Goal: Task Accomplishment & Management: Manage account settings

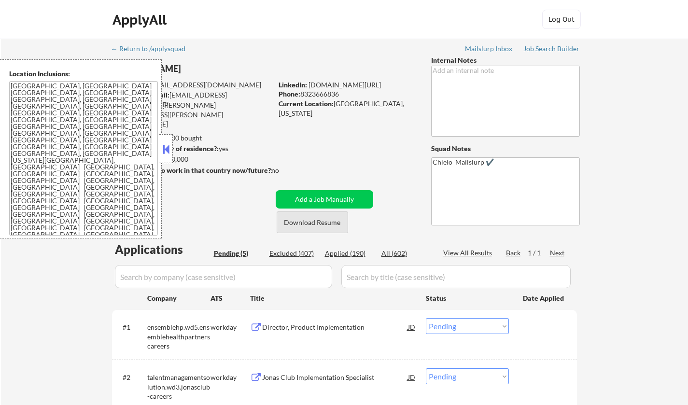
select select ""pending""
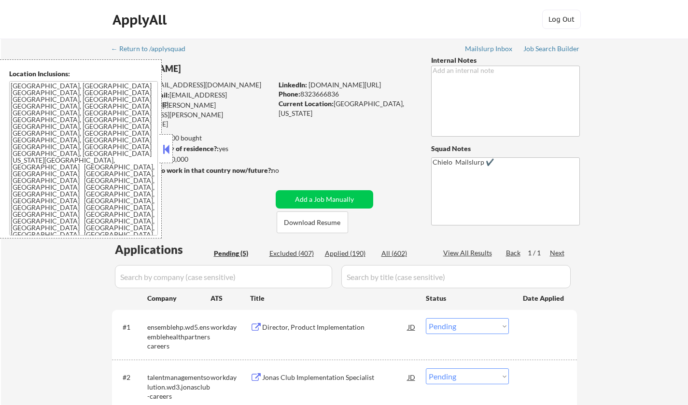
click at [166, 150] on button at bounding box center [166, 149] width 11 height 14
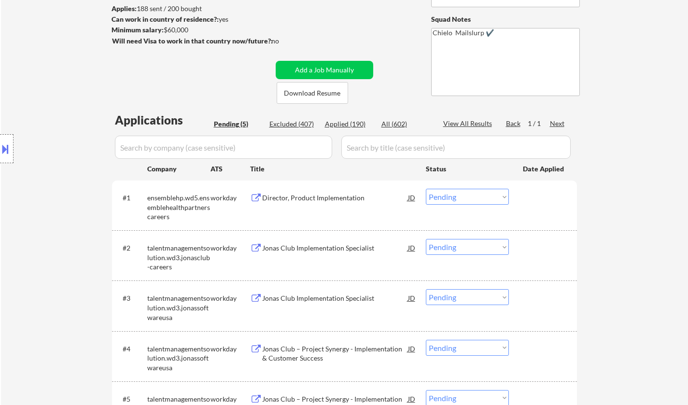
scroll to position [193, 0]
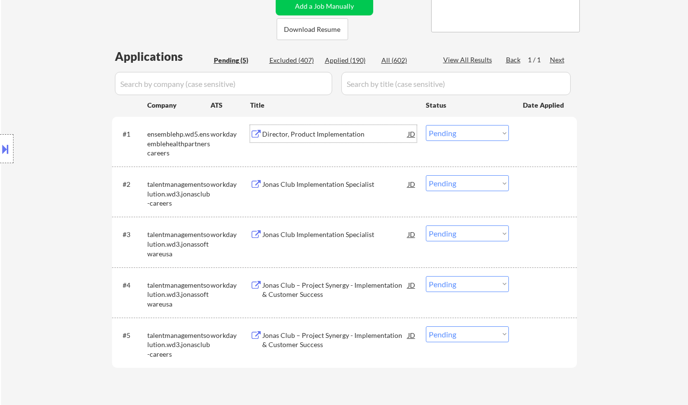
click at [310, 133] on div "Director, Product Implementation" at bounding box center [335, 134] width 146 height 10
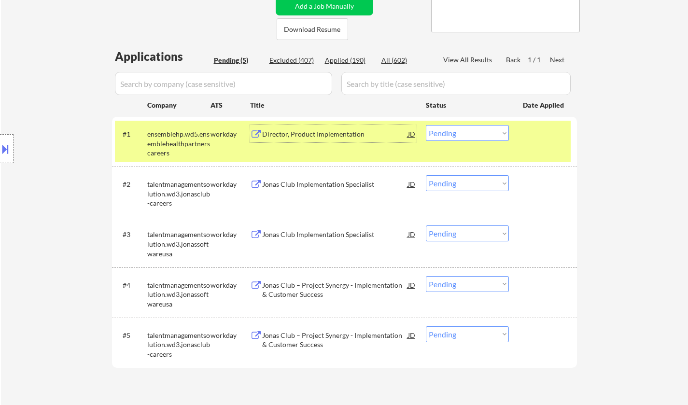
click at [478, 131] on select "Choose an option... Pending Applied Excluded (Questions) Excluded (Expired) Exc…" at bounding box center [467, 133] width 83 height 16
click at [426, 125] on select "Choose an option... Pending Applied Excluded (Questions) Excluded (Expired) Exc…" at bounding box center [467, 133] width 83 height 16
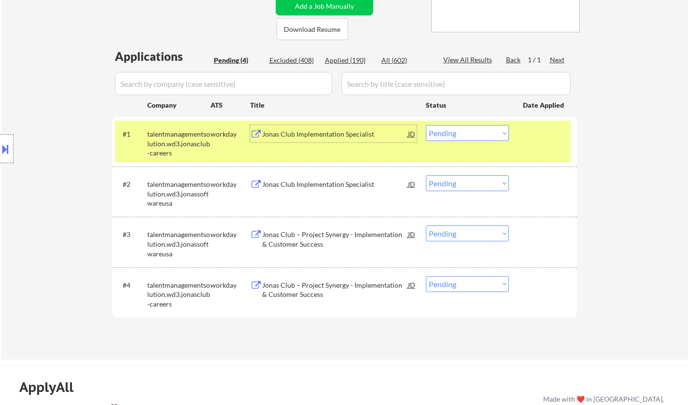
click at [328, 131] on div "Jonas Club Implementation Specialist" at bounding box center [335, 134] width 146 height 10
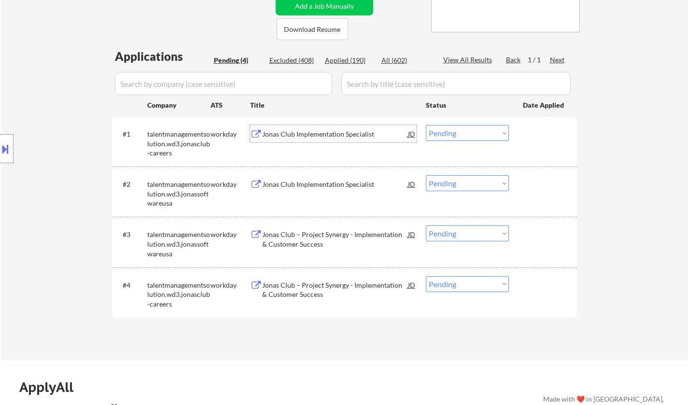
click at [304, 135] on div "Jonas Club Implementation Specialist" at bounding box center [335, 134] width 146 height 10
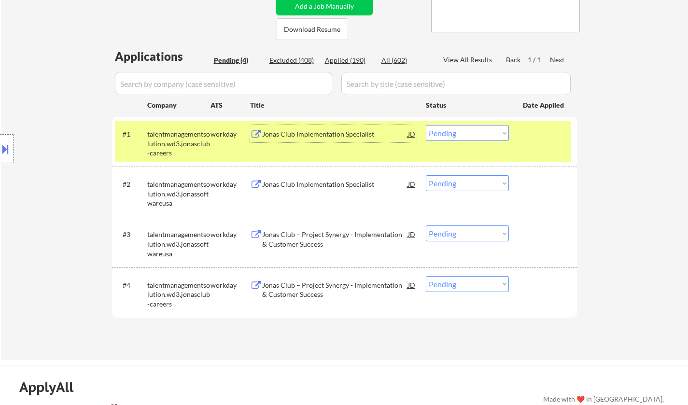
click at [485, 136] on select "Choose an option... Pending Applied Excluded (Questions) Excluded (Expired) Exc…" at bounding box center [467, 133] width 83 height 16
click at [426, 125] on select "Choose an option... Pending Applied Excluded (Questions) Excluded (Expired) Exc…" at bounding box center [467, 133] width 83 height 16
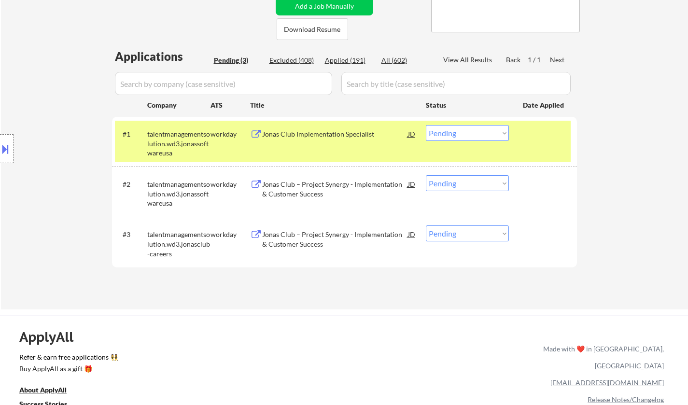
click at [480, 134] on select "Choose an option... Pending Applied Excluded (Questions) Excluded (Expired) Exc…" at bounding box center [467, 133] width 83 height 16
click at [426, 125] on select "Choose an option... Pending Applied Excluded (Questions) Excluded (Expired) Exc…" at bounding box center [467, 133] width 83 height 16
select select ""pending""
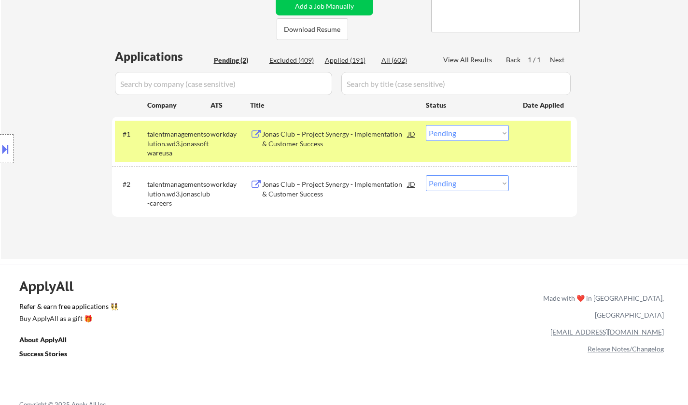
drag, startPoint x: 463, startPoint y: 182, endPoint x: 466, endPoint y: 189, distance: 7.2
click at [463, 182] on select "Choose an option... Pending Applied Excluded (Questions) Excluded (Expired) Exc…" at bounding box center [467, 183] width 83 height 16
select select ""excluded__other_""
click at [426, 175] on select "Choose an option... Pending Applied Excluded (Questions) Excluded (Expired) Exc…" at bounding box center [467, 183] width 83 height 16
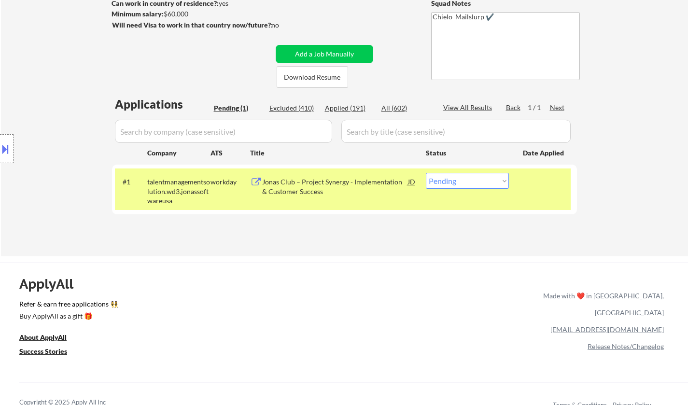
scroll to position [48, 0]
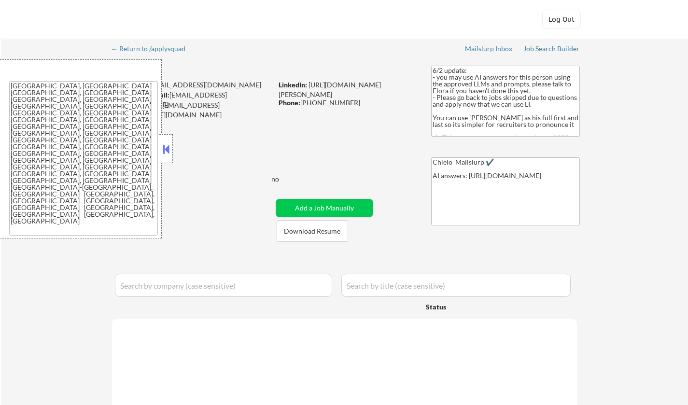
select select ""pending""
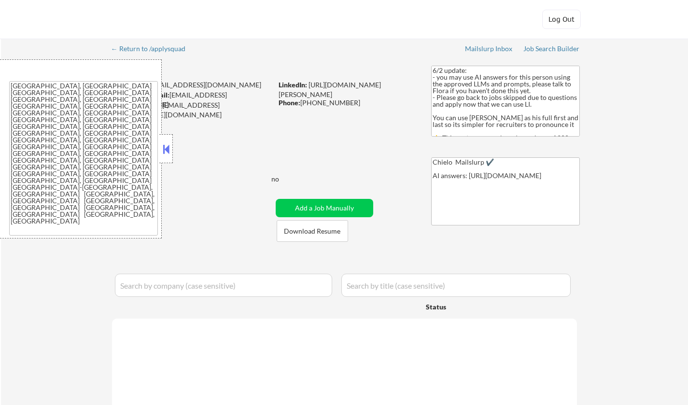
select select ""pending""
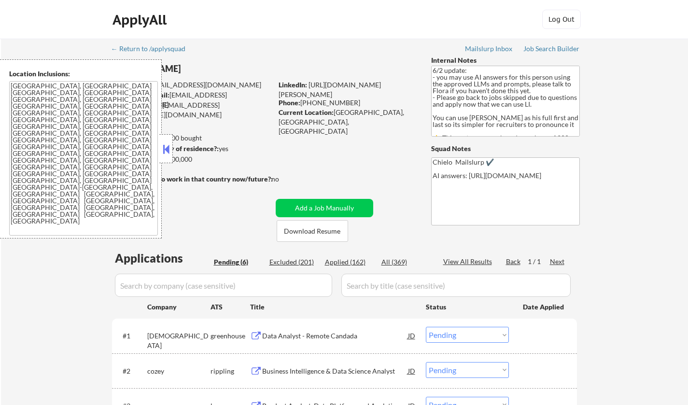
click at [168, 149] on button at bounding box center [166, 149] width 11 height 14
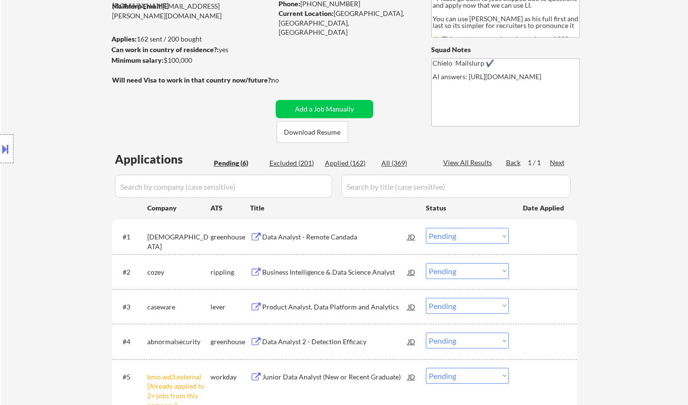
scroll to position [193, 0]
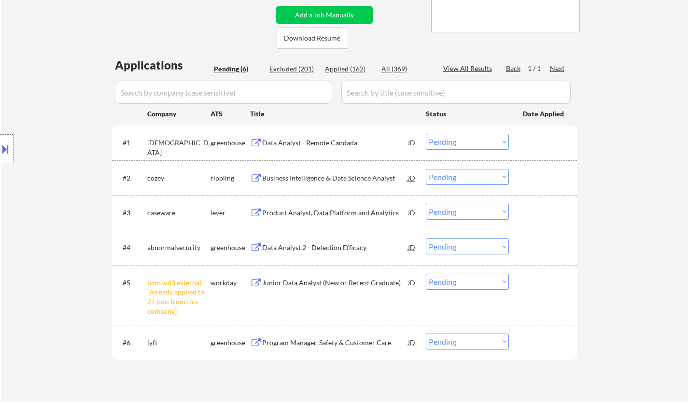
click at [486, 281] on select "Choose an option... Pending Applied Excluded (Questions) Excluded (Expired) Exc…" at bounding box center [467, 282] width 83 height 16
click at [426, 274] on select "Choose an option... Pending Applied Excluded (Questions) Excluded (Expired) Exc…" at bounding box center [467, 282] width 83 height 16
select select ""pending""
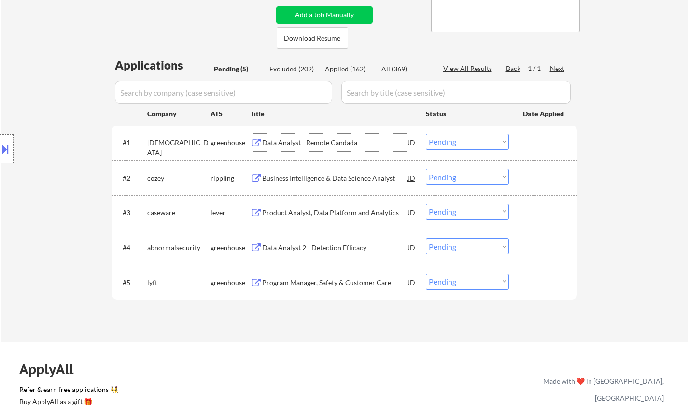
click at [297, 139] on div "Data Analyst - Remote Candada" at bounding box center [335, 143] width 146 height 10
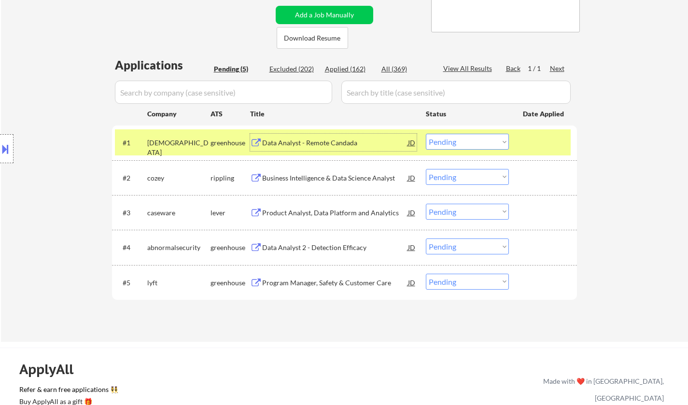
click at [455, 144] on select "Choose an option... Pending Applied Excluded (Questions) Excluded (Expired) Exc…" at bounding box center [467, 142] width 83 height 16
click at [426, 134] on select "Choose an option... Pending Applied Excluded (Questions) Excluded (Expired) Exc…" at bounding box center [467, 142] width 83 height 16
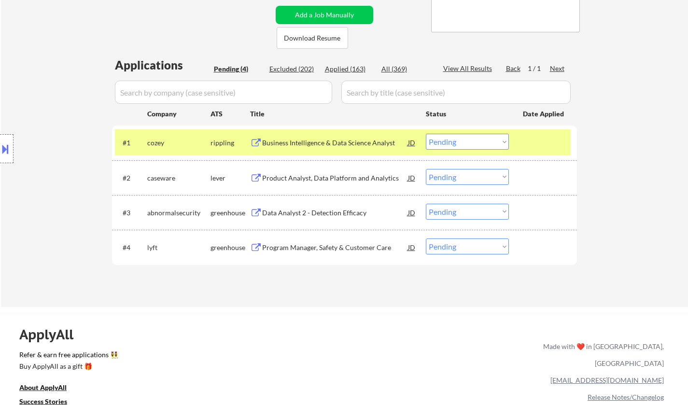
click at [317, 142] on div "Business Intelligence & Data Science Analyst" at bounding box center [335, 143] width 146 height 10
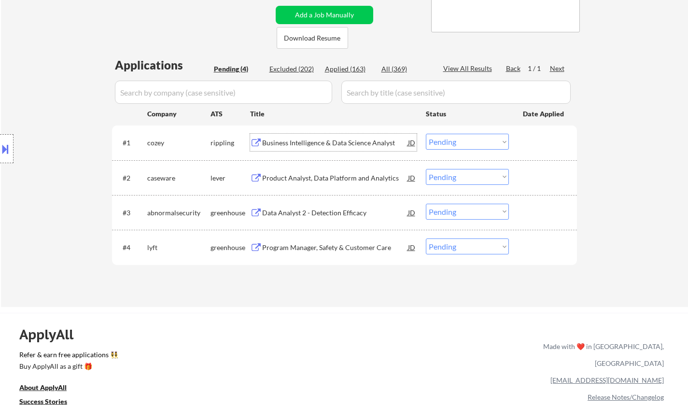
drag, startPoint x: 482, startPoint y: 143, endPoint x: 483, endPoint y: 149, distance: 5.8
click at [482, 143] on select "Choose an option... Pending Applied Excluded (Questions) Excluded (Expired) Exc…" at bounding box center [467, 142] width 83 height 16
click at [426, 134] on select "Choose an option... Pending Applied Excluded (Questions) Excluded (Expired) Exc…" at bounding box center [467, 142] width 83 height 16
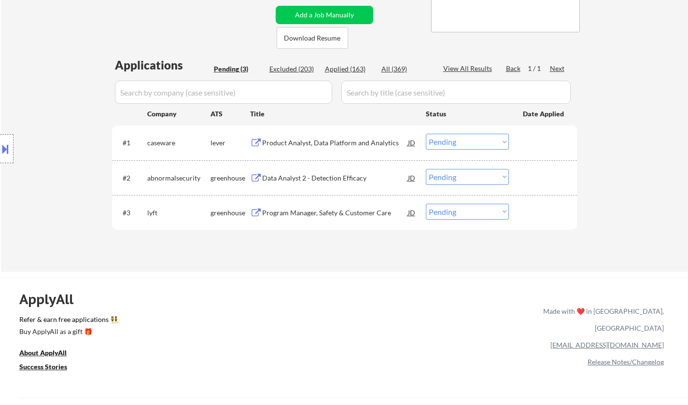
click at [331, 144] on div "Product Analyst, Data Platform and Analytics" at bounding box center [335, 143] width 146 height 10
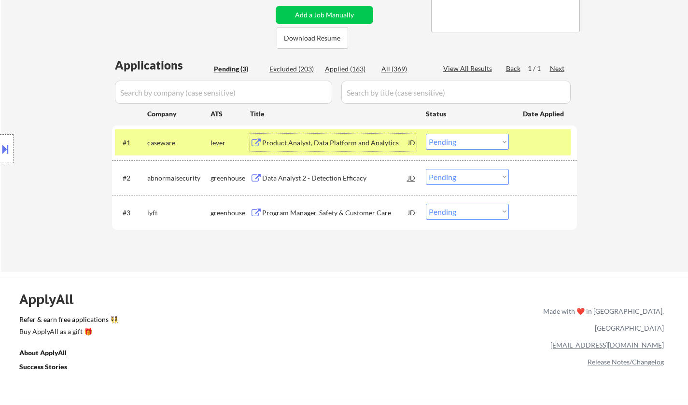
click at [466, 140] on select "Choose an option... Pending Applied Excluded (Questions) Excluded (Expired) Exc…" at bounding box center [467, 142] width 83 height 16
click at [426, 134] on select "Choose an option... Pending Applied Excluded (Questions) Excluded (Expired) Exc…" at bounding box center [467, 142] width 83 height 16
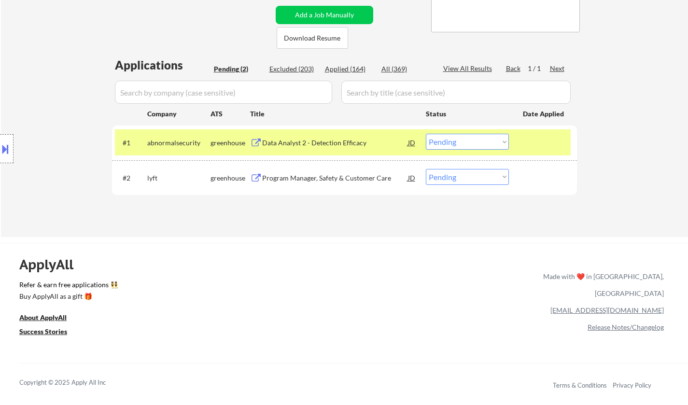
click at [311, 142] on div "Data Analyst 2 - Detection Efficacy" at bounding box center [335, 143] width 146 height 10
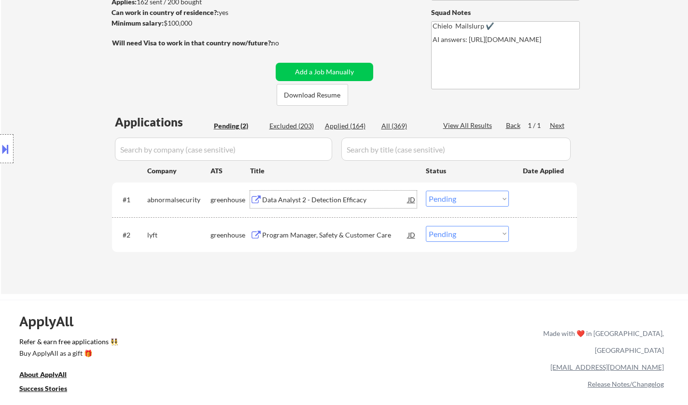
scroll to position [97, 0]
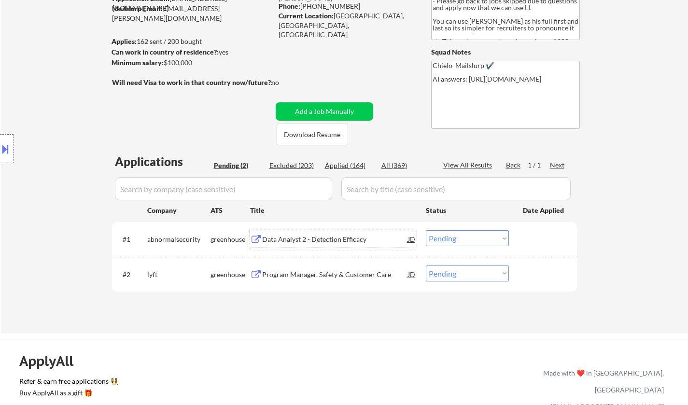
drag, startPoint x: 468, startPoint y: 240, endPoint x: 471, endPoint y: 245, distance: 5.6
click at [468, 240] on select "Choose an option... Pending Applied Excluded (Questions) Excluded (Expired) Exc…" at bounding box center [467, 238] width 83 height 16
click at [426, 230] on select "Choose an option... Pending Applied Excluded (Questions) Excluded (Expired) Exc…" at bounding box center [467, 238] width 83 height 16
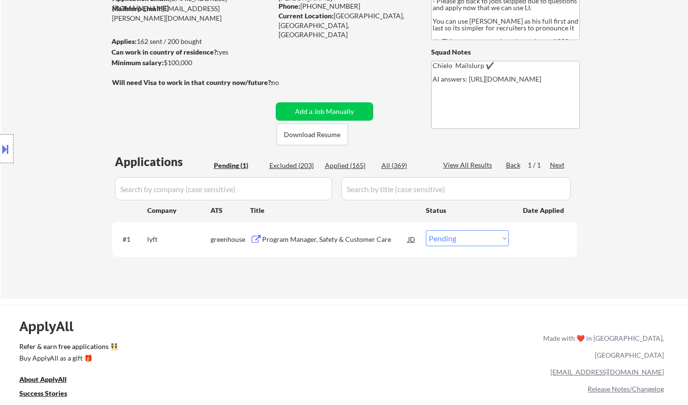
click at [330, 242] on div "Program Manager, Safety & Customer Care" at bounding box center [335, 240] width 146 height 10
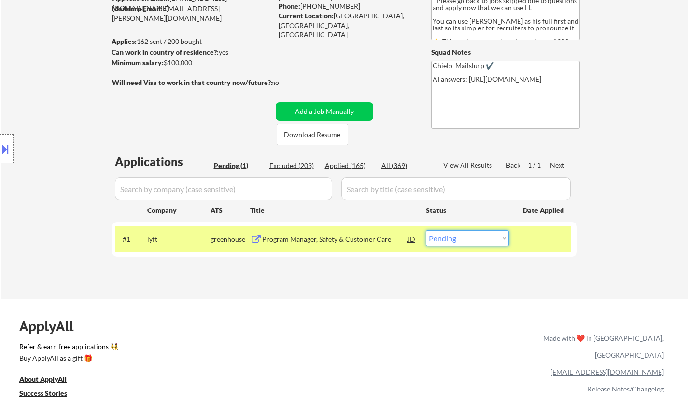
click at [465, 243] on select "Choose an option... Pending Applied Excluded (Questions) Excluded (Expired) Exc…" at bounding box center [467, 238] width 83 height 16
select select ""applied""
click at [426, 230] on select "Choose an option... Pending Applied Excluded (Questions) Excluded (Expired) Exc…" at bounding box center [467, 238] width 83 height 16
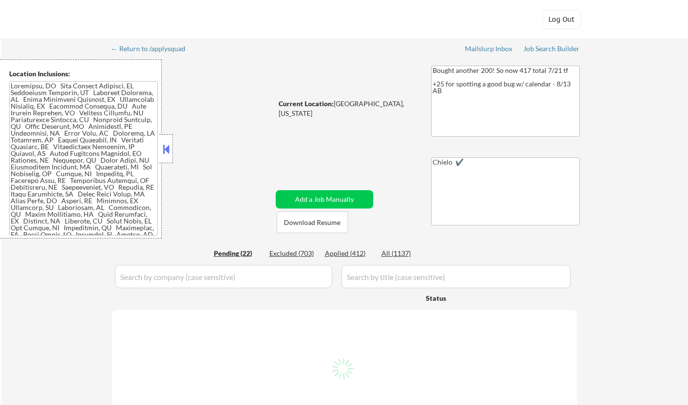
select select ""pending""
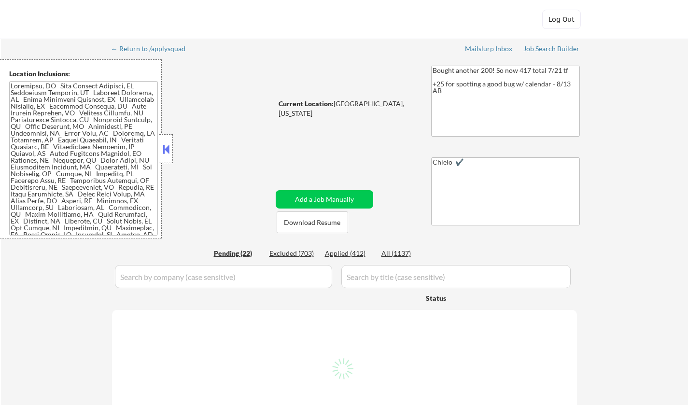
select select ""pending""
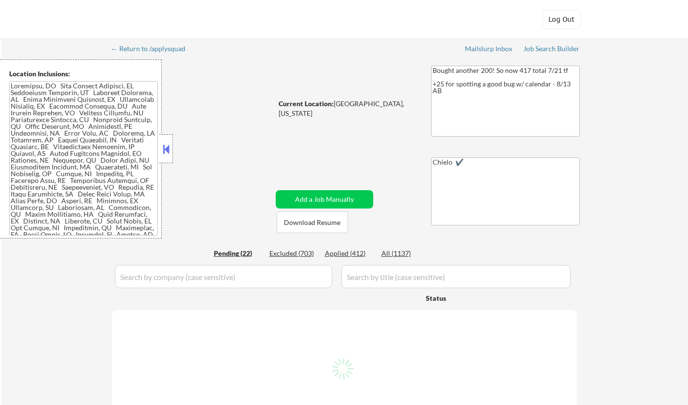
select select ""pending""
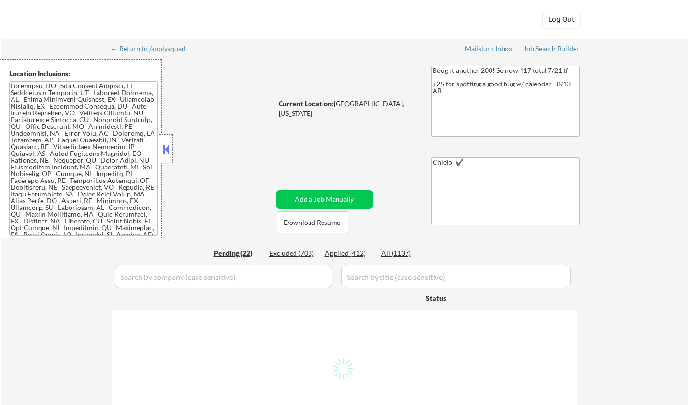
select select ""pending""
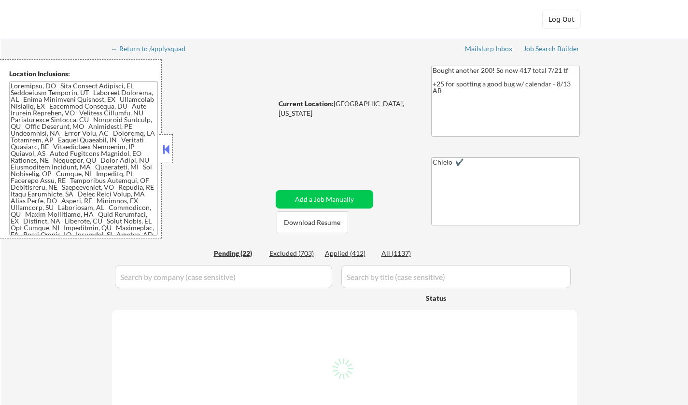
select select ""pending""
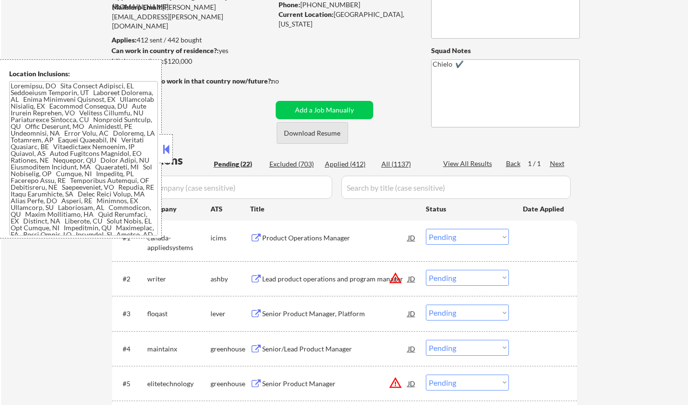
scroll to position [145, 0]
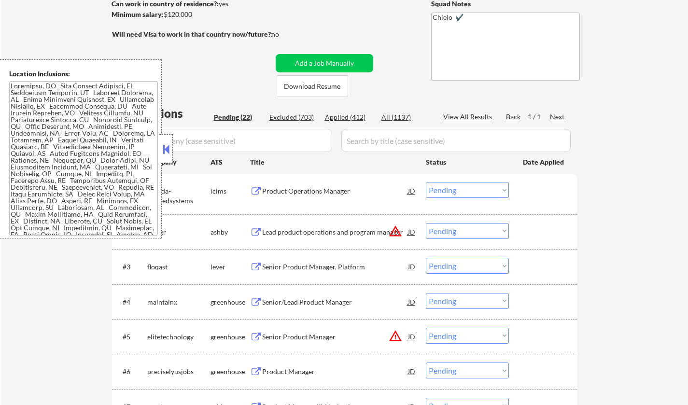
click at [167, 145] on button at bounding box center [166, 149] width 11 height 14
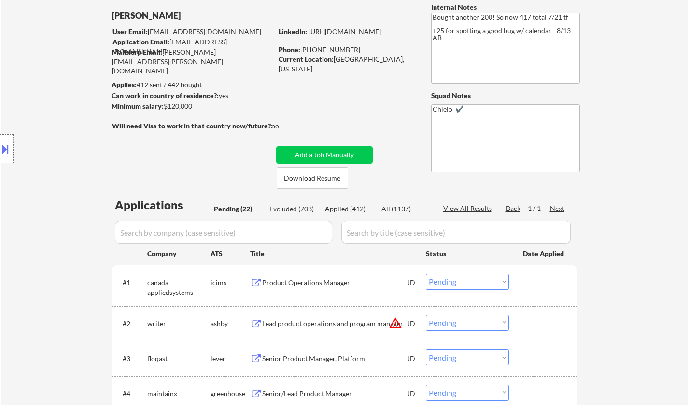
scroll to position [0, 0]
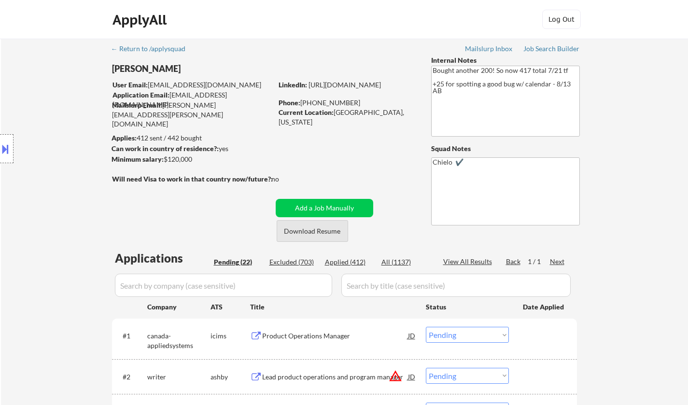
click at [301, 228] on button "Download Resume" at bounding box center [312, 231] width 71 height 22
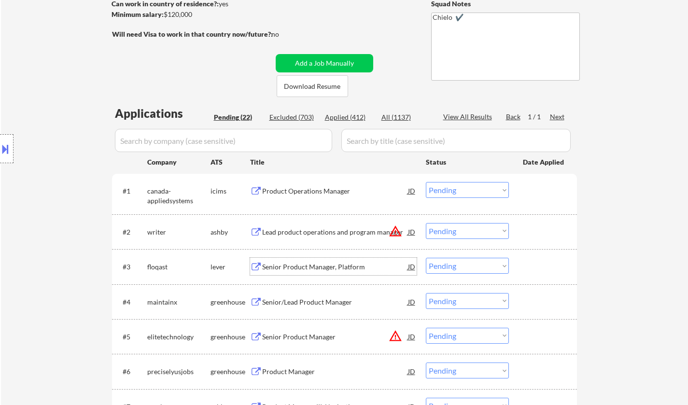
click at [311, 265] on div "Senior Product Manager, Platform" at bounding box center [335, 267] width 146 height 10
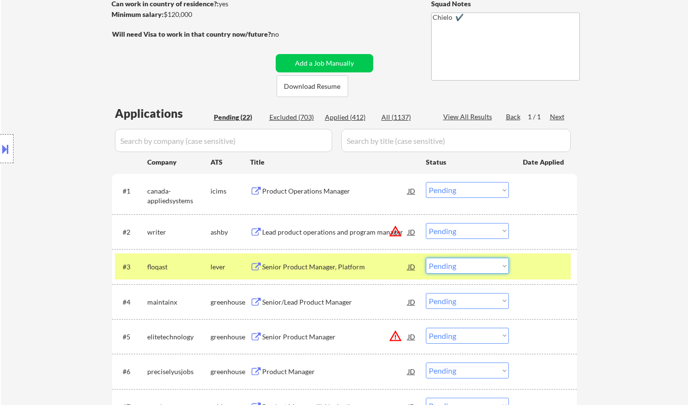
drag, startPoint x: 464, startPoint y: 266, endPoint x: 465, endPoint y: 271, distance: 5.4
click at [464, 266] on select "Choose an option... Pending Applied Excluded (Questions) Excluded (Expired) Exc…" at bounding box center [467, 266] width 83 height 16
click at [426, 258] on select "Choose an option... Pending Applied Excluded (Questions) Excluded (Expired) Exc…" at bounding box center [467, 266] width 83 height 16
select select ""pending""
click at [0, 151] on button at bounding box center [5, 149] width 11 height 16
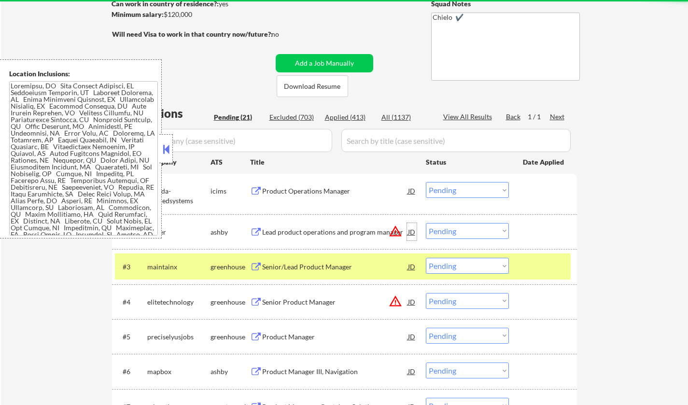
click at [409, 232] on div "JD" at bounding box center [412, 231] width 10 height 17
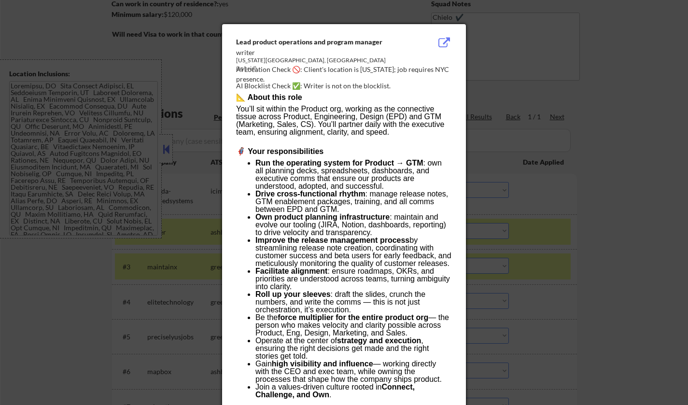
click at [575, 249] on div at bounding box center [344, 202] width 688 height 405
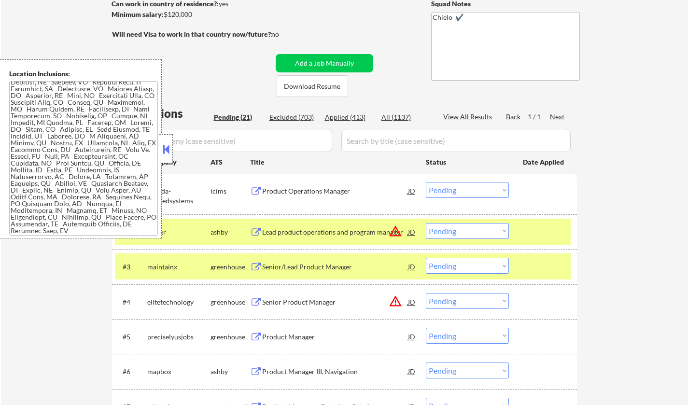
scroll to position [578, 0]
click at [412, 232] on div "JD" at bounding box center [412, 231] width 10 height 17
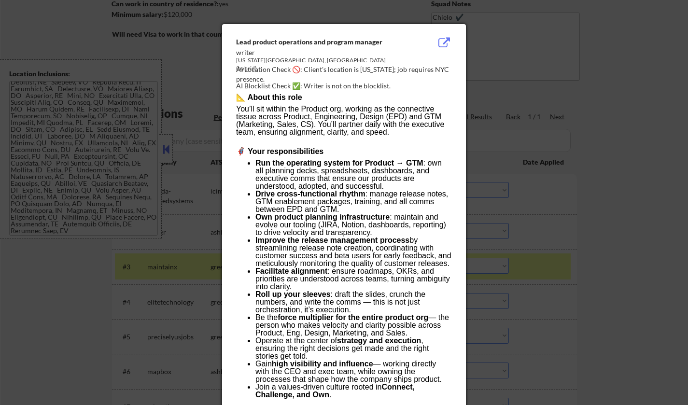
click at [650, 222] on div at bounding box center [344, 202] width 688 height 405
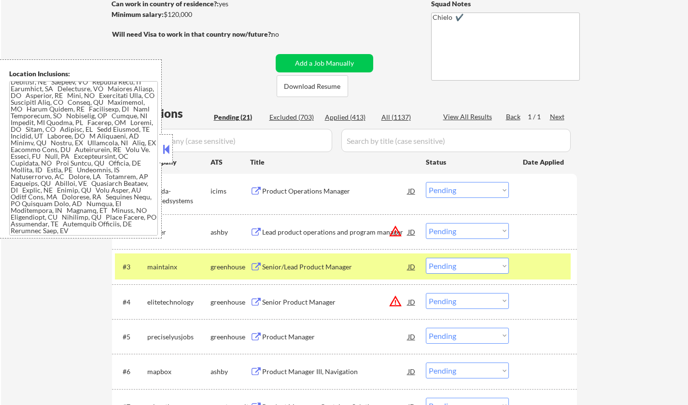
drag, startPoint x: 473, startPoint y: 229, endPoint x: 478, endPoint y: 238, distance: 10.6
click at [473, 230] on select "Choose an option... Pending Applied Excluded (Questions) Excluded (Expired) Exc…" at bounding box center [467, 231] width 83 height 16
click at [426, 223] on select "Choose an option... Pending Applied Excluded (Questions) Excluded (Expired) Exc…" at bounding box center [467, 231] width 83 height 16
click at [165, 150] on button at bounding box center [166, 149] width 11 height 14
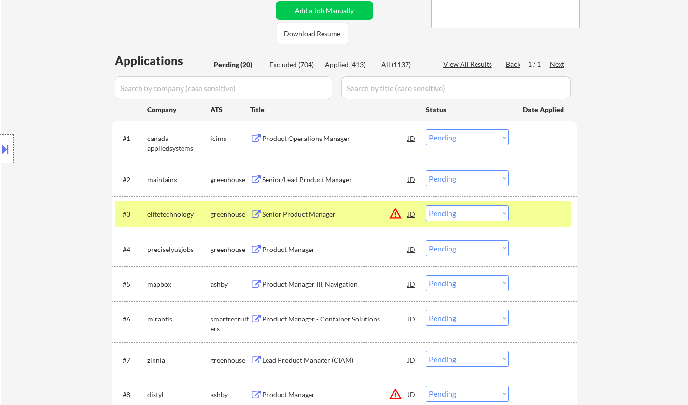
scroll to position [241, 0]
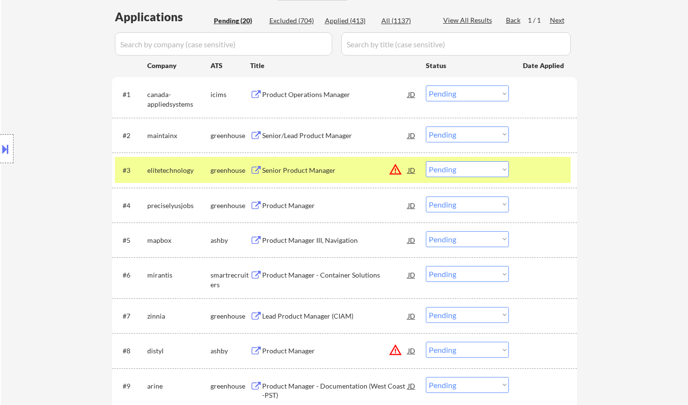
click at [308, 132] on div "Senior/Lead Product Manager" at bounding box center [335, 136] width 146 height 10
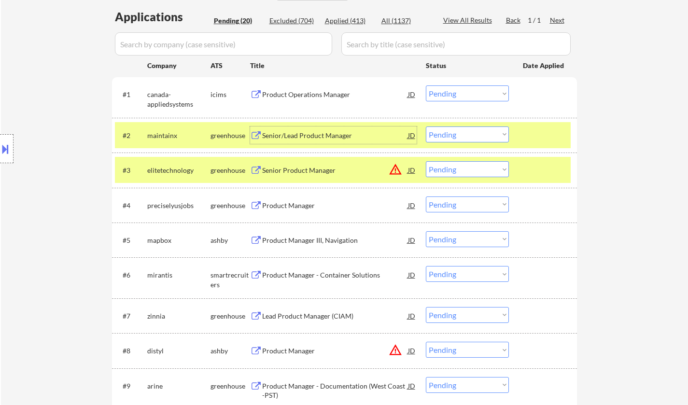
drag, startPoint x: 459, startPoint y: 137, endPoint x: 460, endPoint y: 141, distance: 5.0
click at [459, 137] on select "Choose an option... Pending Applied Excluded (Questions) Excluded (Expired) Exc…" at bounding box center [467, 134] width 83 height 16
click at [426, 126] on select "Choose an option... Pending Applied Excluded (Questions) Excluded (Expired) Exc…" at bounding box center [467, 134] width 83 height 16
select select ""pending""
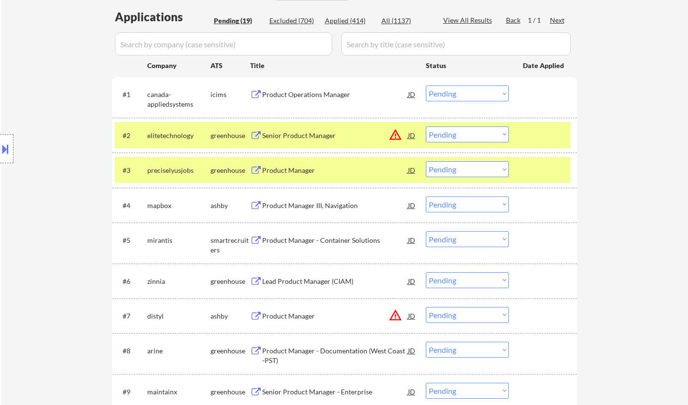
click at [282, 169] on div "Product Manager" at bounding box center [335, 171] width 146 height 10
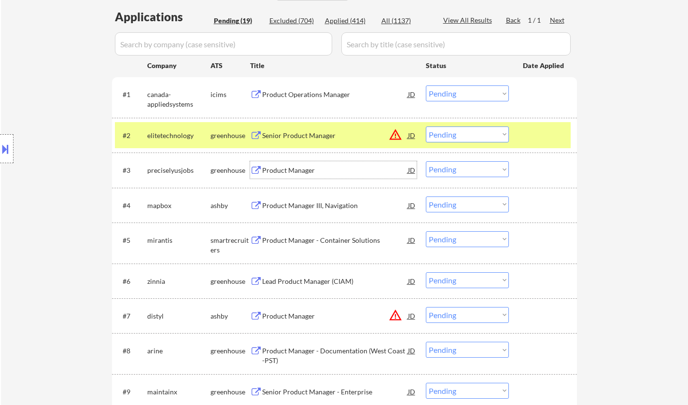
click at [457, 169] on select "Choose an option... Pending Applied Excluded (Questions) Excluded (Expired) Exc…" at bounding box center [467, 169] width 83 height 16
click at [426, 161] on select "Choose an option... Pending Applied Excluded (Questions) Excluded (Expired) Exc…" at bounding box center [467, 169] width 83 height 16
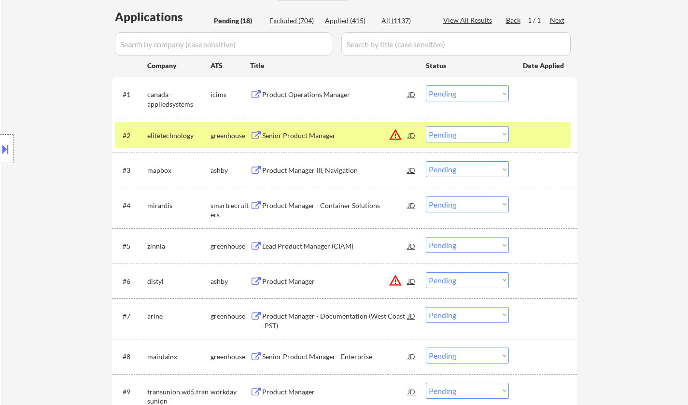
click at [334, 166] on div "Product Manager III, Navigation" at bounding box center [335, 171] width 146 height 10
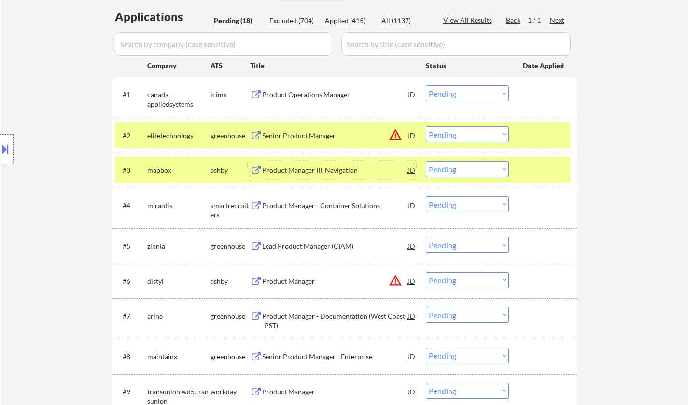
click at [464, 171] on select "Choose an option... Pending Applied Excluded (Questions) Excluded (Expired) Exc…" at bounding box center [467, 169] width 83 height 16
click at [426, 161] on select "Choose an option... Pending Applied Excluded (Questions) Excluded (Expired) Exc…" at bounding box center [467, 169] width 83 height 16
click at [409, 133] on div "JD" at bounding box center [412, 134] width 10 height 17
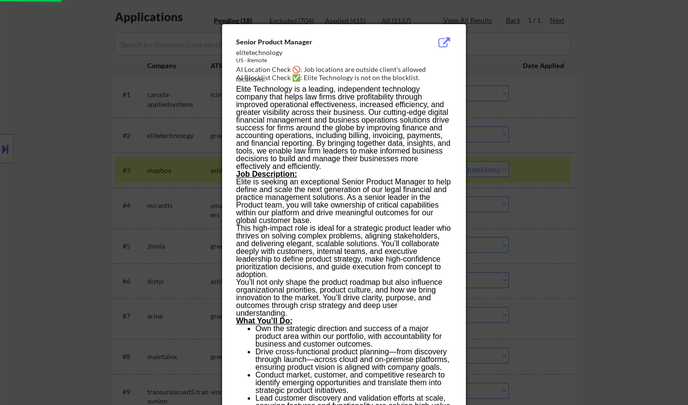
select select ""pending""
click at [550, 182] on div at bounding box center [344, 202] width 688 height 405
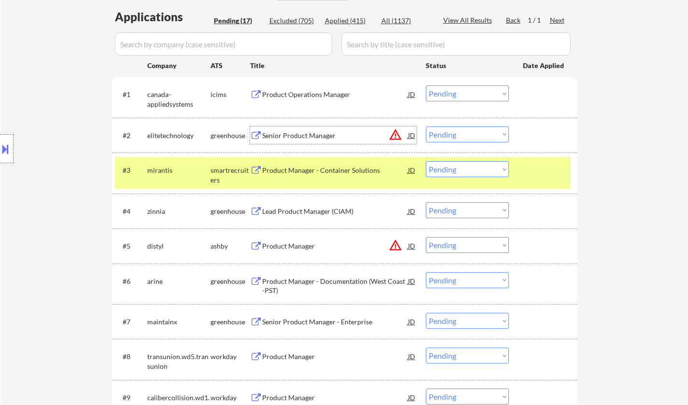
click at [310, 138] on div "Senior Product Manager" at bounding box center [335, 136] width 146 height 10
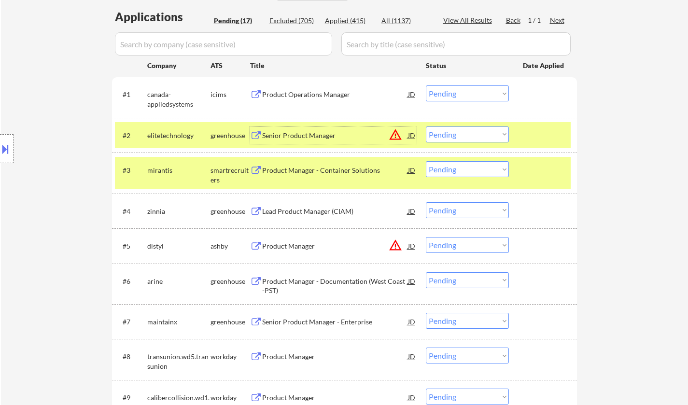
click at [466, 132] on select "Choose an option... Pending Applied Excluded (Questions) Excluded (Expired) Exc…" at bounding box center [467, 134] width 83 height 16
click at [426, 126] on select "Choose an option... Pending Applied Excluded (Questions) Excluded (Expired) Exc…" at bounding box center [467, 134] width 83 height 16
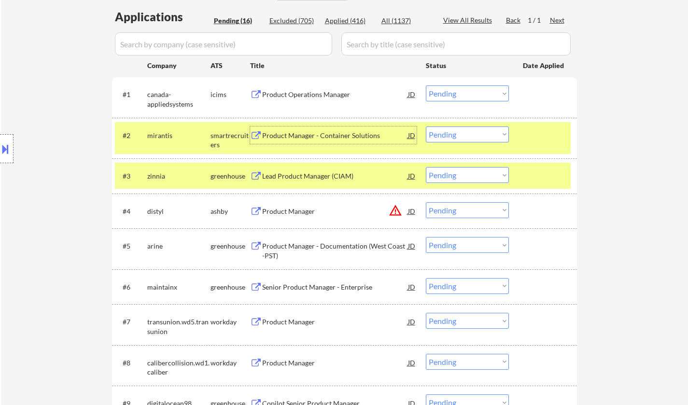
click at [306, 137] on div "Product Manager - Container Solutions" at bounding box center [335, 136] width 146 height 10
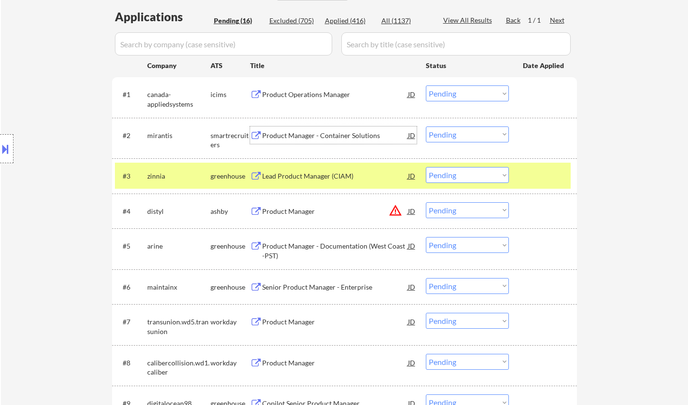
click at [467, 130] on select "Choose an option... Pending Applied Excluded (Questions) Excluded (Expired) Exc…" at bounding box center [467, 134] width 83 height 16
click at [426, 126] on select "Choose an option... Pending Applied Excluded (Questions) Excluded (Expired) Exc…" at bounding box center [467, 134] width 83 height 16
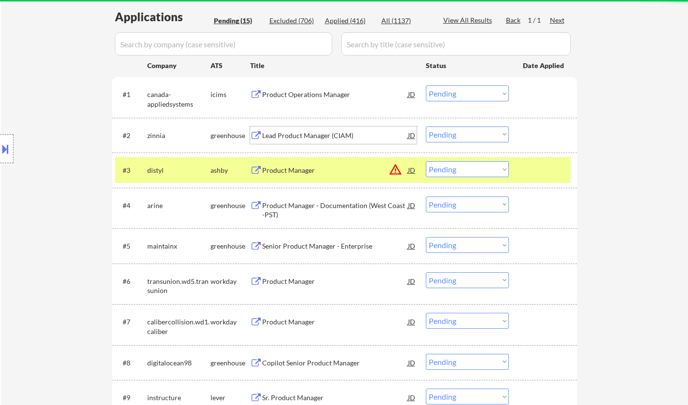
click at [296, 131] on div "Lead Product Manager (CIAM)" at bounding box center [335, 136] width 146 height 10
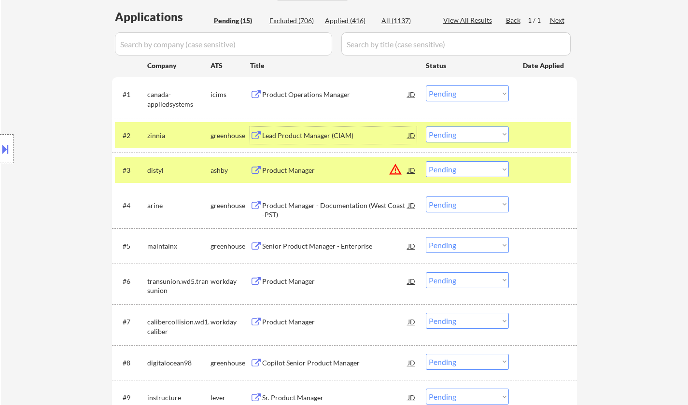
click at [472, 136] on select "Choose an option... Pending Applied Excluded (Questions) Excluded (Expired) Exc…" at bounding box center [467, 134] width 83 height 16
click at [426, 126] on select "Choose an option... Pending Applied Excluded (Questions) Excluded (Expired) Exc…" at bounding box center [467, 134] width 83 height 16
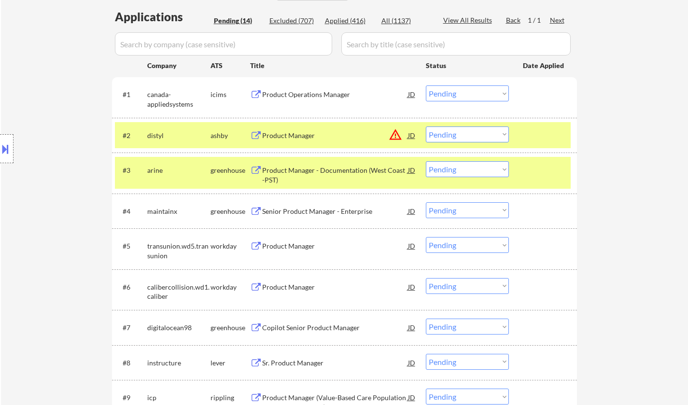
click at [412, 131] on div "JD" at bounding box center [412, 134] width 10 height 17
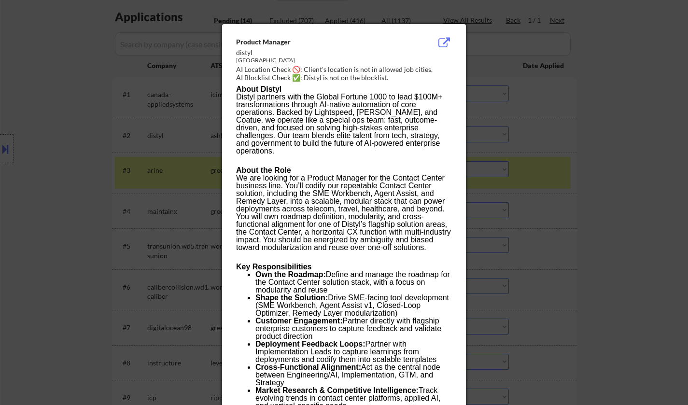
click at [553, 238] on div at bounding box center [344, 202] width 688 height 405
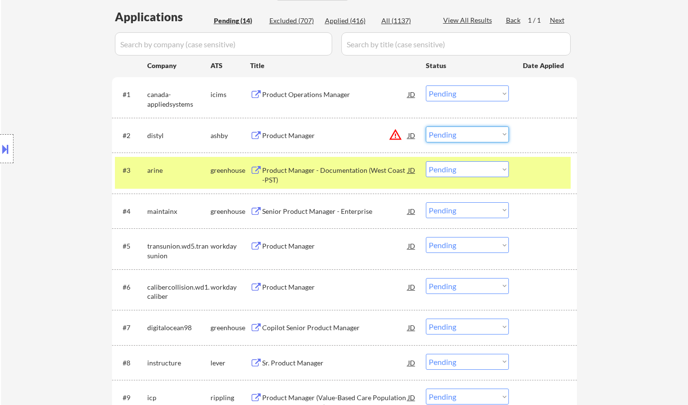
click at [473, 138] on select "Choose an option... Pending Applied Excluded (Questions) Excluded (Expired) Exc…" at bounding box center [467, 134] width 83 height 16
click at [426, 126] on select "Choose an option... Pending Applied Excluded (Questions) Excluded (Expired) Exc…" at bounding box center [467, 134] width 83 height 16
select select ""pending""
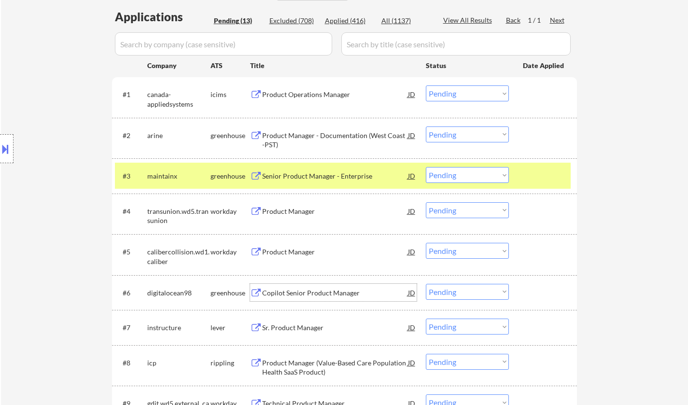
click at [280, 297] on div "Copilot Senior Product Manager" at bounding box center [335, 293] width 146 height 10
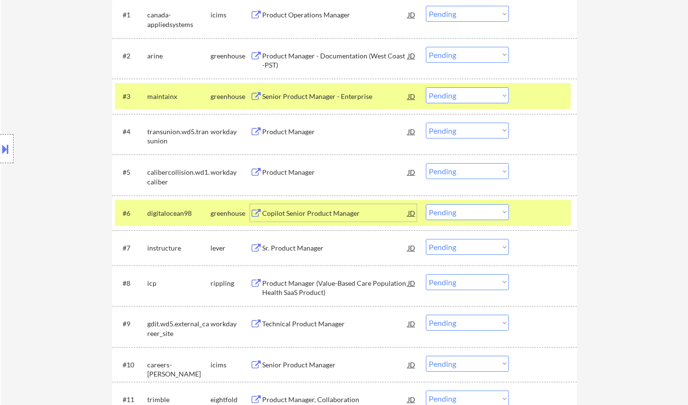
scroll to position [338, 0]
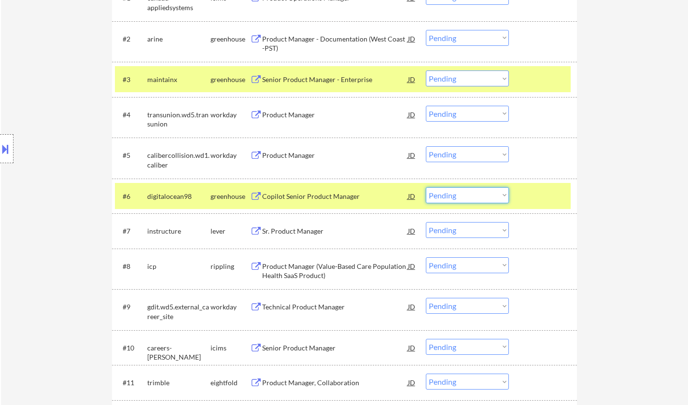
drag, startPoint x: 482, startPoint y: 196, endPoint x: 479, endPoint y: 203, distance: 8.0
click at [482, 196] on select "Choose an option... Pending Applied Excluded (Questions) Excluded (Expired) Exc…" at bounding box center [467, 195] width 83 height 16
click at [426, 187] on select "Choose an option... Pending Applied Excluded (Questions) Excluded (Expired) Exc…" at bounding box center [467, 195] width 83 height 16
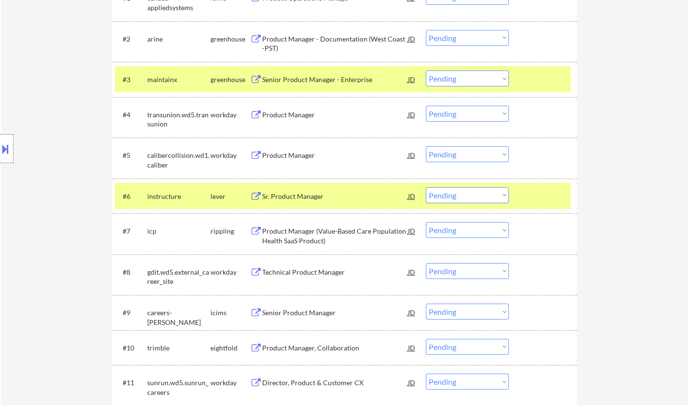
click at [299, 199] on div "Sr. Product Manager" at bounding box center [335, 197] width 146 height 10
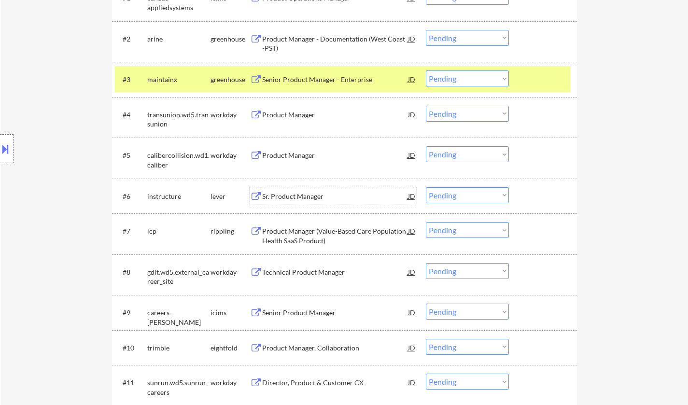
click at [448, 194] on select "Choose an option... Pending Applied Excluded (Questions) Excluded (Expired) Exc…" at bounding box center [467, 195] width 83 height 16
click at [426, 187] on select "Choose an option... Pending Applied Excluded (Questions) Excluded (Expired) Exc…" at bounding box center [467, 195] width 83 height 16
select select ""pending""
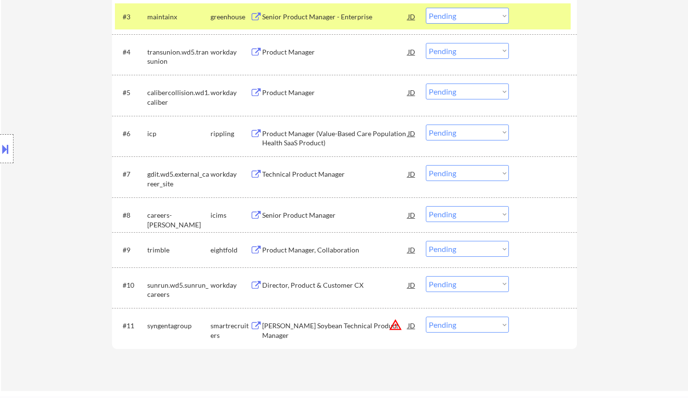
scroll to position [434, 0]
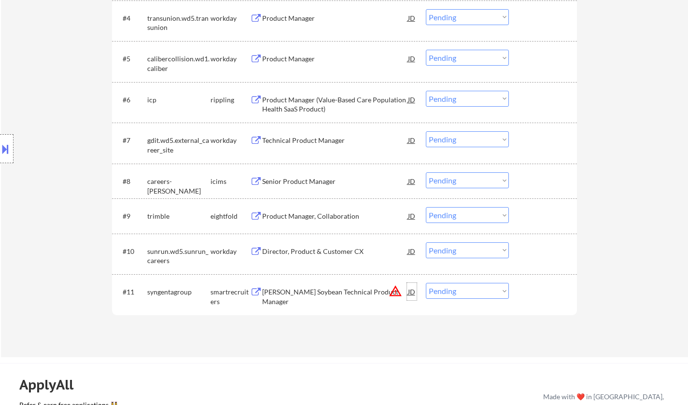
click at [409, 293] on div "JD" at bounding box center [412, 291] width 10 height 17
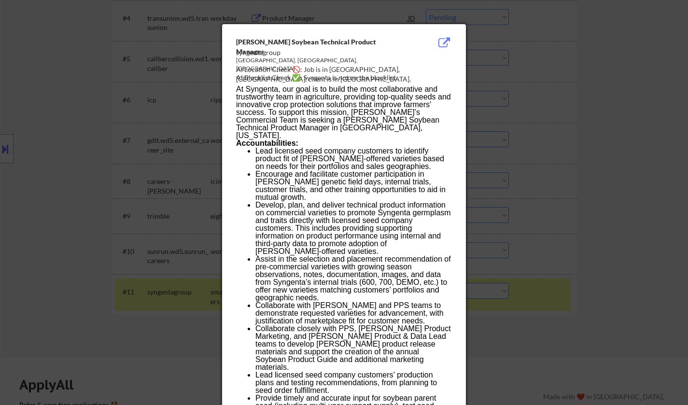
click at [580, 328] on div at bounding box center [344, 202] width 688 height 405
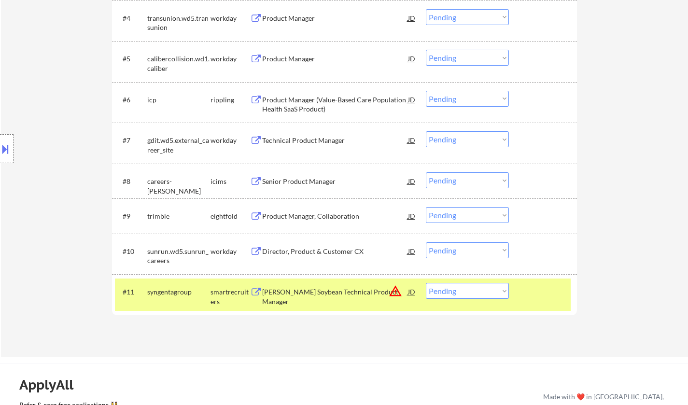
click at [499, 285] on select "Choose an option... Pending Applied Excluded (Questions) Excluded (Expired) Exc…" at bounding box center [467, 291] width 83 height 16
select select ""excluded__location_""
click at [426, 283] on select "Choose an option... Pending Applied Excluded (Questions) Excluded (Expired) Exc…" at bounding box center [467, 291] width 83 height 16
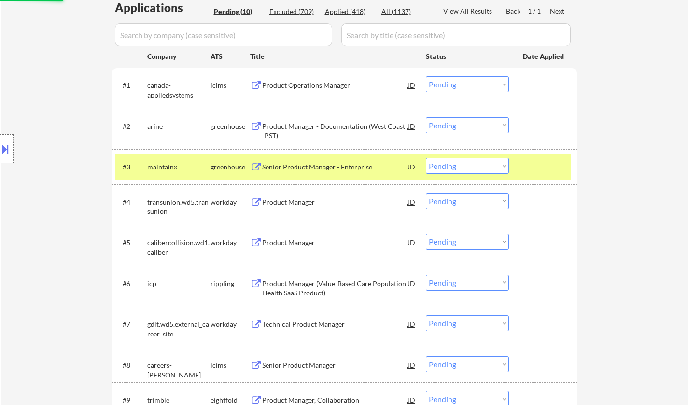
scroll to position [241, 0]
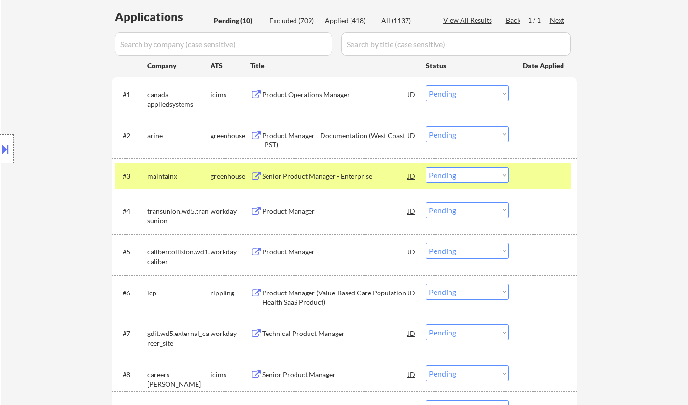
click at [291, 214] on div "Product Manager" at bounding box center [335, 212] width 146 height 10
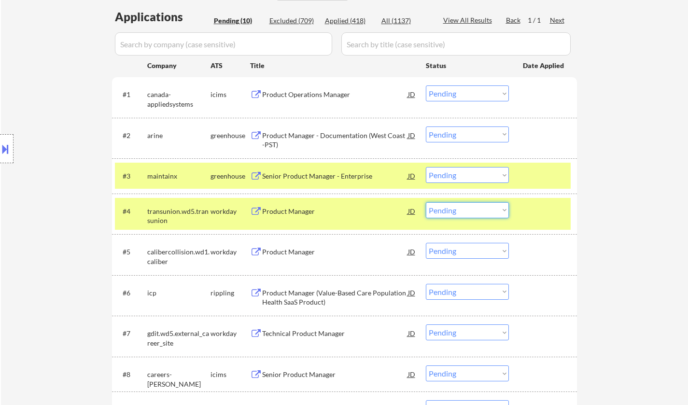
click at [461, 210] on select "Choose an option... Pending Applied Excluded (Questions) Excluded (Expired) Exc…" at bounding box center [467, 210] width 83 height 16
click at [426, 202] on select "Choose an option... Pending Applied Excluded (Questions) Excluded (Expired) Exc…" at bounding box center [467, 210] width 83 height 16
select select ""pending""
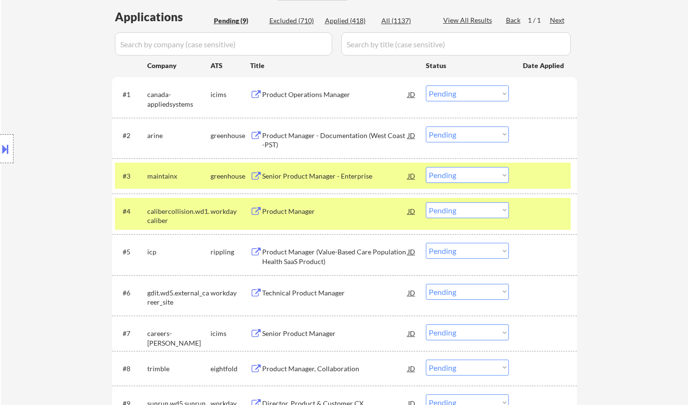
click at [314, 248] on div "Product Manager (Value-Based Care Population Health SaaS Product)" at bounding box center [335, 256] width 146 height 19
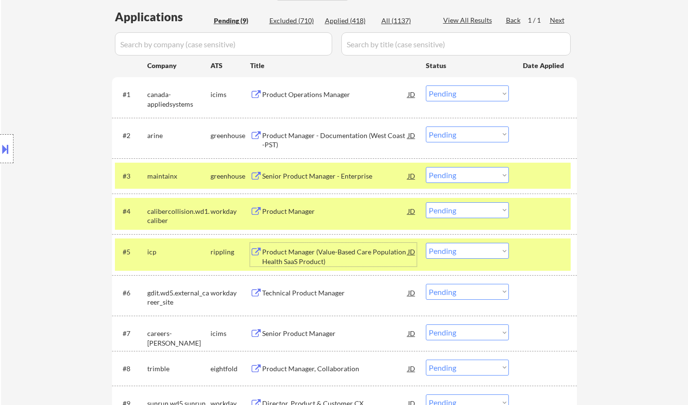
click at [480, 251] on select "Choose an option... Pending Applied Excluded (Questions) Excluded (Expired) Exc…" at bounding box center [467, 251] width 83 height 16
click at [426, 243] on select "Choose an option... Pending Applied Excluded (Questions) Excluded (Expired) Exc…" at bounding box center [467, 251] width 83 height 16
select select ""pending""
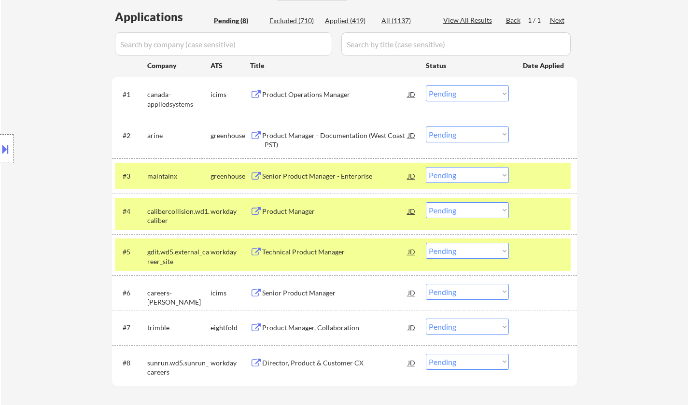
click at [324, 135] on div "Product Manager - Documentation (West Coast -PST)" at bounding box center [335, 140] width 146 height 19
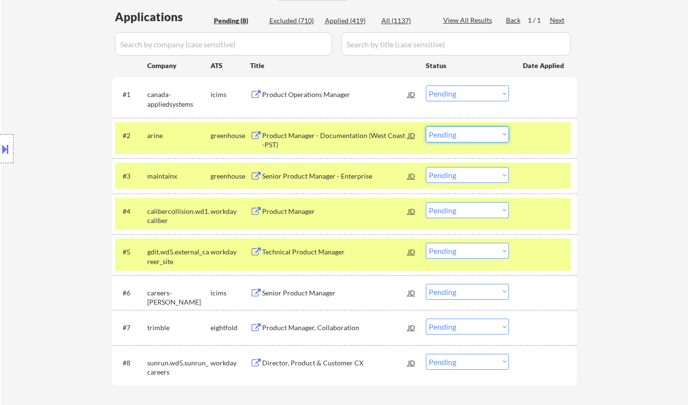
drag, startPoint x: 469, startPoint y: 135, endPoint x: 471, endPoint y: 141, distance: 6.3
click at [469, 135] on select "Choose an option... Pending Applied Excluded (Questions) Excluded (Expired) Exc…" at bounding box center [467, 134] width 83 height 16
click at [426, 126] on select "Choose an option... Pending Applied Excluded (Questions) Excluded (Expired) Exc…" at bounding box center [467, 134] width 83 height 16
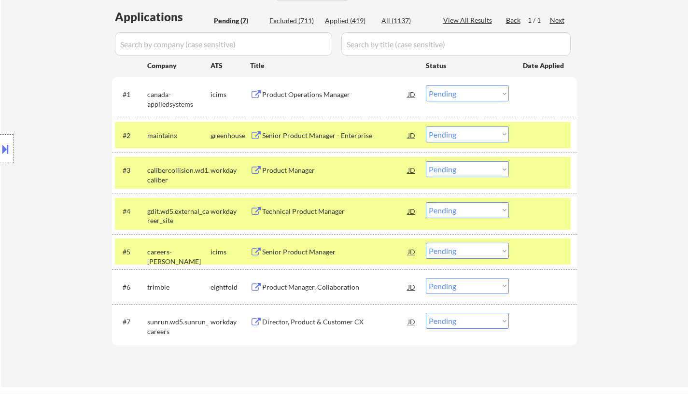
click at [311, 135] on div "Senior Product Manager - Enterprise" at bounding box center [335, 136] width 146 height 10
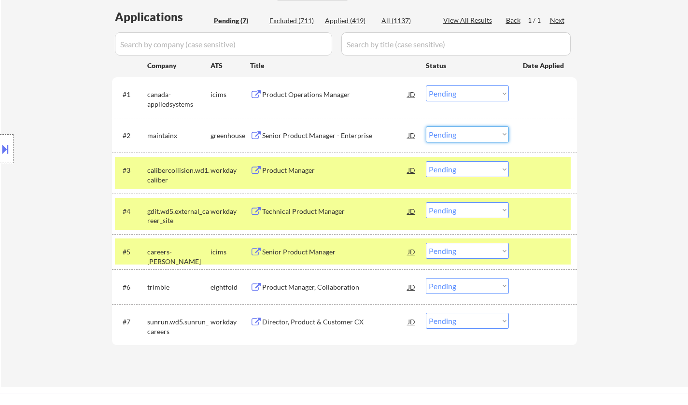
click at [464, 134] on select "Choose an option... Pending Applied Excluded (Questions) Excluded (Expired) Exc…" at bounding box center [467, 134] width 83 height 16
click at [426, 126] on select "Choose an option... Pending Applied Excluded (Questions) Excluded (Expired) Exc…" at bounding box center [467, 134] width 83 height 16
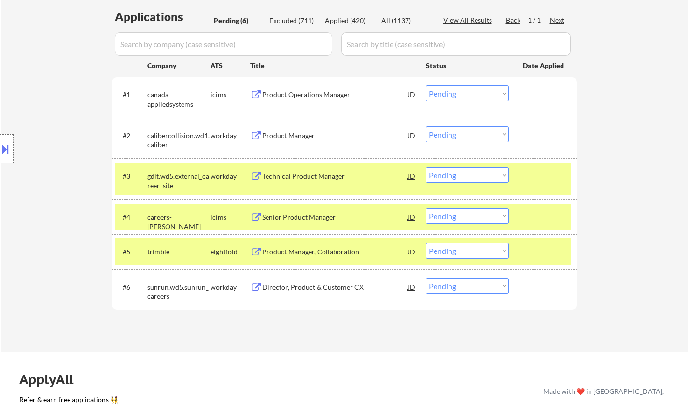
click at [284, 135] on div "Product Manager" at bounding box center [335, 136] width 146 height 10
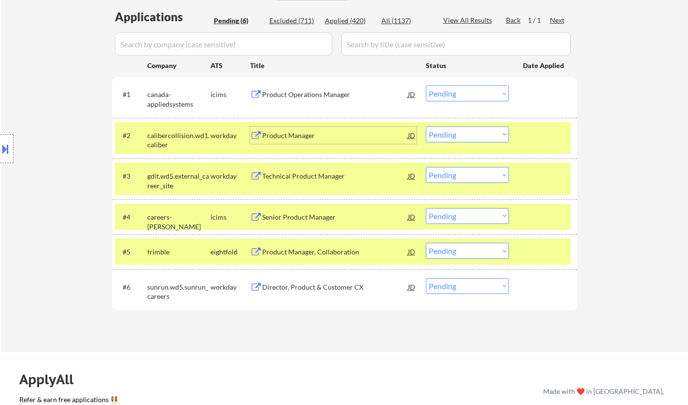
click at [483, 133] on select "Choose an option... Pending Applied Excluded (Questions) Excluded (Expired) Exc…" at bounding box center [467, 134] width 83 height 16
click at [426, 126] on select "Choose an option... Pending Applied Excluded (Questions) Excluded (Expired) Exc…" at bounding box center [467, 134] width 83 height 16
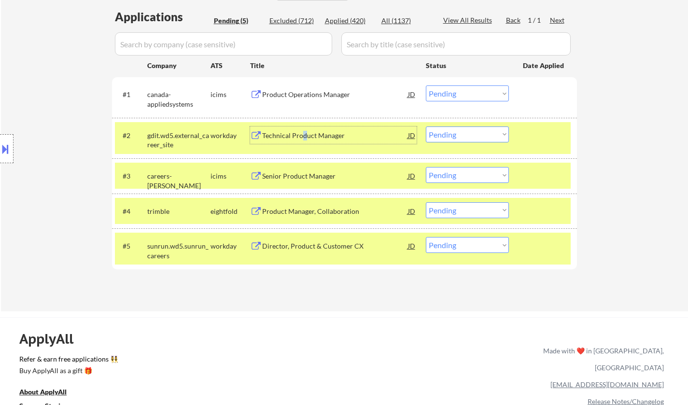
click at [303, 133] on div "Technical Product Manager" at bounding box center [335, 136] width 146 height 10
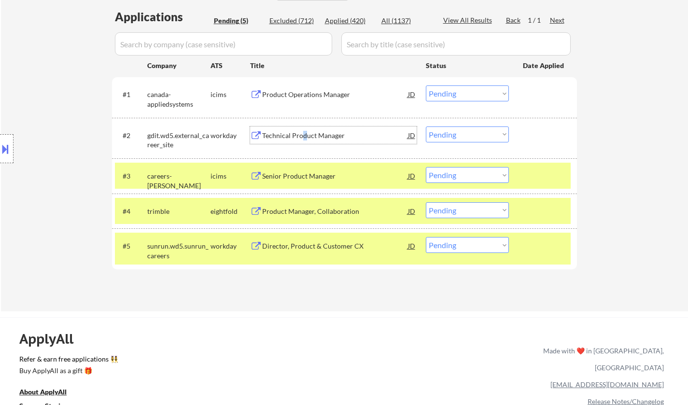
drag, startPoint x: 460, startPoint y: 134, endPoint x: 464, endPoint y: 140, distance: 7.5
click at [460, 134] on select "Choose an option... Pending Applied Excluded (Questions) Excluded (Expired) Exc…" at bounding box center [467, 134] width 83 height 16
click at [426, 126] on select "Choose an option... Pending Applied Excluded (Questions) Excluded (Expired) Exc…" at bounding box center [467, 134] width 83 height 16
select select ""pending""
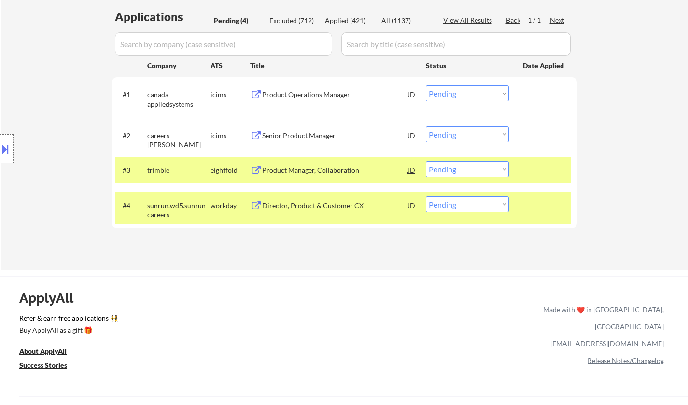
click at [314, 203] on div "Director, Product & Customer CX" at bounding box center [335, 206] width 146 height 10
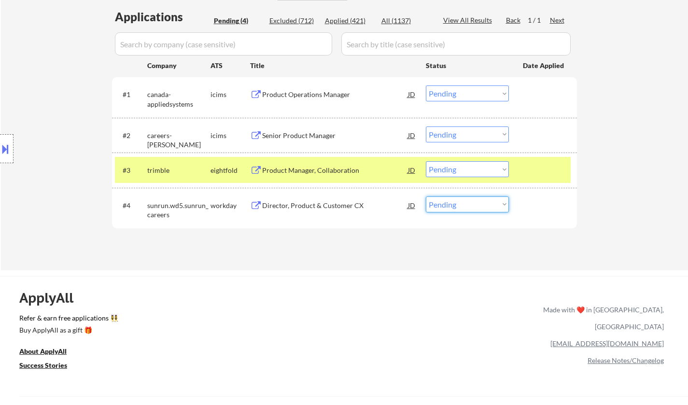
click at [457, 209] on select "Choose an option... Pending Applied Excluded (Questions) Excluded (Expired) Exc…" at bounding box center [467, 204] width 83 height 16
select select ""excluded__bad_match_""
click at [426, 196] on select "Choose an option... Pending Applied Excluded (Questions) Excluded (Expired) Exc…" at bounding box center [467, 204] width 83 height 16
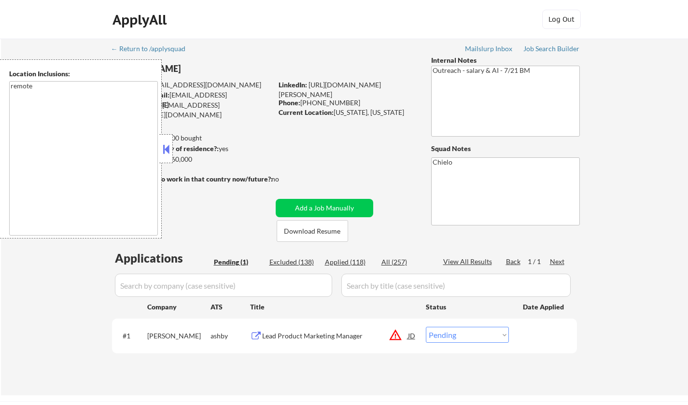
click at [167, 147] on button at bounding box center [166, 149] width 11 height 14
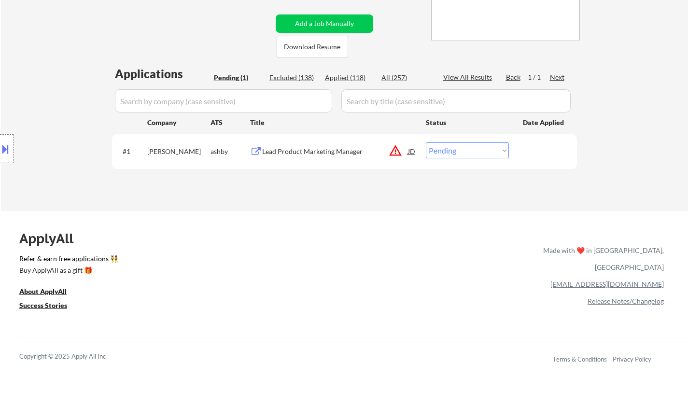
scroll to position [193, 0]
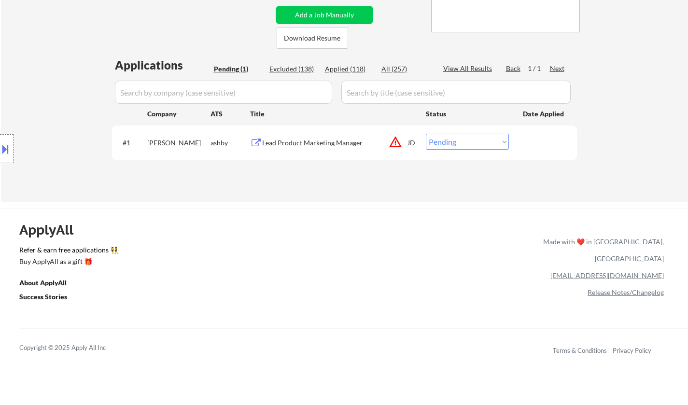
click at [415, 142] on div "JD" at bounding box center [412, 142] width 10 height 17
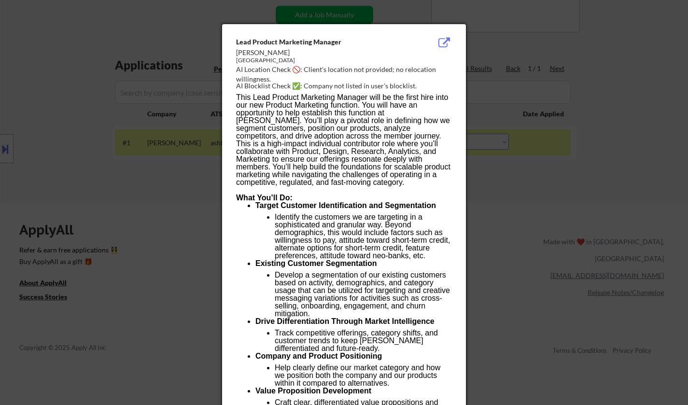
click at [518, 239] on div at bounding box center [344, 202] width 688 height 405
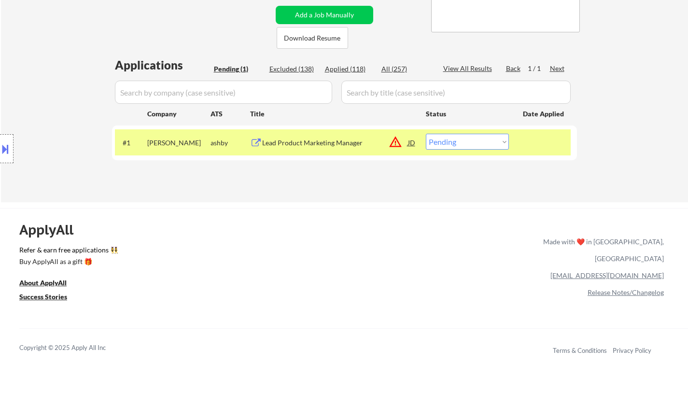
click at [315, 140] on div "Lead Product Marketing Manager" at bounding box center [335, 143] width 146 height 10
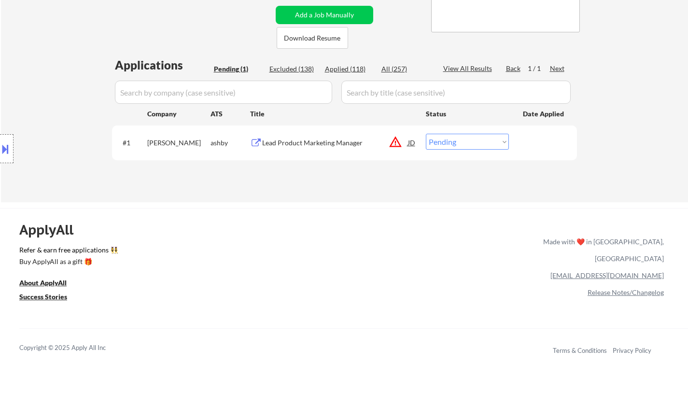
click at [3, 143] on button at bounding box center [5, 149] width 11 height 16
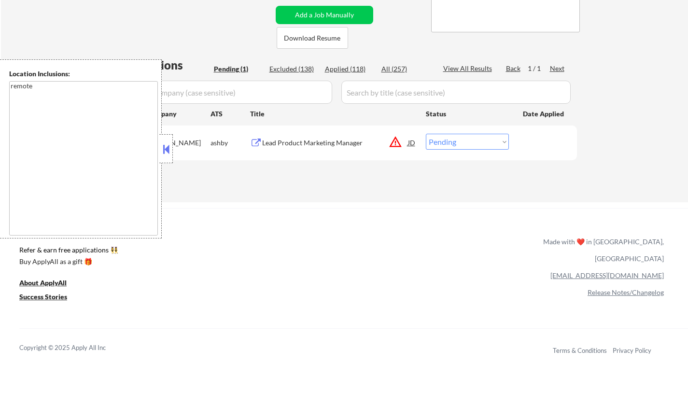
drag, startPoint x: 446, startPoint y: 139, endPoint x: 455, endPoint y: 144, distance: 10.6
click at [446, 139] on select "Choose an option... Pending Applied Excluded (Questions) Excluded (Expired) Exc…" at bounding box center [467, 142] width 83 height 16
select select ""excluded""
click at [426, 134] on select "Choose an option... Pending Applied Excluded (Questions) Excluded (Expired) Exc…" at bounding box center [467, 142] width 83 height 16
click at [165, 145] on button at bounding box center [166, 149] width 11 height 14
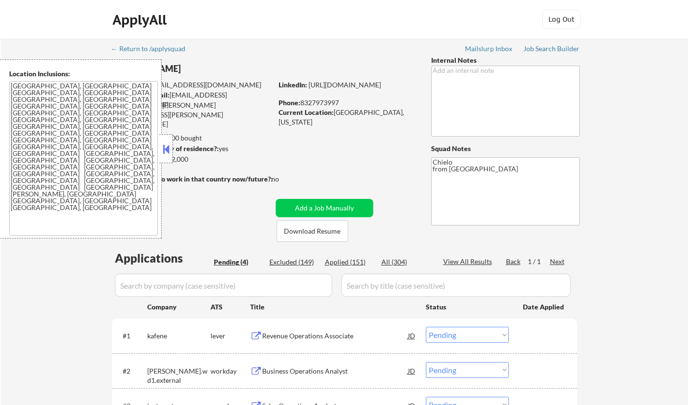
select select ""pending""
click at [164, 151] on button at bounding box center [166, 149] width 11 height 14
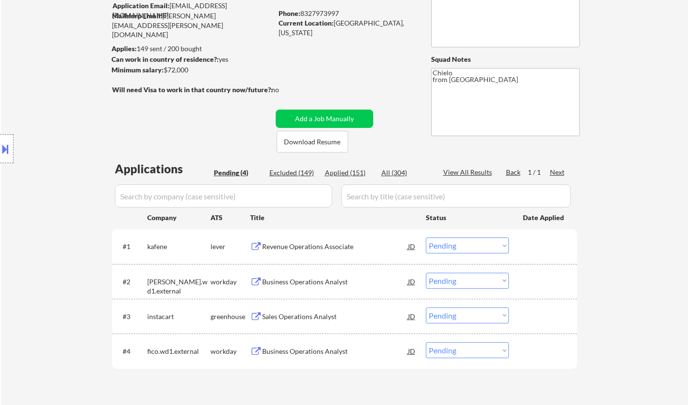
scroll to position [48, 0]
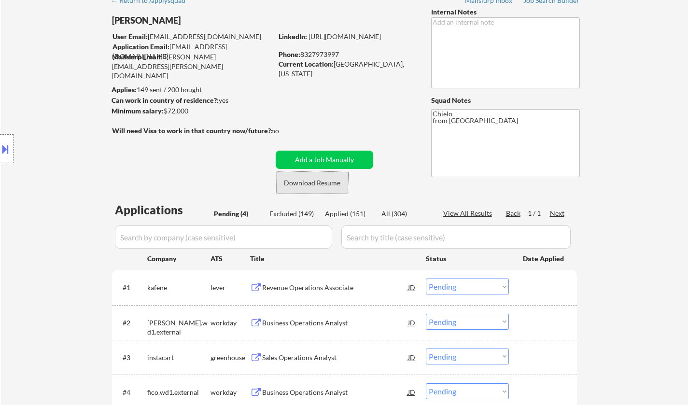
click at [323, 185] on button "Download Resume" at bounding box center [312, 183] width 71 height 22
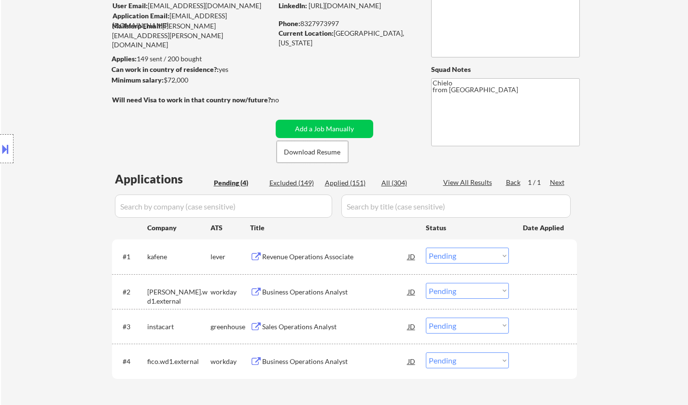
scroll to position [97, 0]
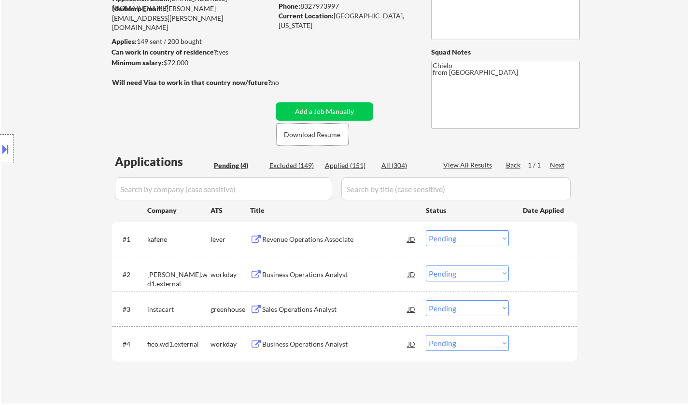
click at [296, 238] on div "Revenue Operations Associate" at bounding box center [335, 240] width 146 height 10
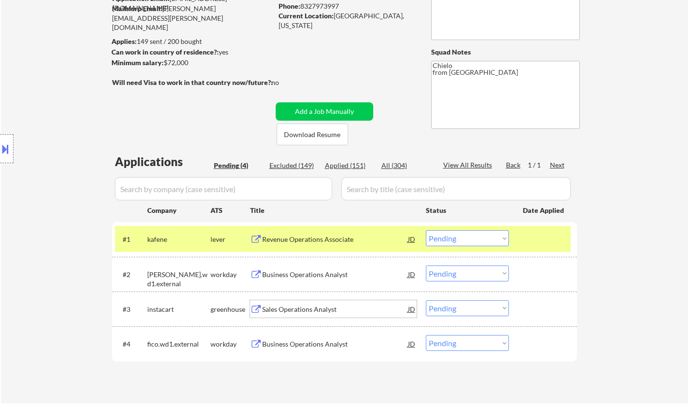
click at [300, 311] on div "Sales Operations Analyst" at bounding box center [335, 310] width 146 height 10
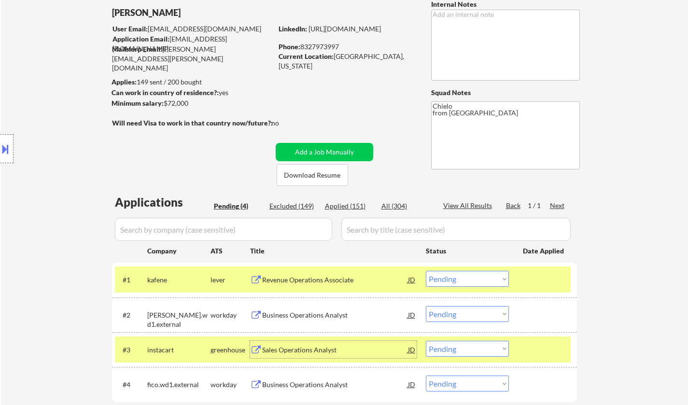
scroll to position [193, 0]
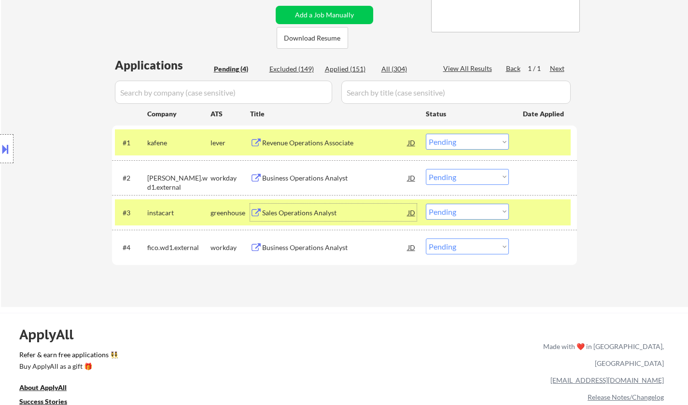
click at [465, 210] on select "Choose an option... Pending Applied Excluded (Questions) Excluded (Expired) Exc…" at bounding box center [467, 212] width 83 height 16
click at [426, 204] on select "Choose an option... Pending Applied Excluded (Questions) Excluded (Expired) Exc…" at bounding box center [467, 212] width 83 height 16
select select ""pending""
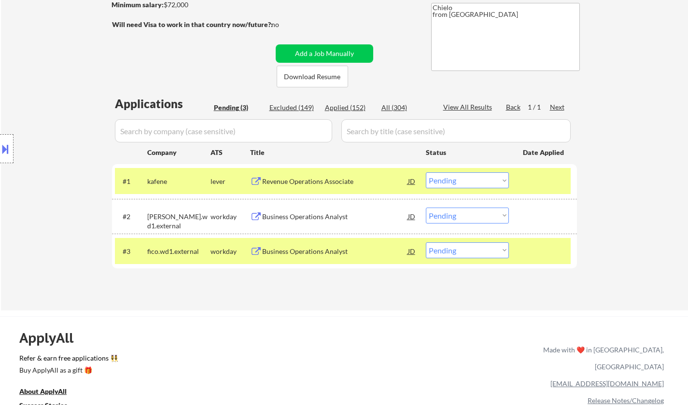
scroll to position [241, 0]
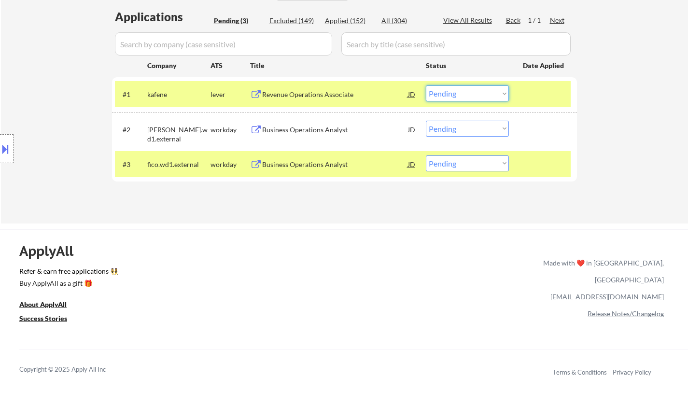
click at [457, 94] on select "Choose an option... Pending Applied Excluded (Questions) Excluded (Expired) Exc…" at bounding box center [467, 93] width 83 height 16
click at [426, 85] on select "Choose an option... Pending Applied Excluded (Questions) Excluded (Expired) Exc…" at bounding box center [467, 93] width 83 height 16
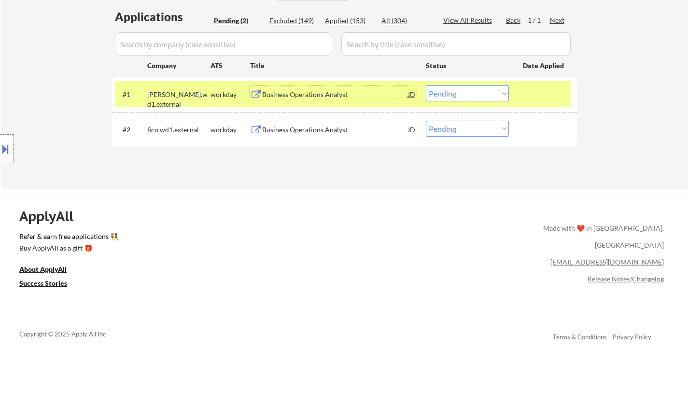
click at [300, 92] on div "Business Operations Analyst" at bounding box center [335, 95] width 146 height 10
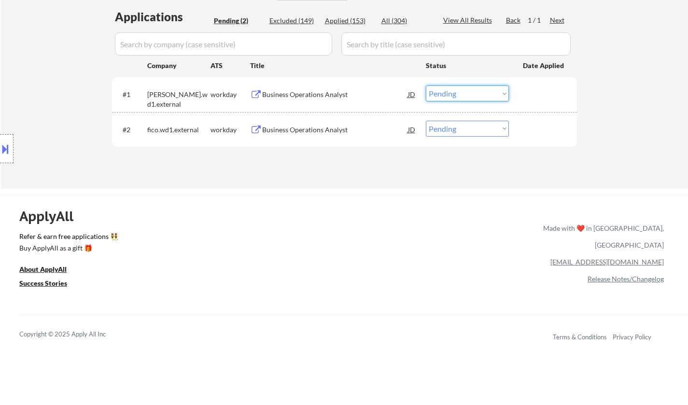
click at [474, 94] on select "Choose an option... Pending Applied Excluded (Questions) Excluded (Expired) Exc…" at bounding box center [467, 93] width 83 height 16
click at [426, 85] on select "Choose an option... Pending Applied Excluded (Questions) Excluded (Expired) Exc…" at bounding box center [467, 93] width 83 height 16
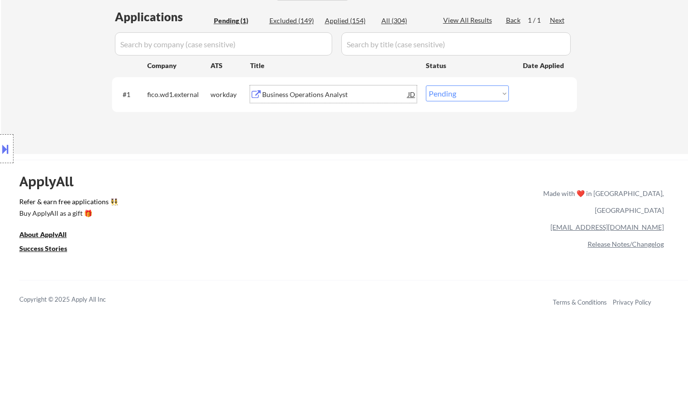
click at [298, 88] on div "Business Operations Analyst" at bounding box center [335, 93] width 146 height 17
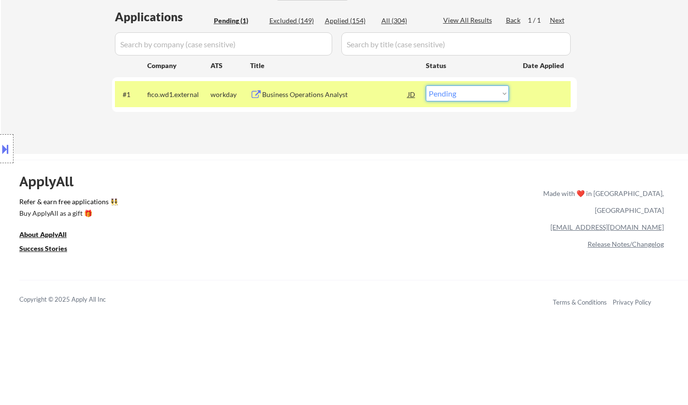
drag, startPoint x: 472, startPoint y: 94, endPoint x: 476, endPoint y: 100, distance: 7.8
click at [473, 95] on select "Choose an option... Pending Applied Excluded (Questions) Excluded (Expired) Exc…" at bounding box center [467, 93] width 83 height 16
select select ""applied""
click at [426, 85] on select "Choose an option... Pending Applied Excluded (Questions) Excluded (Expired) Exc…" at bounding box center [467, 93] width 83 height 16
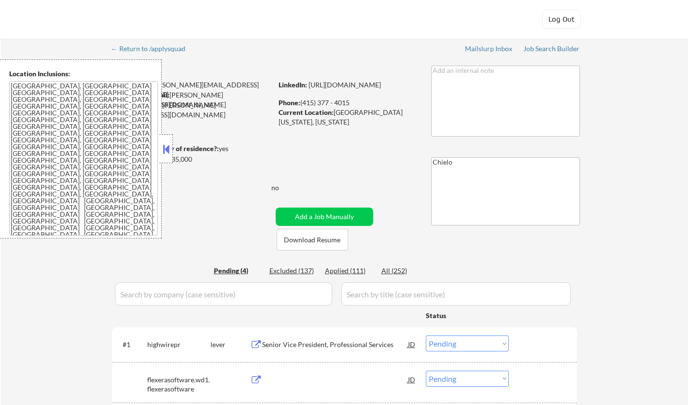
select select ""pending""
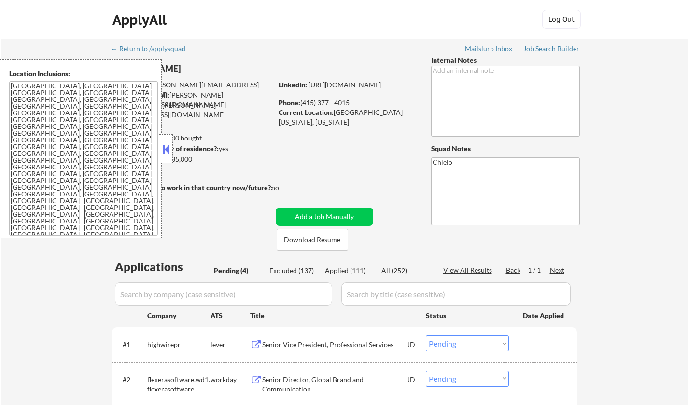
drag, startPoint x: 166, startPoint y: 148, endPoint x: 280, endPoint y: 299, distance: 189.3
click at [167, 148] on button at bounding box center [166, 149] width 11 height 14
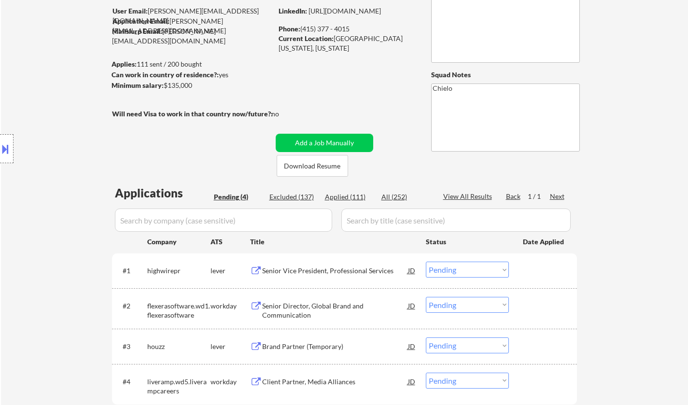
scroll to position [145, 0]
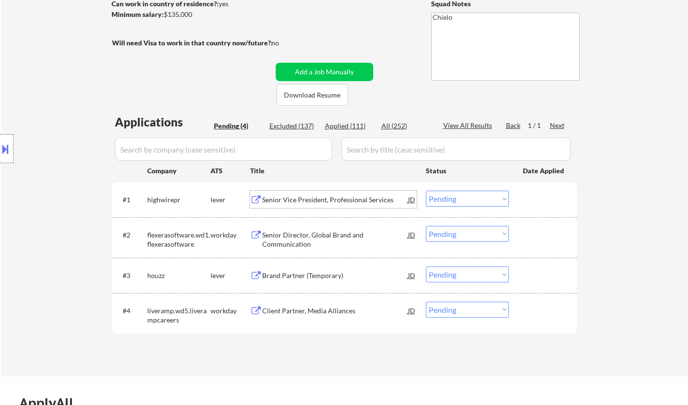
click at [305, 200] on div "Senior Vice President, Professional Services" at bounding box center [335, 200] width 146 height 10
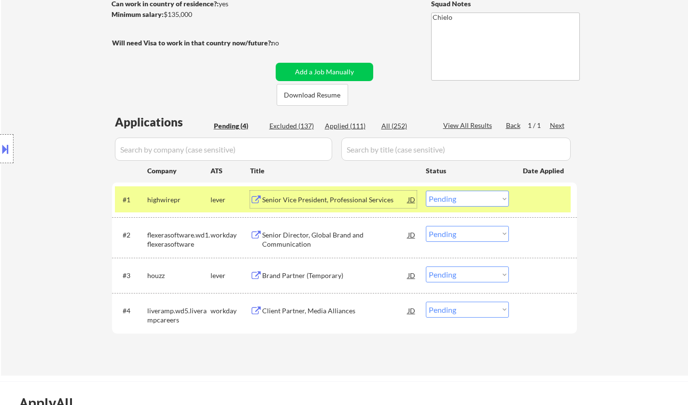
click at [458, 278] on select "Choose an option... Pending Applied Excluded (Questions) Excluded (Expired) Exc…" at bounding box center [467, 274] width 83 height 16
click at [426, 266] on select "Choose an option... Pending Applied Excluded (Questions) Excluded (Expired) Exc…" at bounding box center [467, 274] width 83 height 16
select select ""pending""
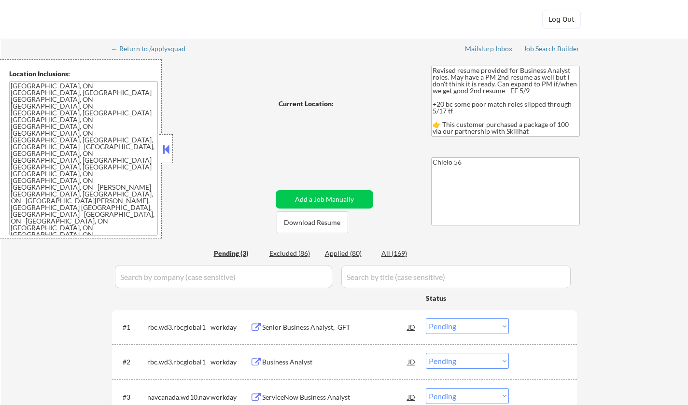
select select ""pending""
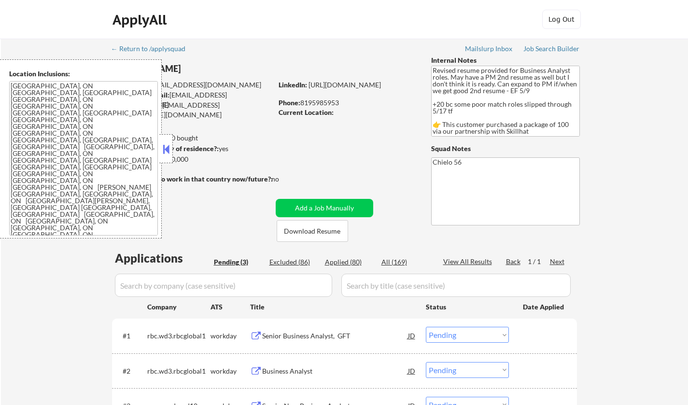
click at [170, 154] on button at bounding box center [166, 149] width 11 height 14
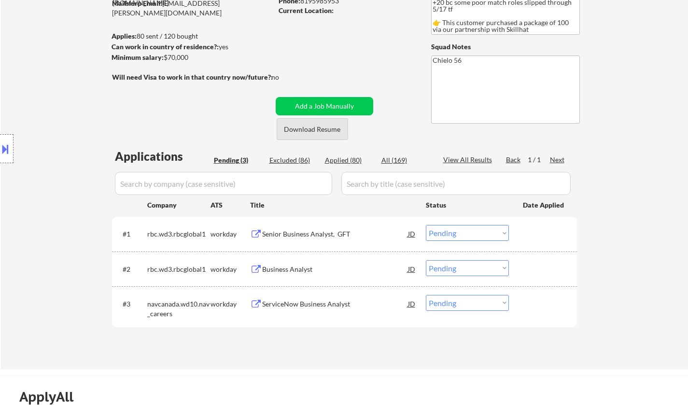
scroll to position [193, 0]
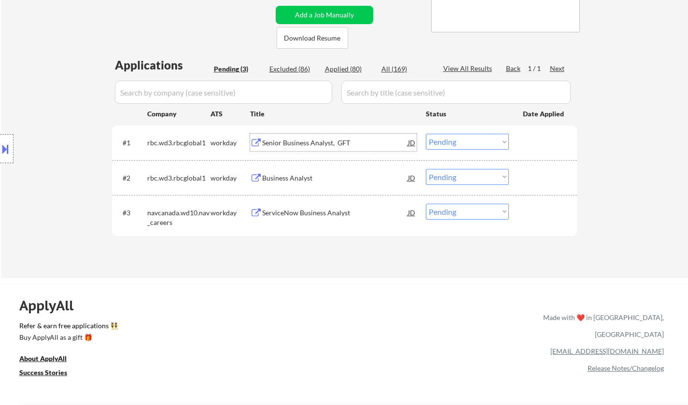
click at [292, 144] on div "Senior Business Analyst, GFT" at bounding box center [335, 143] width 146 height 10
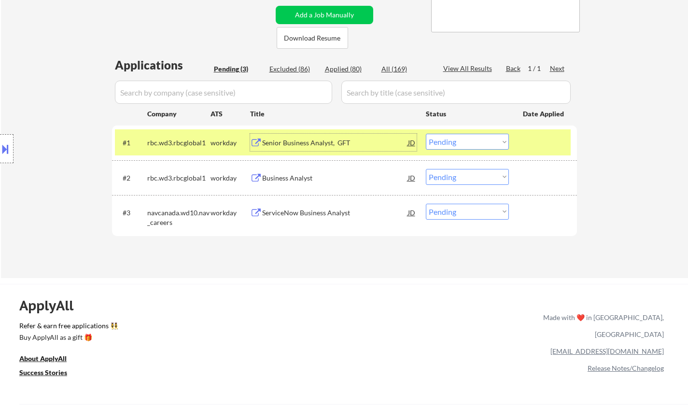
click at [461, 145] on select "Choose an option... Pending Applied Excluded (Questions) Excluded (Expired) Exc…" at bounding box center [467, 142] width 83 height 16
click at [426, 134] on select "Choose an option... Pending Applied Excluded (Questions) Excluded (Expired) Exc…" at bounding box center [467, 142] width 83 height 16
select select ""pending""
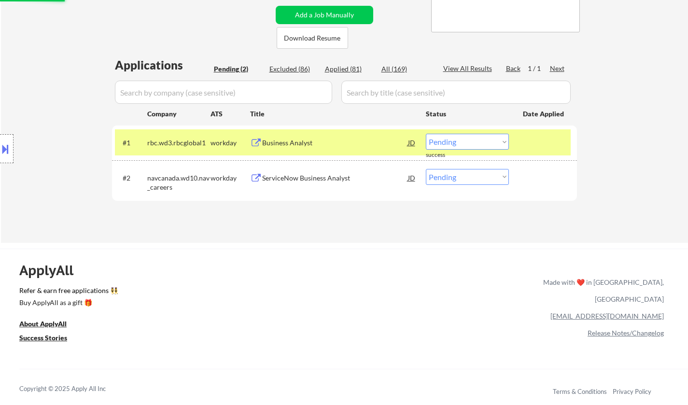
click at [289, 182] on div "ServiceNow Business Analyst" at bounding box center [335, 178] width 146 height 10
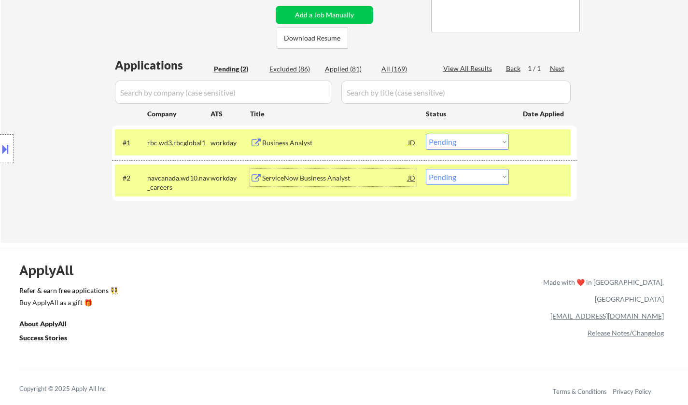
drag, startPoint x: 484, startPoint y: 177, endPoint x: 485, endPoint y: 183, distance: 6.8
click at [484, 177] on select "Choose an option... Pending Applied Excluded (Questions) Excluded (Expired) Exc…" at bounding box center [467, 177] width 83 height 16
select select ""excluded__bad_match_""
click at [426, 169] on select "Choose an option... Pending Applied Excluded (Questions) Excluded (Expired) Exc…" at bounding box center [467, 177] width 83 height 16
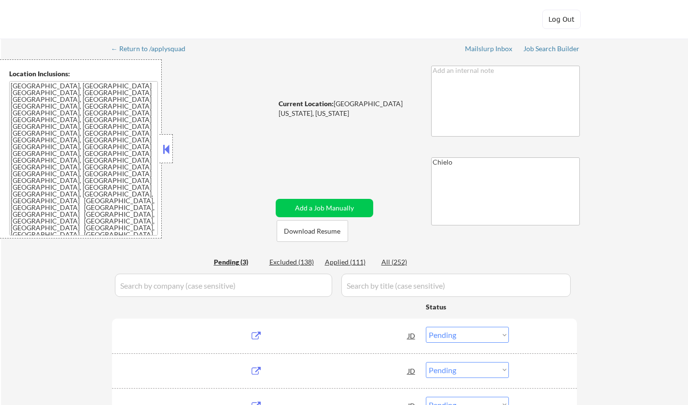
select select ""pending""
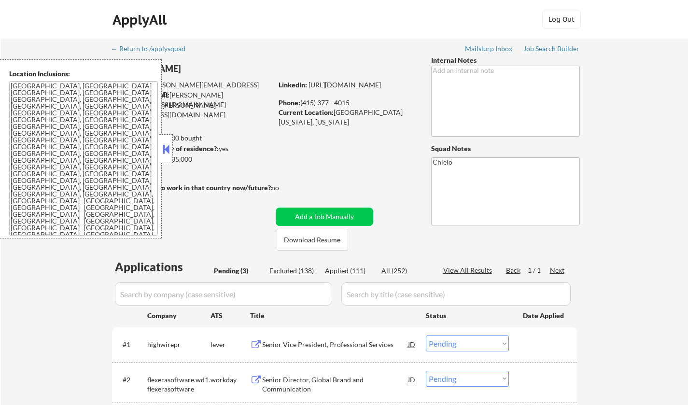
click at [167, 151] on button at bounding box center [166, 149] width 11 height 14
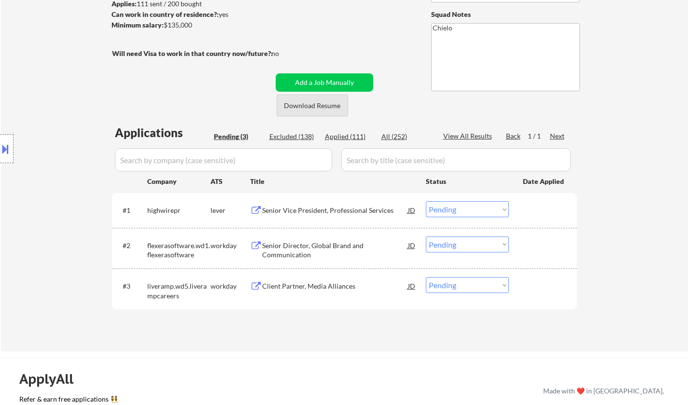
scroll to position [193, 0]
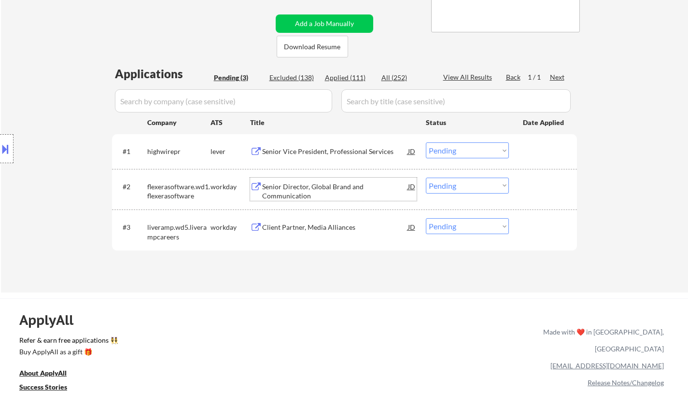
click at [291, 188] on div "Senior Director, Global Brand and Communication" at bounding box center [335, 191] width 146 height 19
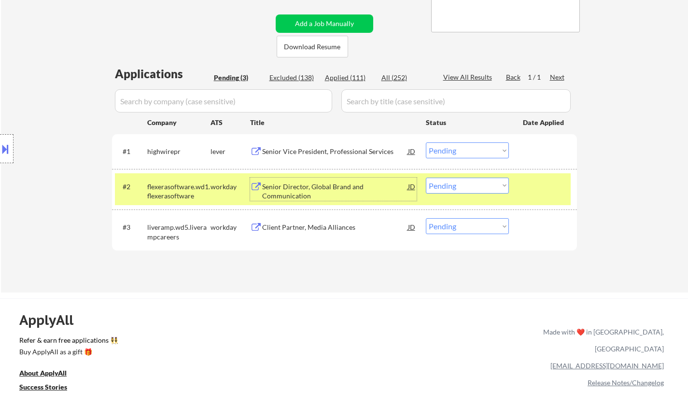
click at [5, 137] on div at bounding box center [7, 148] width 14 height 29
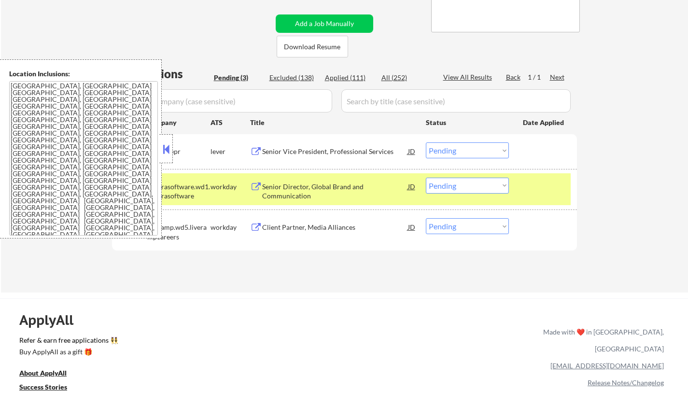
click at [166, 149] on button at bounding box center [166, 149] width 11 height 14
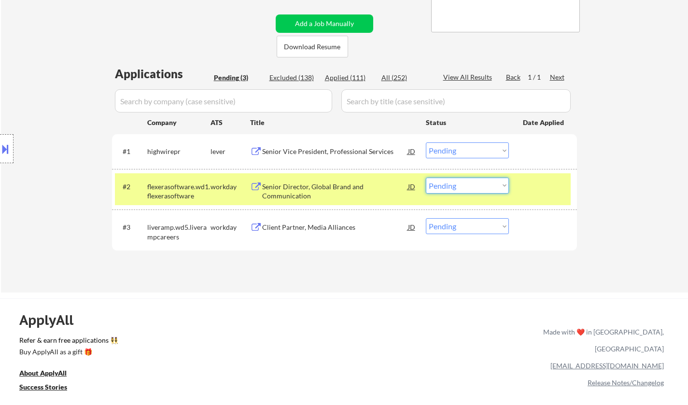
drag, startPoint x: 462, startPoint y: 188, endPoint x: 462, endPoint y: 193, distance: 5.3
click at [462, 187] on select "Choose an option... Pending Applied Excluded (Questions) Excluded (Expired) Exc…" at bounding box center [467, 186] width 83 height 16
click at [426, 178] on select "Choose an option... Pending Applied Excluded (Questions) Excluded (Expired) Exc…" at bounding box center [467, 186] width 83 height 16
select select ""pending""
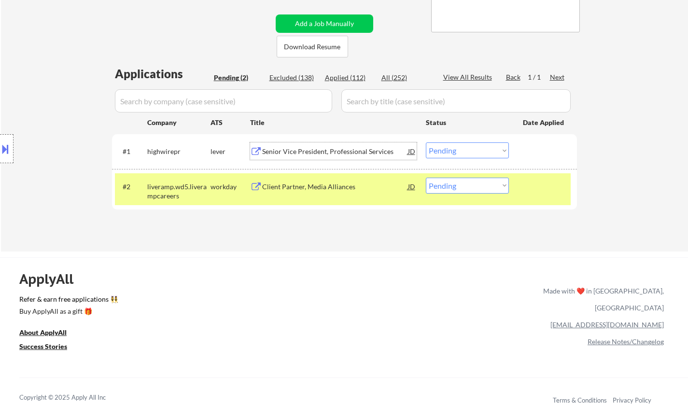
click at [339, 151] on div "Senior Vice President, Professional Services" at bounding box center [335, 152] width 146 height 10
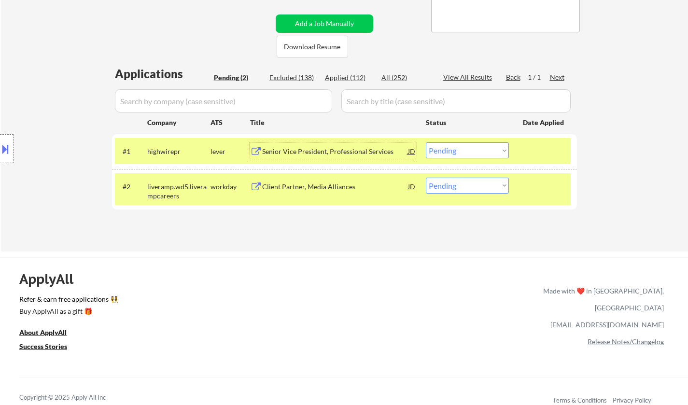
drag, startPoint x: 480, startPoint y: 147, endPoint x: 481, endPoint y: 156, distance: 9.7
click at [479, 147] on select "Choose an option... Pending Applied Excluded (Questions) Excluded (Expired) Exc…" at bounding box center [467, 150] width 83 height 16
click at [426, 142] on select "Choose an option... Pending Applied Excluded (Questions) Excluded (Expired) Exc…" at bounding box center [467, 150] width 83 height 16
select select ""pending""
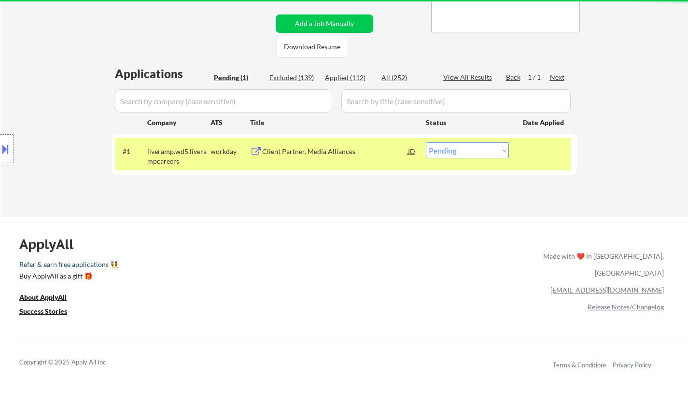
click at [260, 267] on link "Refer & earn free applications 👯‍♀️" at bounding box center [180, 266] width 322 height 10
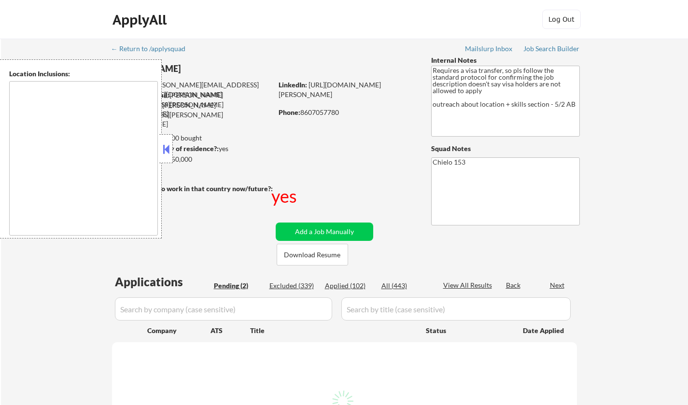
select select ""pending""
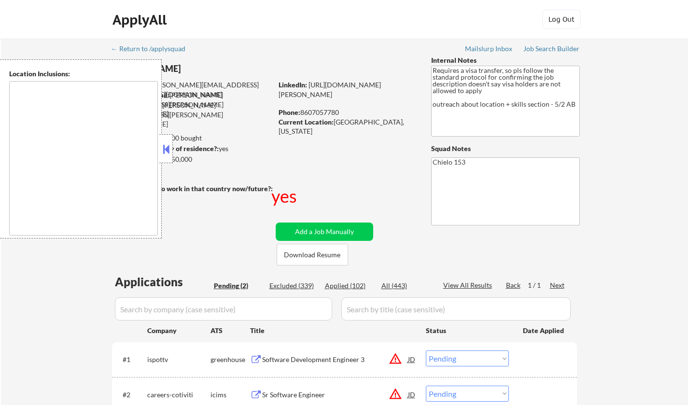
drag, startPoint x: 164, startPoint y: 151, endPoint x: 191, endPoint y: 150, distance: 27.1
click at [167, 151] on button at bounding box center [166, 149] width 11 height 14
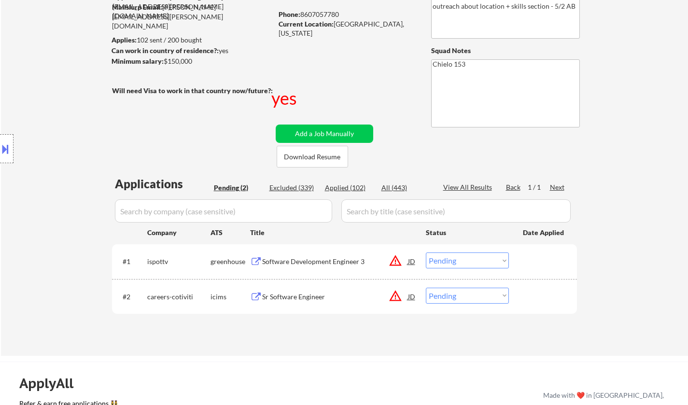
scroll to position [193, 0]
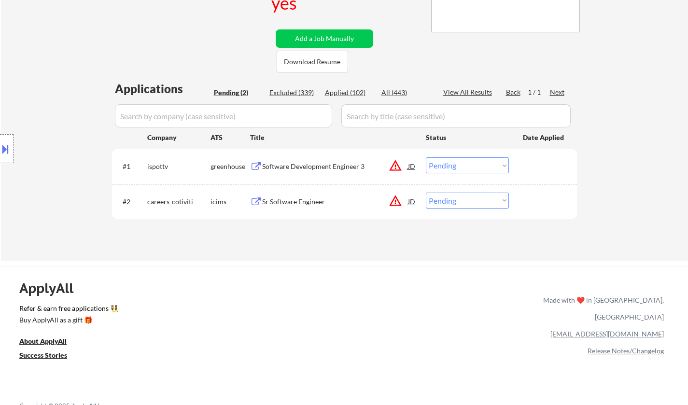
click at [414, 167] on div "JD" at bounding box center [412, 165] width 10 height 17
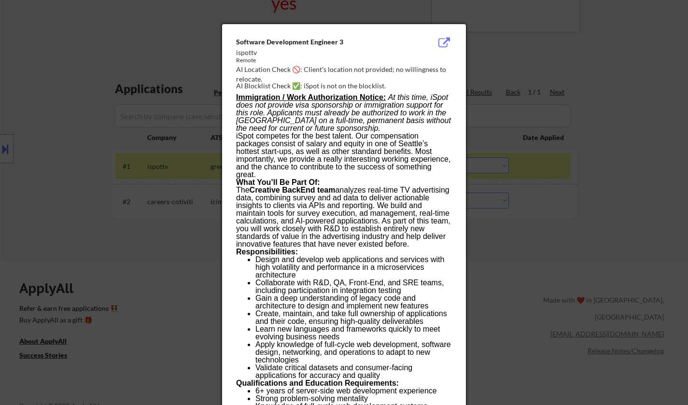
click at [582, 292] on div at bounding box center [344, 202] width 688 height 405
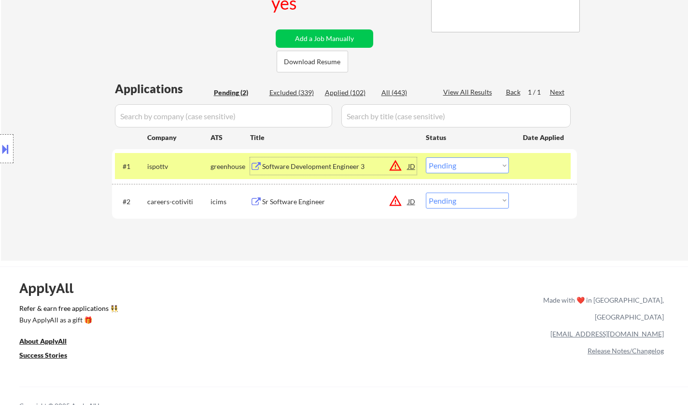
click at [303, 168] on div "Software Development Engineer 3" at bounding box center [335, 167] width 146 height 10
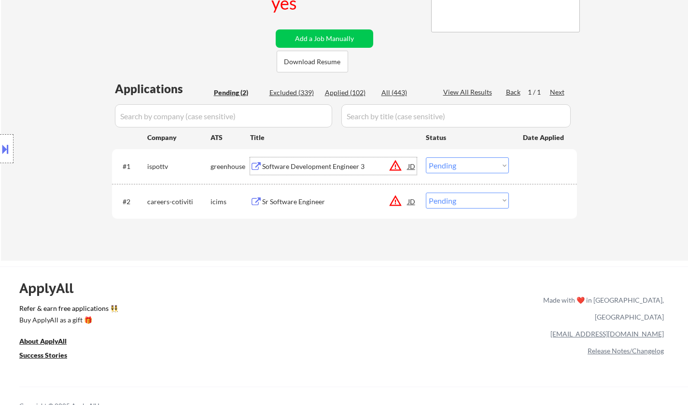
click at [483, 165] on select "Choose an option... Pending Applied Excluded (Questions) Excluded (Expired) Exc…" at bounding box center [467, 165] width 83 height 16
click at [426, 157] on select "Choose an option... Pending Applied Excluded (Questions) Excluded (Expired) Exc…" at bounding box center [467, 165] width 83 height 16
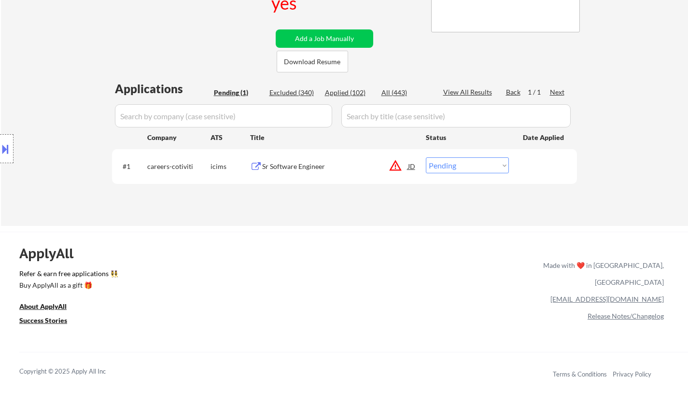
click at [299, 162] on div "Sr Software Engineer" at bounding box center [335, 167] width 146 height 10
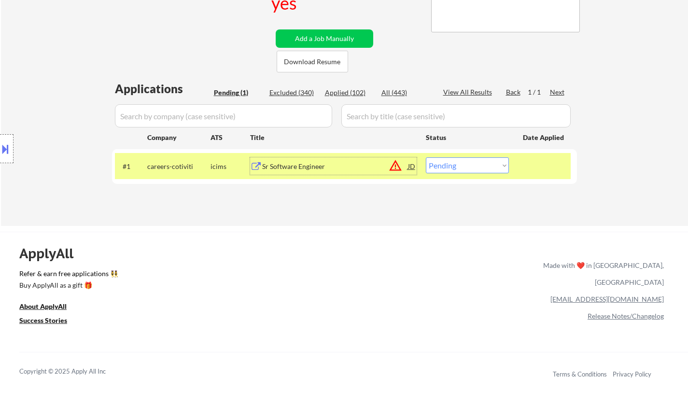
click at [451, 168] on select "Choose an option... Pending Applied Excluded (Questions) Excluded (Expired) Exc…" at bounding box center [467, 165] width 83 height 16
select select ""excluded__salary_""
click at [426, 157] on select "Choose an option... Pending Applied Excluded (Questions) Excluded (Expired) Exc…" at bounding box center [467, 165] width 83 height 16
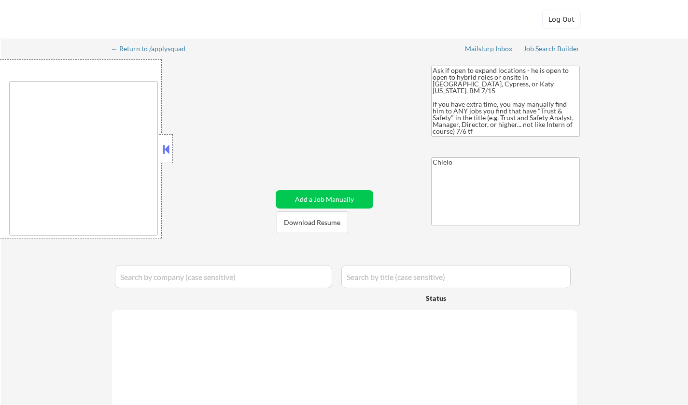
type textarea "[GEOGRAPHIC_DATA], [GEOGRAPHIC_DATA] [GEOGRAPHIC_DATA], [GEOGRAPHIC_DATA] [GEOG…"
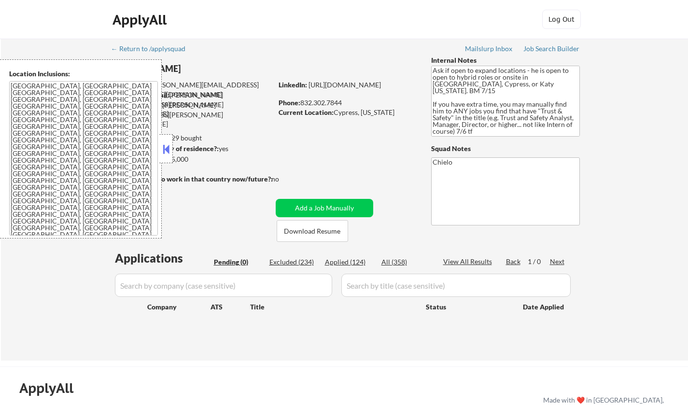
click at [167, 149] on button at bounding box center [166, 149] width 11 height 14
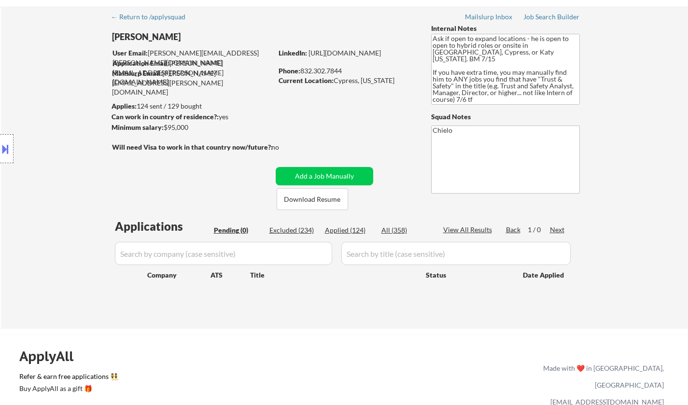
scroll to position [48, 0]
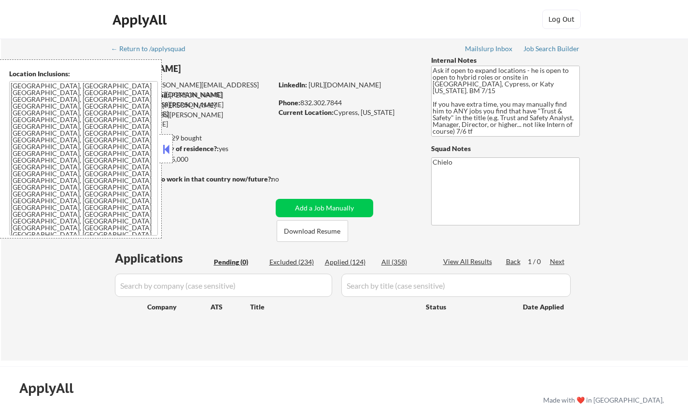
click at [163, 144] on button at bounding box center [166, 149] width 11 height 14
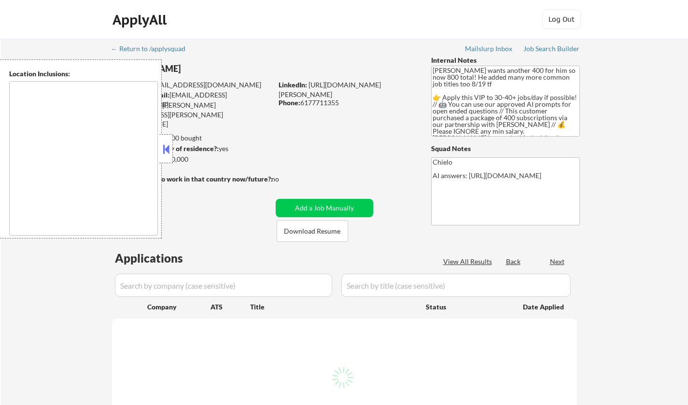
type textarea "[GEOGRAPHIC_DATA], [GEOGRAPHIC_DATA] [GEOGRAPHIC_DATA], [GEOGRAPHIC_DATA] [GEOG…"
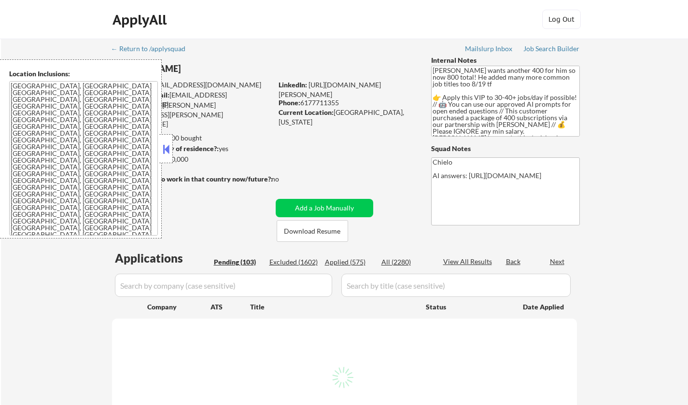
select select ""pending""
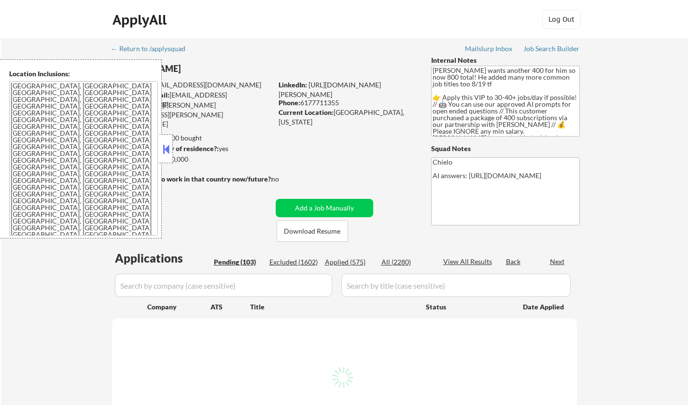
select select ""pending""
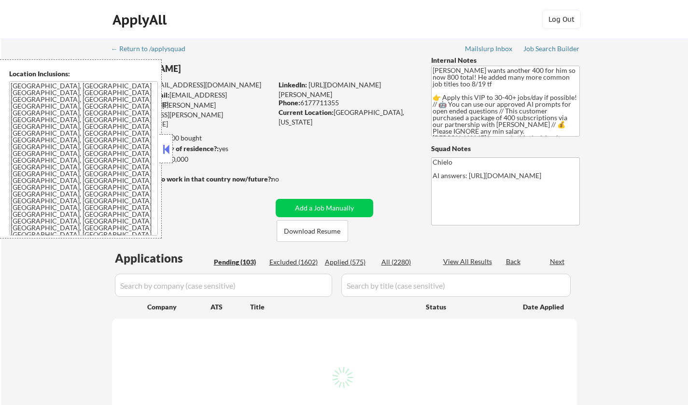
select select ""pending""
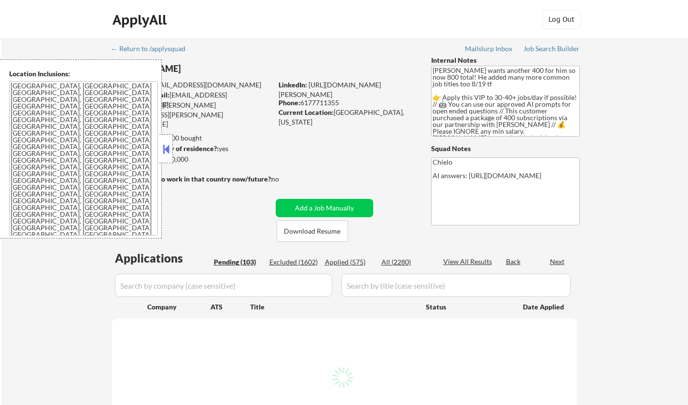
select select ""pending""
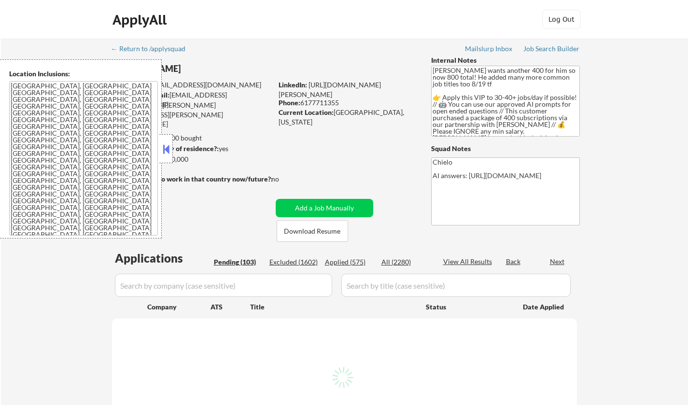
select select ""pending""
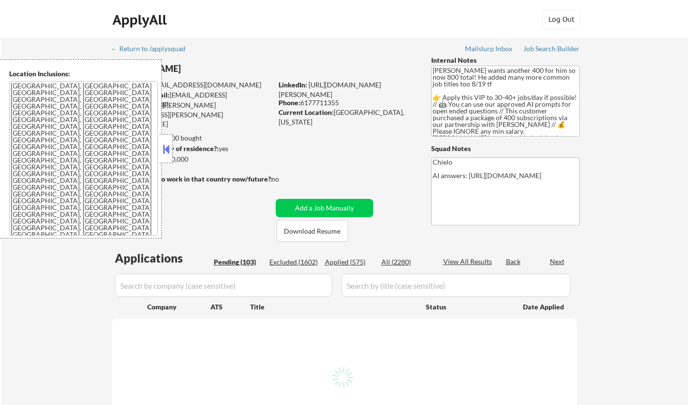
select select ""pending""
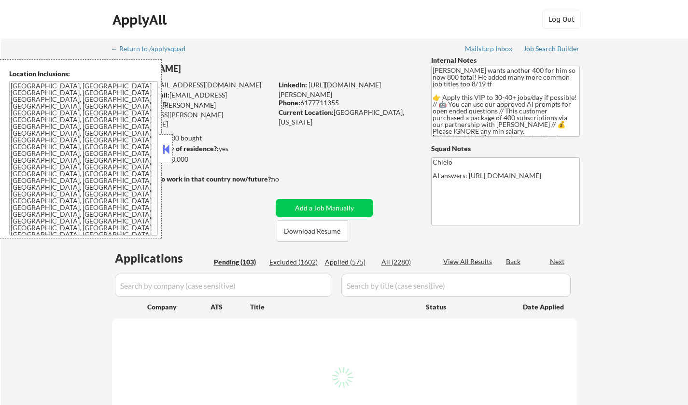
select select ""pending""
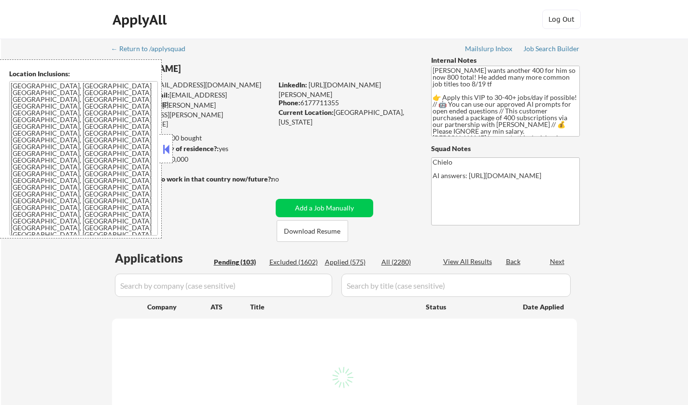
select select ""pending""
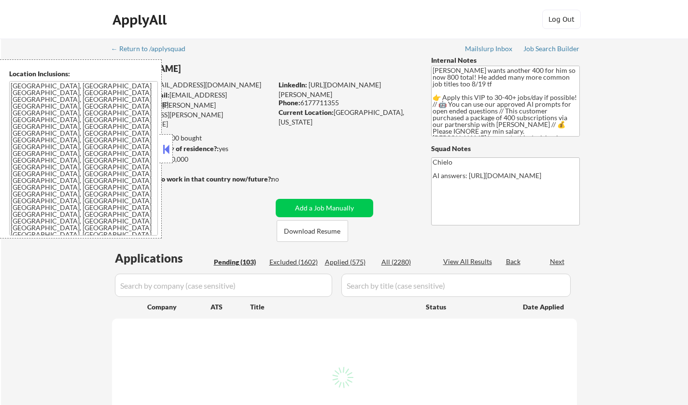
select select ""pending""
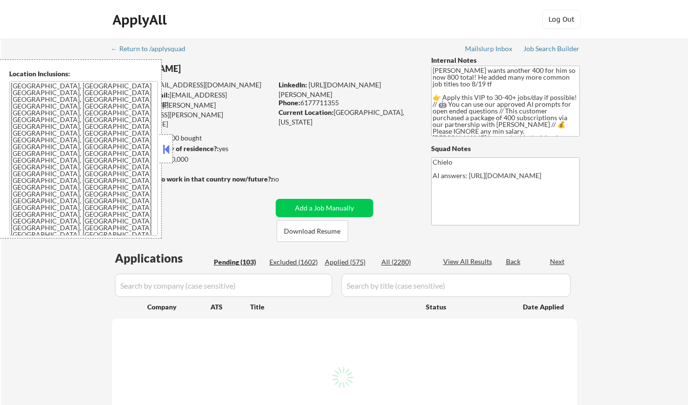
select select ""pending""
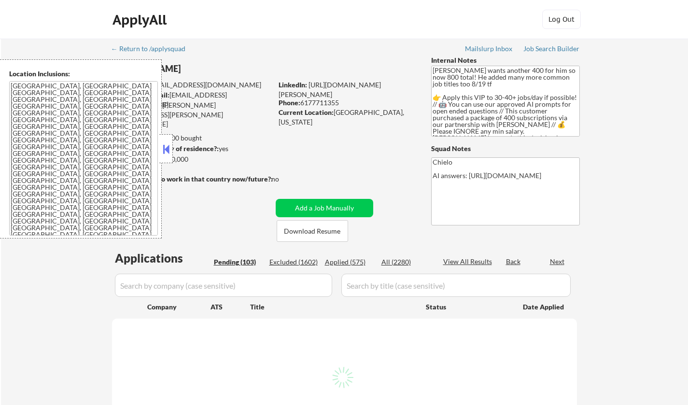
select select ""pending""
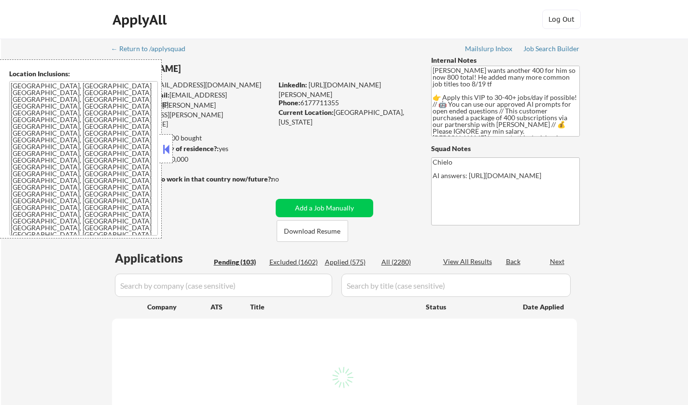
select select ""pending""
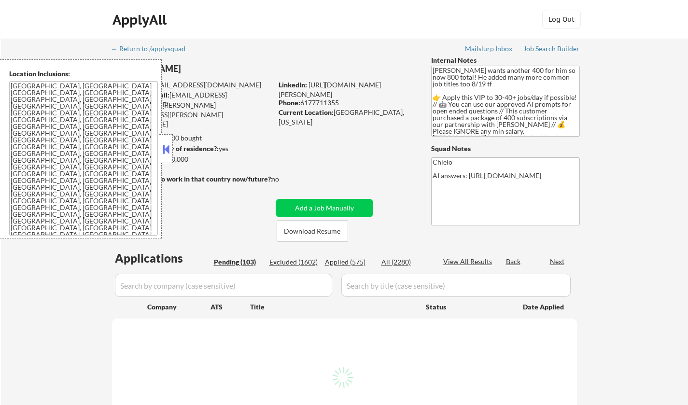
select select ""pending""
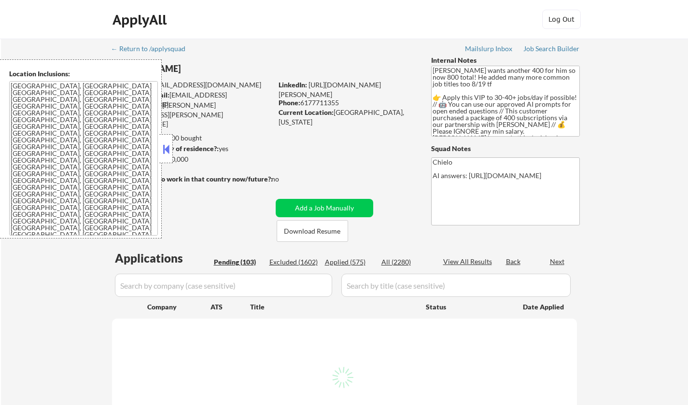
select select ""pending""
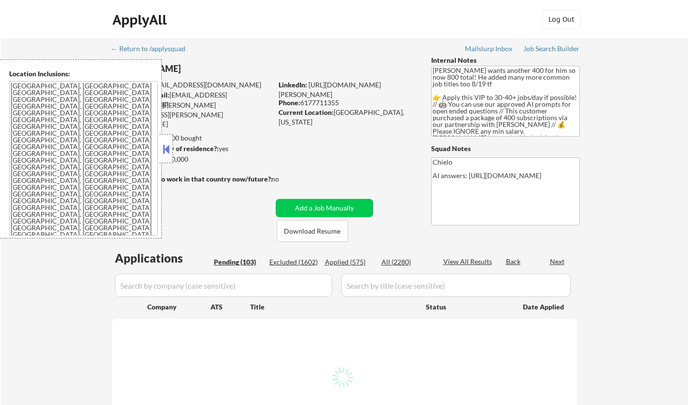
select select ""pending""
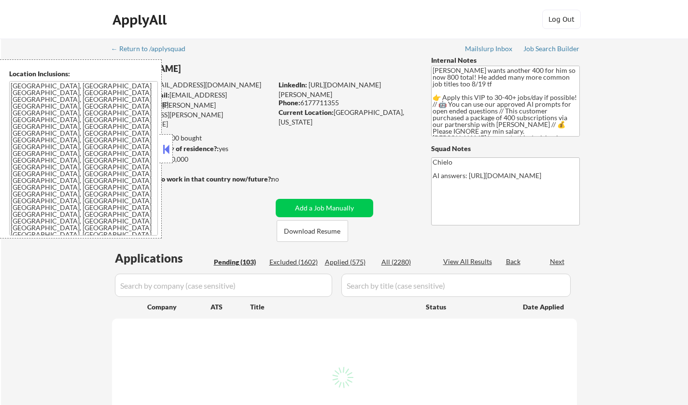
select select ""pending""
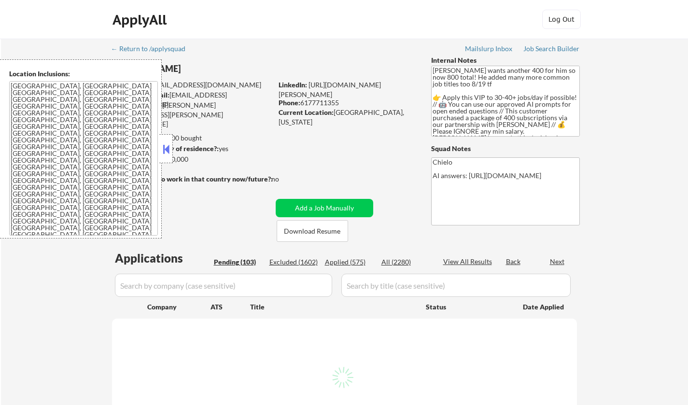
select select ""pending""
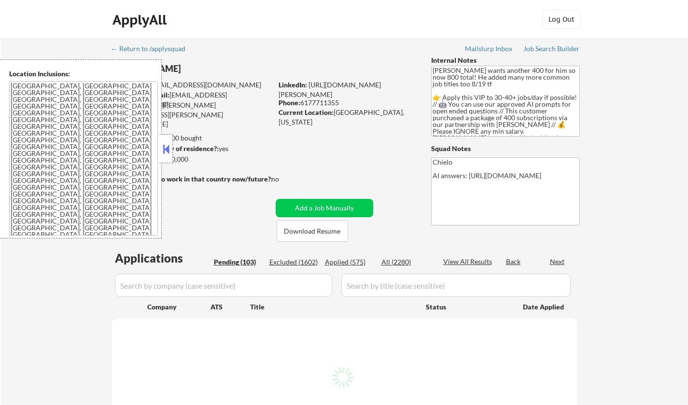
select select ""pending""
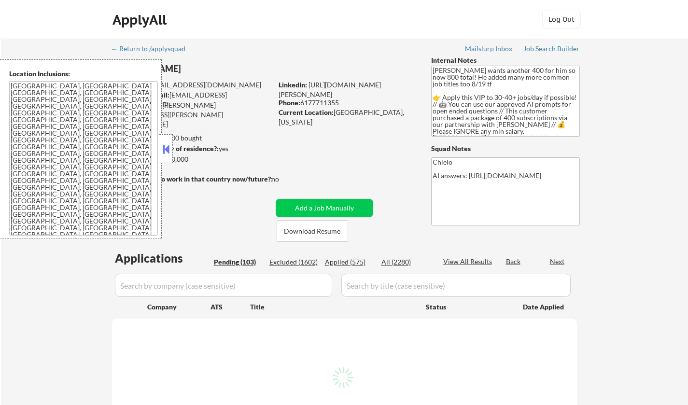
select select ""pending""
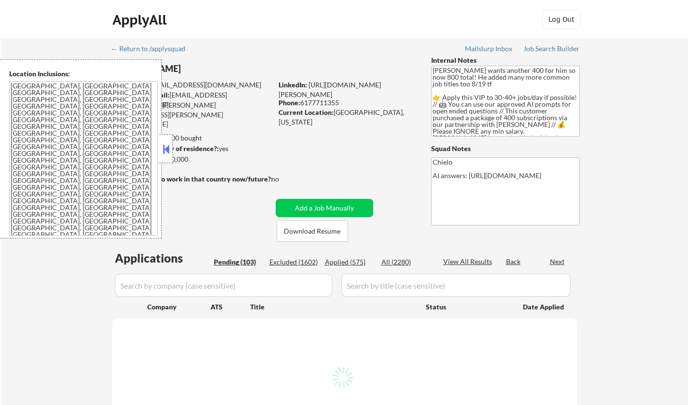
select select ""pending""
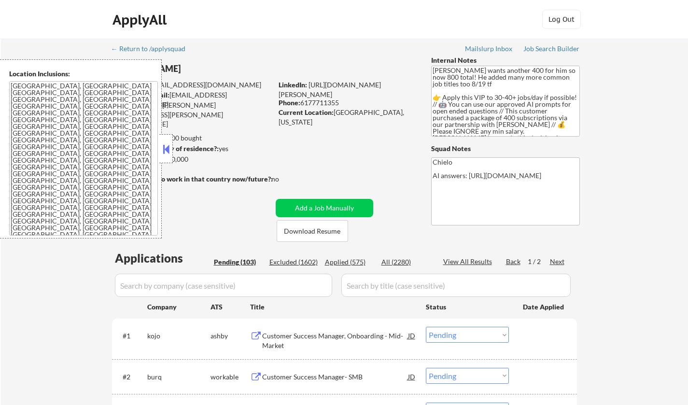
click at [168, 144] on button at bounding box center [166, 149] width 11 height 14
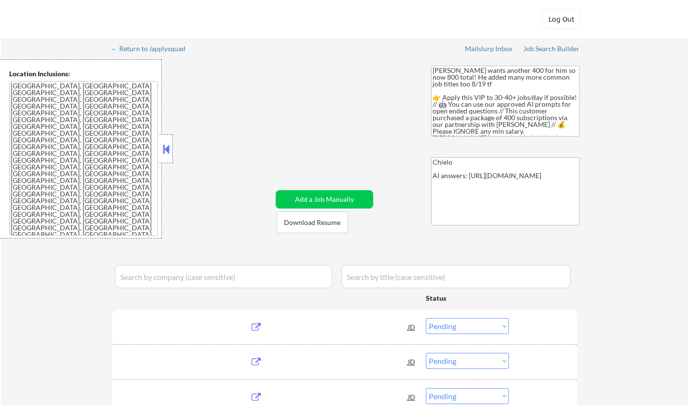
select select ""pending""
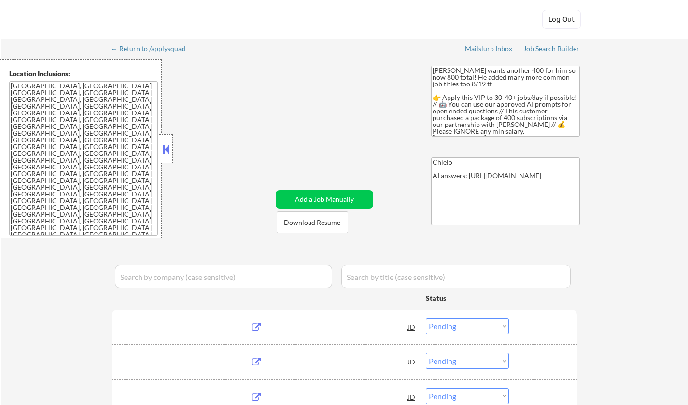
select select ""pending""
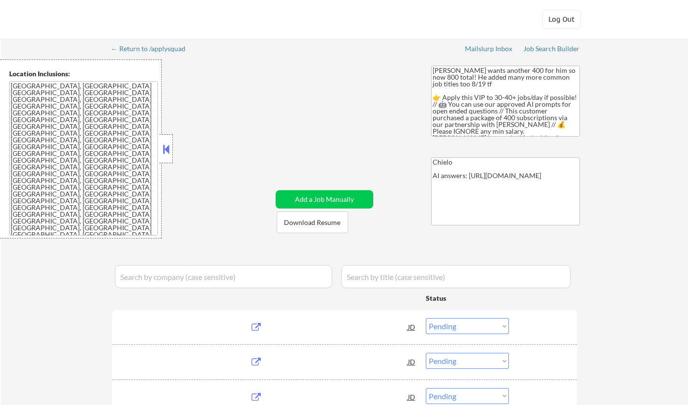
select select ""pending""
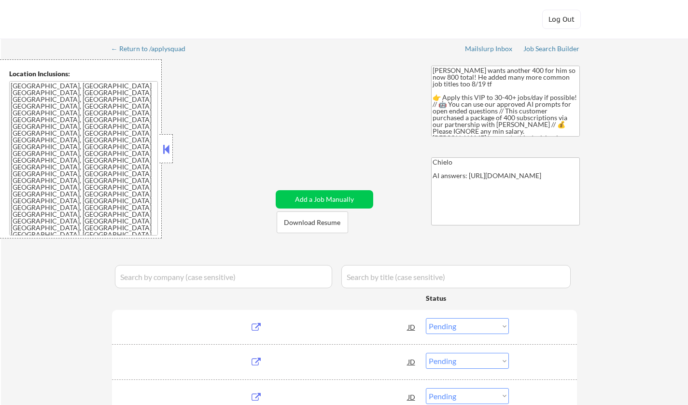
select select ""pending""
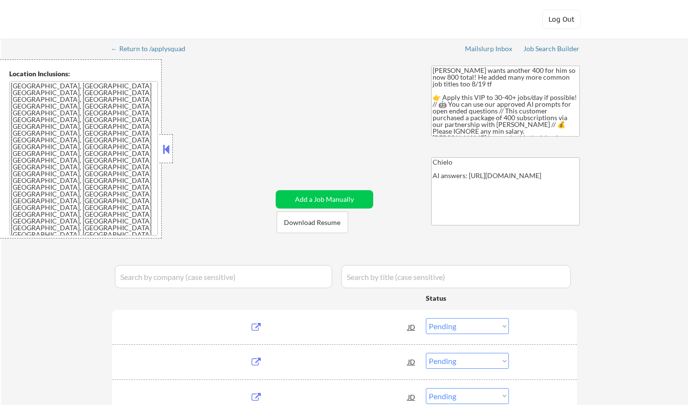
select select ""pending""
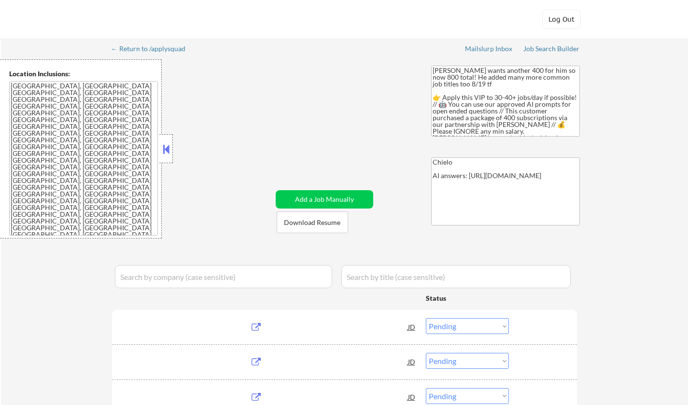
select select ""pending""
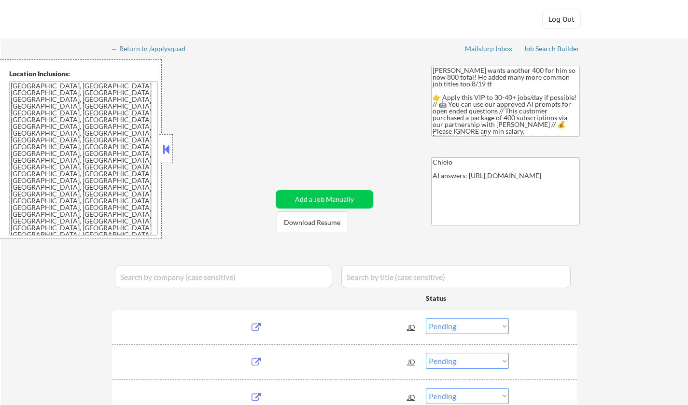
select select ""pending""
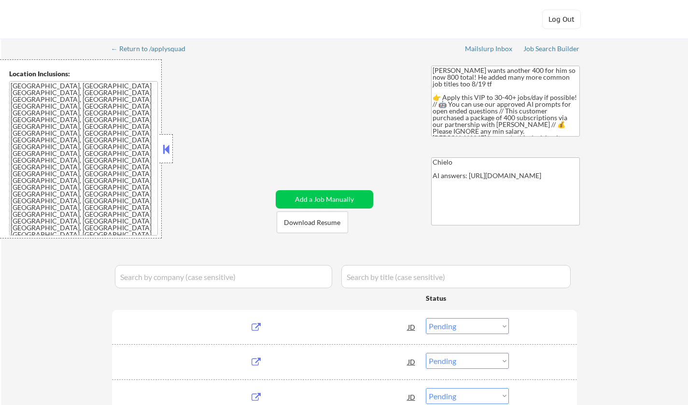
select select ""pending""
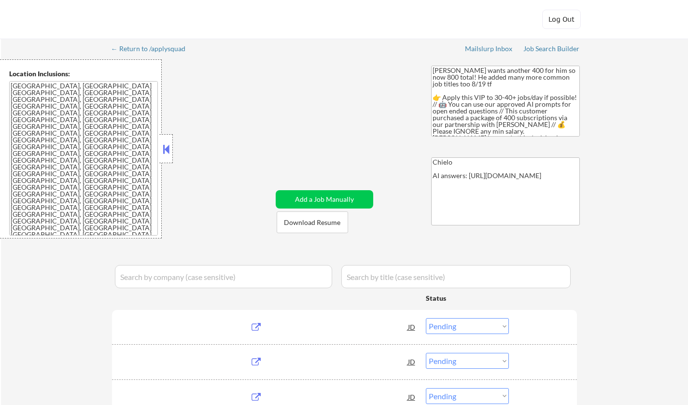
select select ""pending""
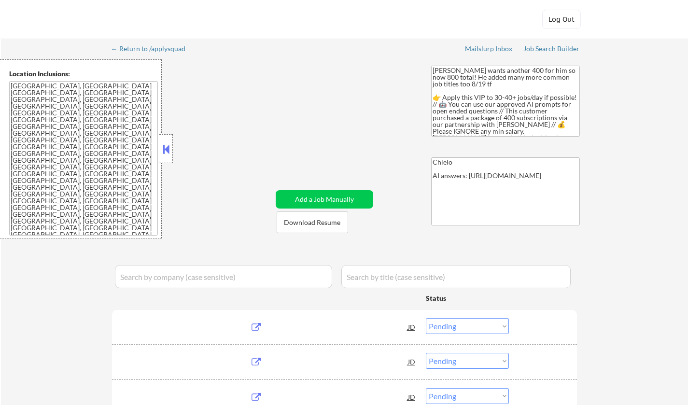
select select ""pending""
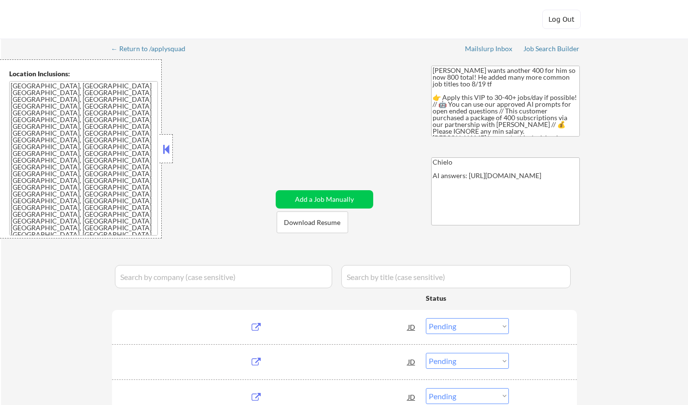
select select ""pending""
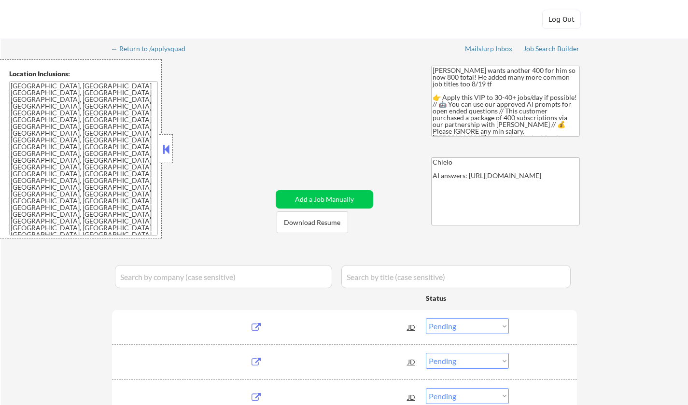
select select ""pending""
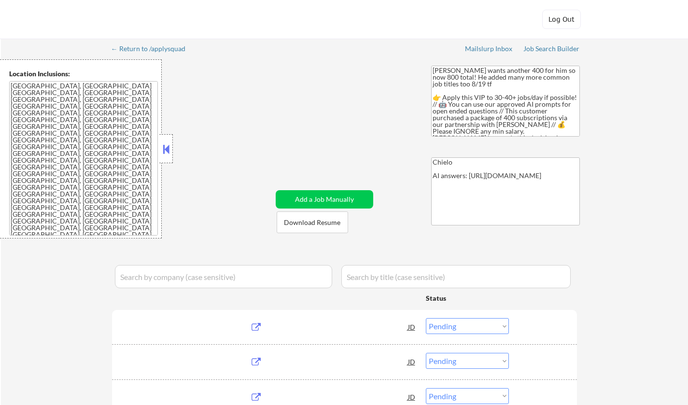
select select ""pending""
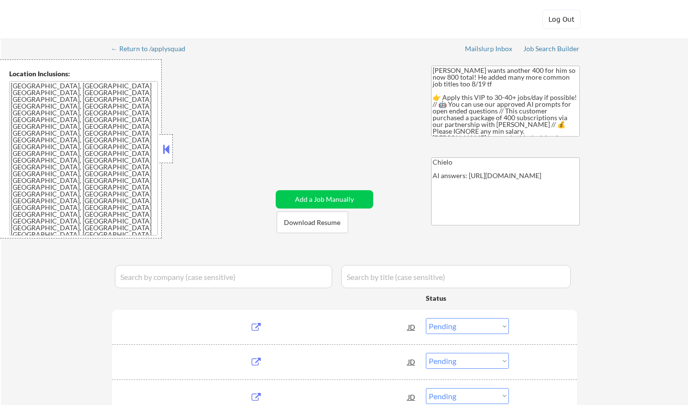
select select ""pending""
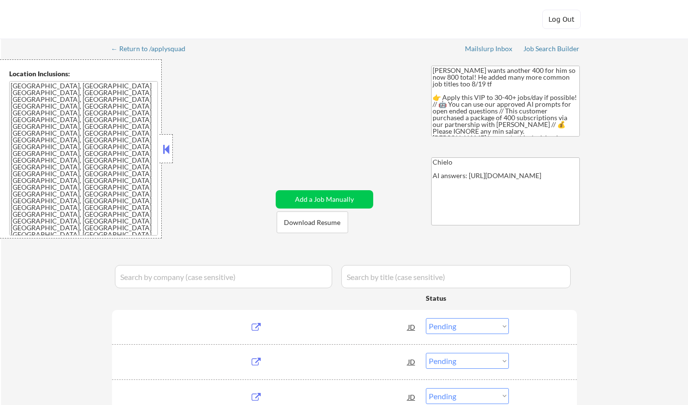
select select ""pending""
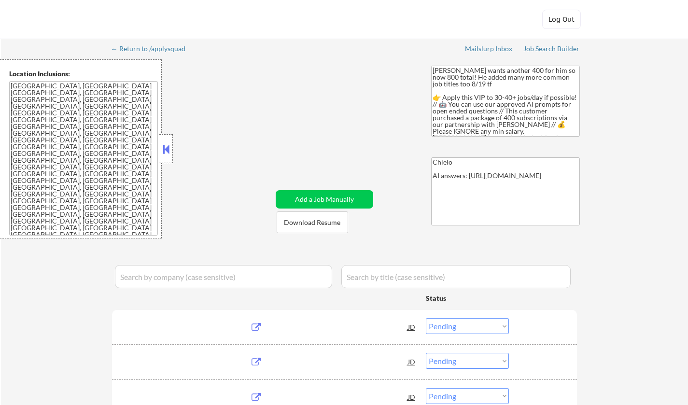
select select ""pending""
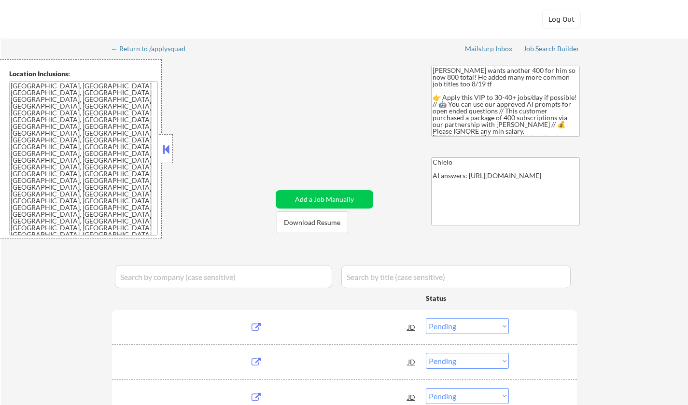
select select ""pending""
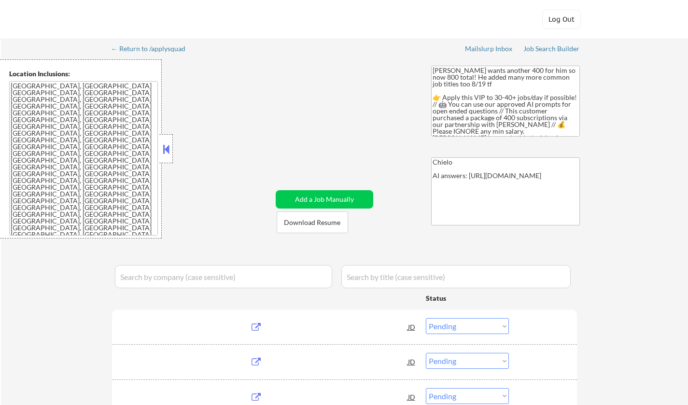
select select ""pending""
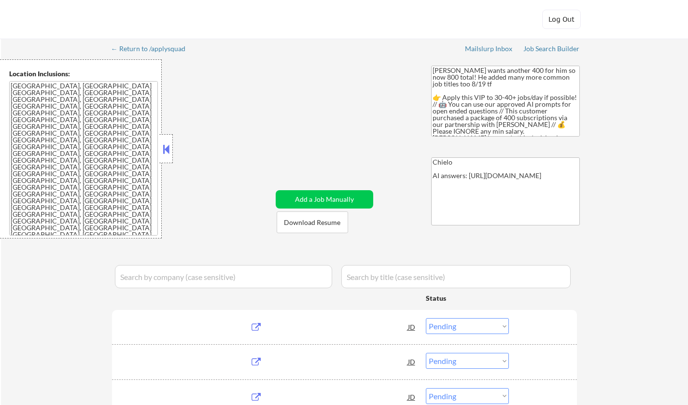
select select ""pending""
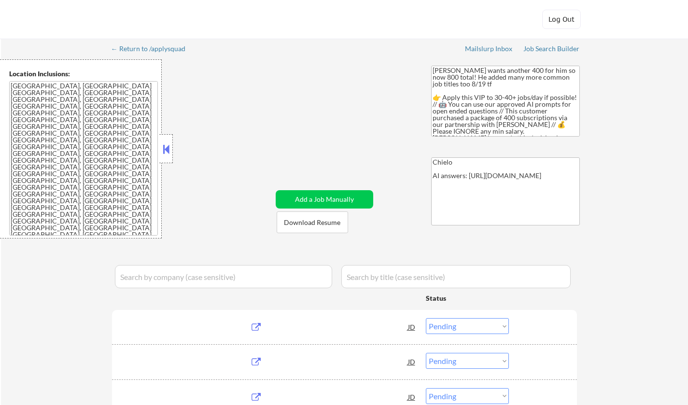
select select ""pending""
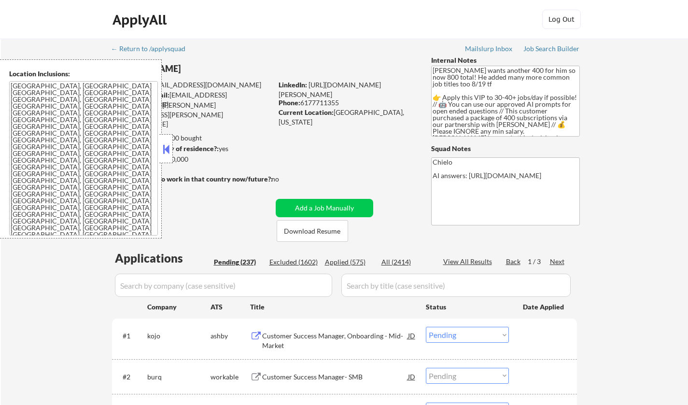
select select ""PLACEHOLDER_1427118222253""
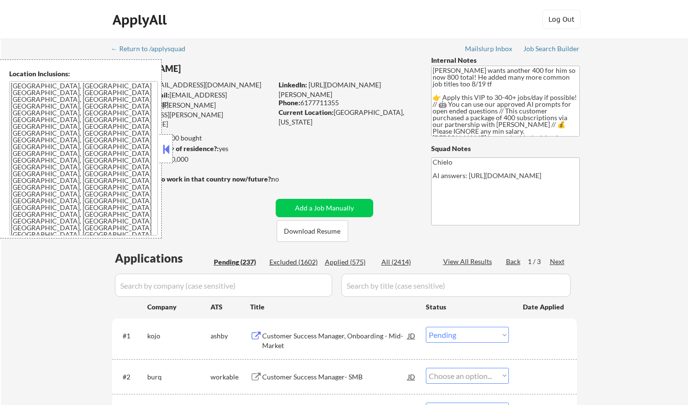
select select ""PLACEHOLDER_1427118222253""
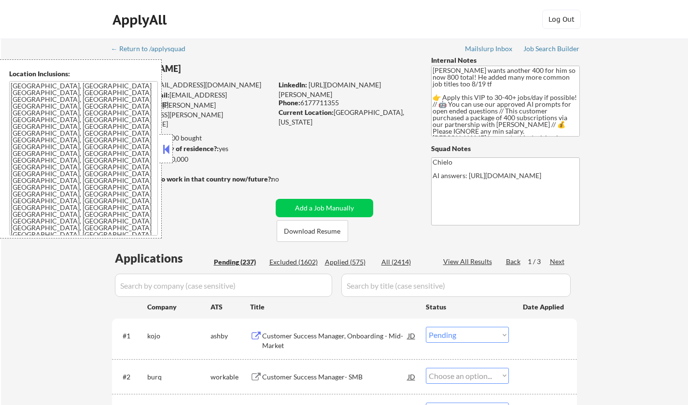
select select ""PLACEHOLDER_1427118222253""
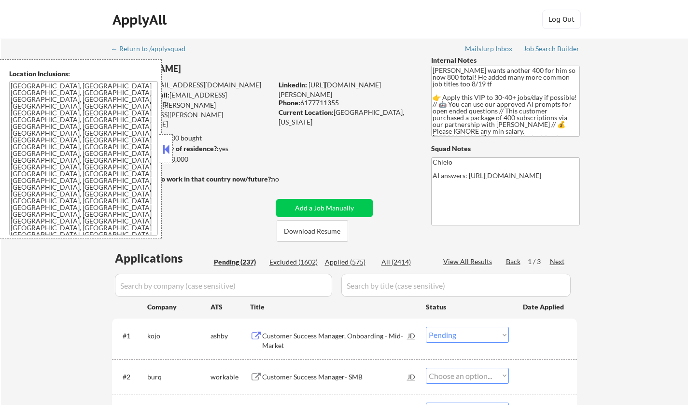
select select ""PLACEHOLDER_1427118222253""
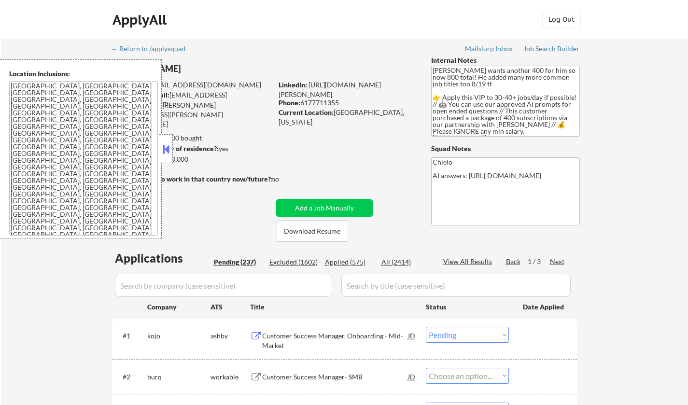
select select ""PLACEHOLDER_1427118222253""
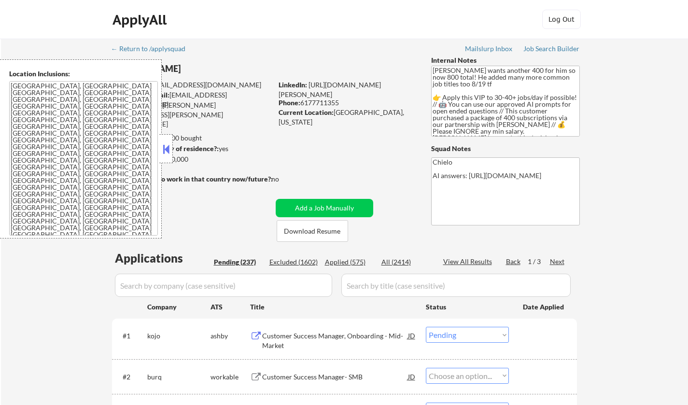
select select ""PLACEHOLDER_1427118222253""
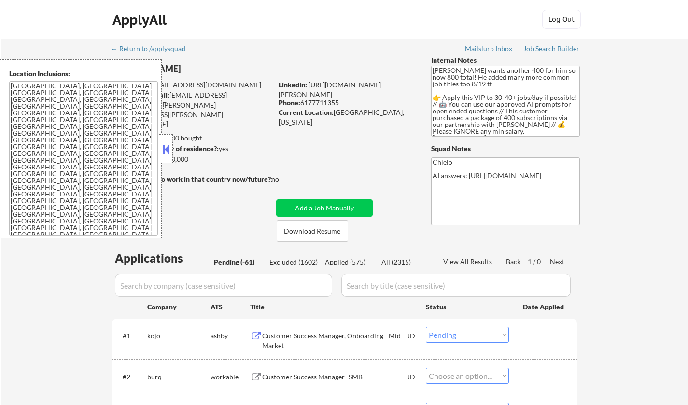
select select ""pending""
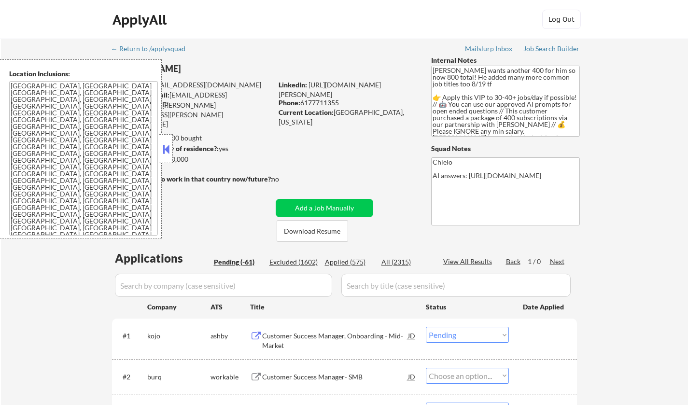
select select ""pending""
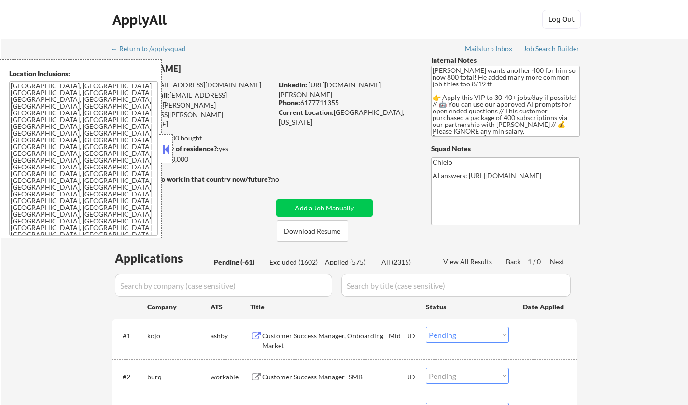
select select ""pending""
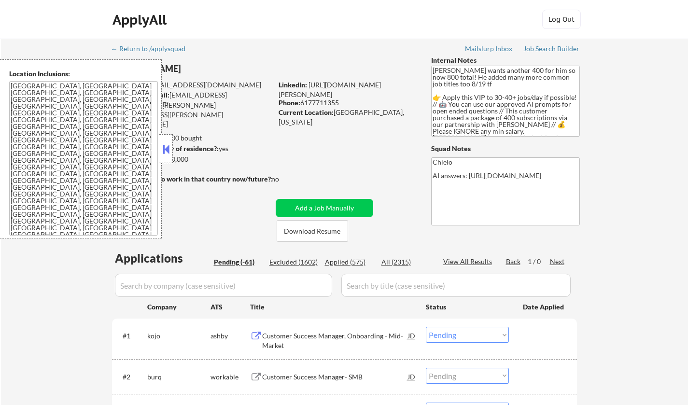
select select ""pending""
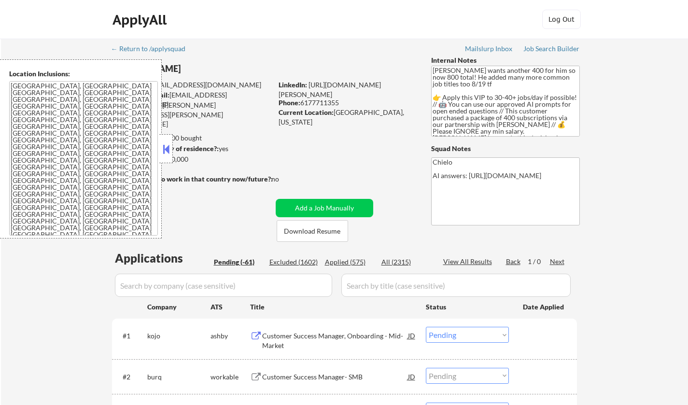
select select ""pending""
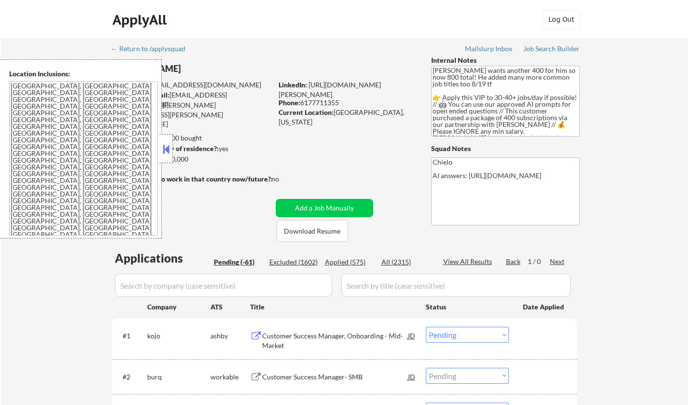
select select ""pending""
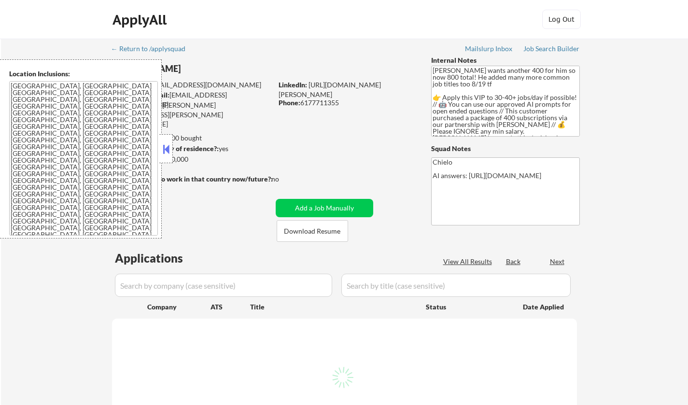
select select ""pending""
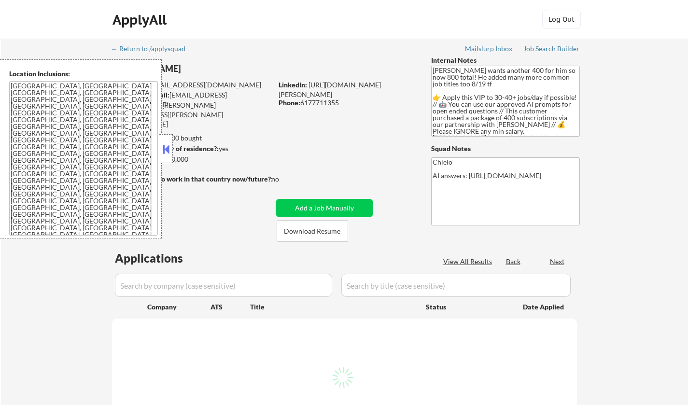
select select ""pending""
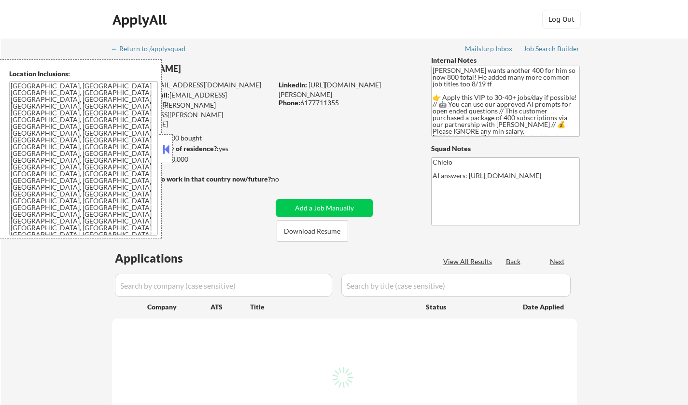
select select ""pending""
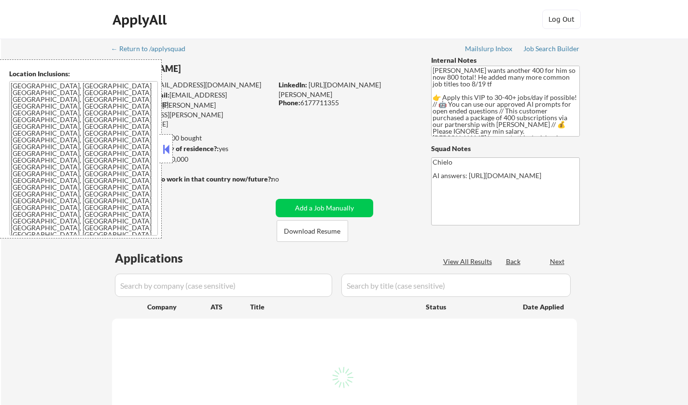
select select ""pending""
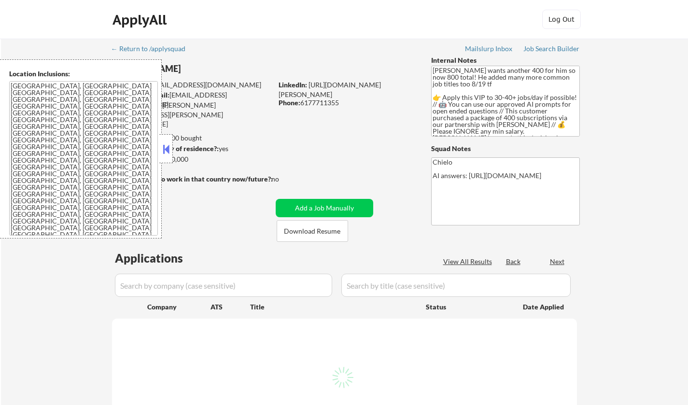
select select ""pending""
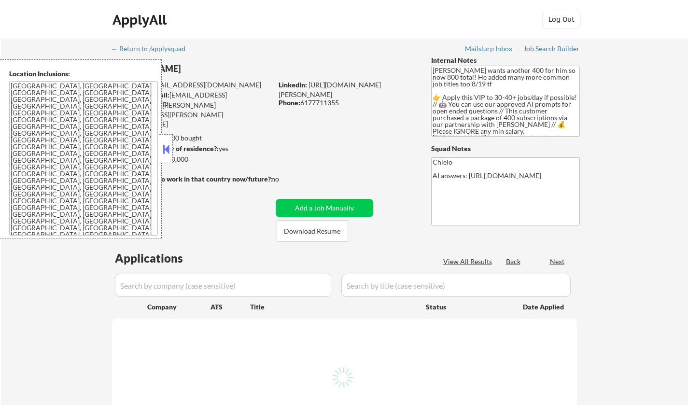
select select ""pending""
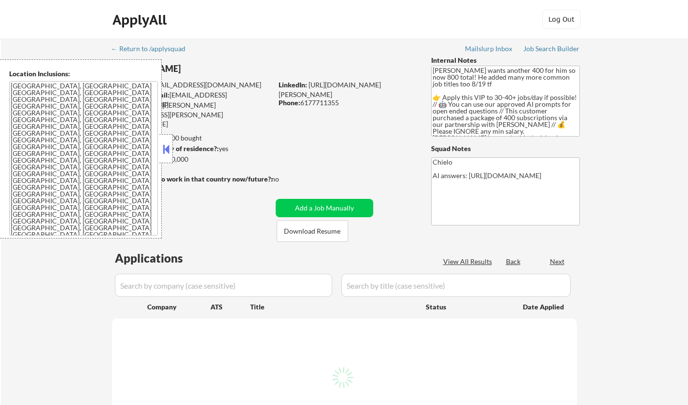
select select ""pending""
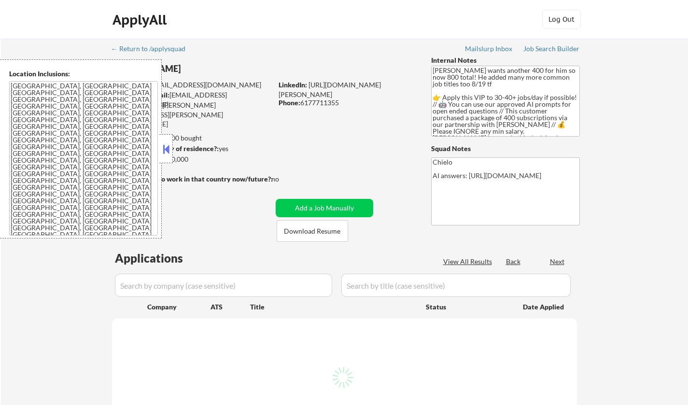
select select ""pending""
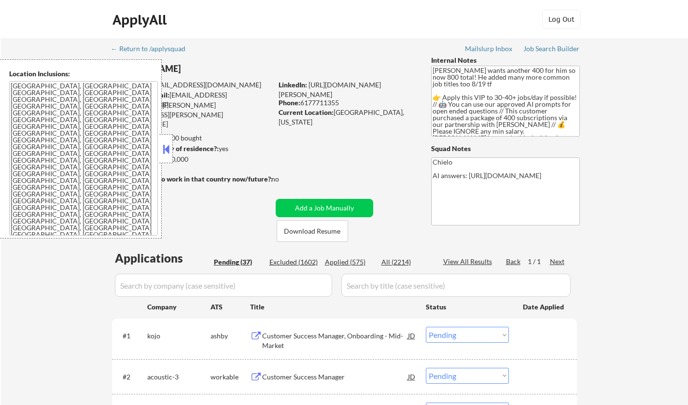
click at [171, 146] on div at bounding box center [166, 148] width 14 height 29
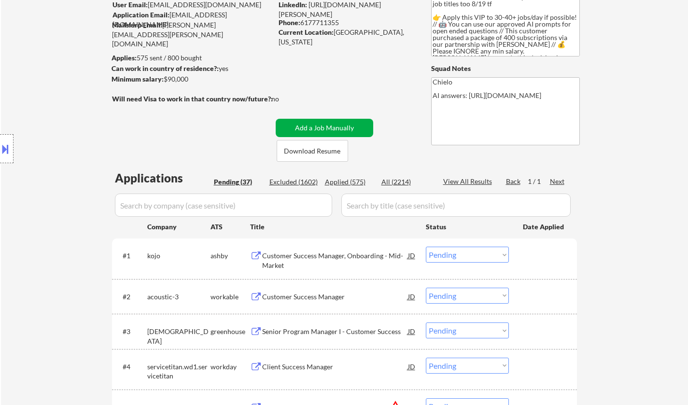
scroll to position [145, 0]
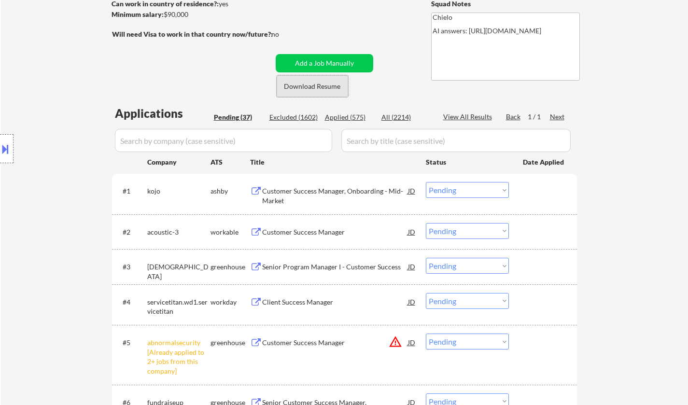
click at [310, 88] on button "Download Resume" at bounding box center [312, 86] width 71 height 22
click at [328, 191] on div "Customer Success Manager, Onboarding - Mid-Market" at bounding box center [335, 195] width 146 height 19
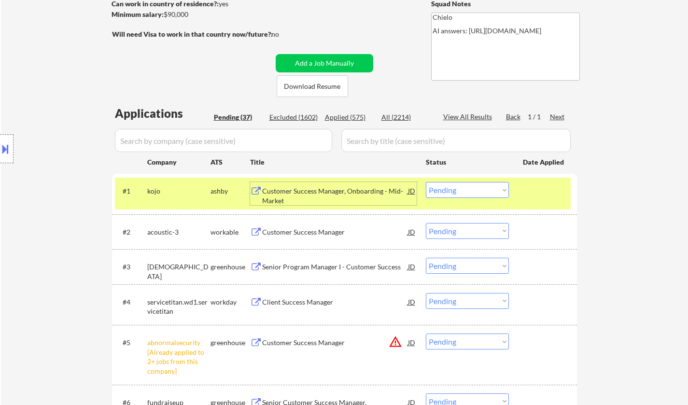
click at [463, 188] on select "Choose an option... Pending Applied Excluded (Questions) Excluded (Expired) Exc…" at bounding box center [467, 190] width 83 height 16
click at [426, 182] on select "Choose an option... Pending Applied Excluded (Questions) Excluded (Expired) Exc…" at bounding box center [467, 190] width 83 height 16
select select ""pending""
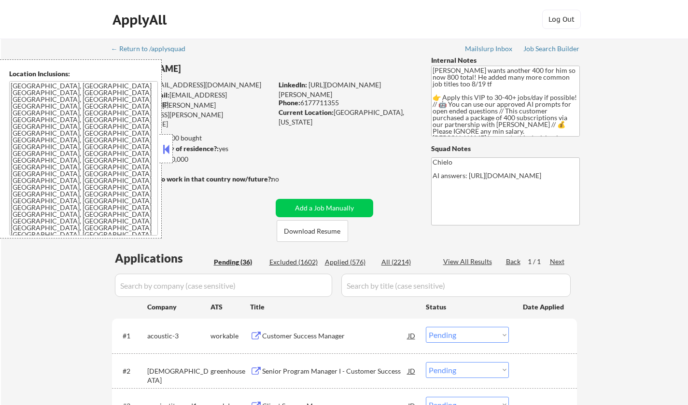
select select ""pending""
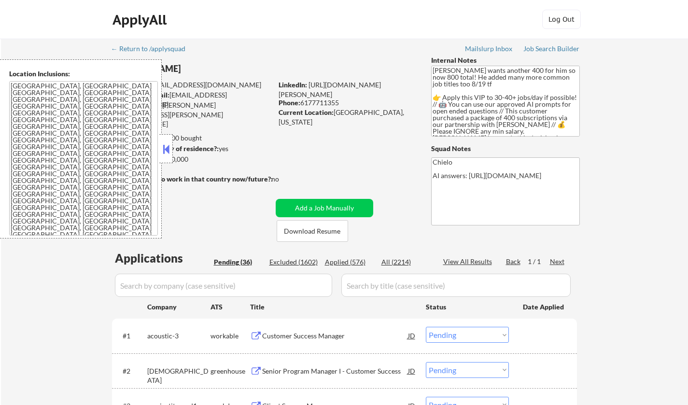
select select ""pending""
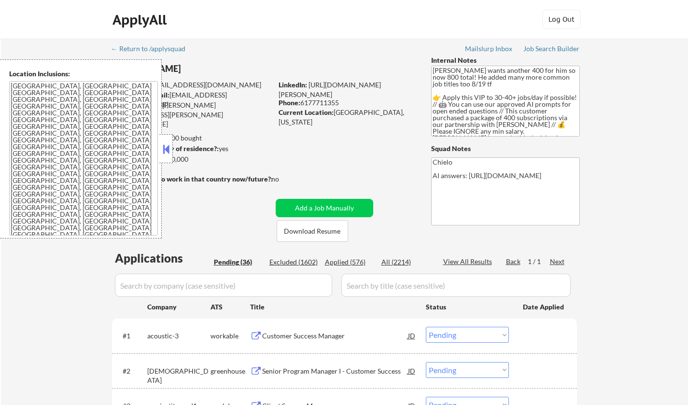
select select ""pending""
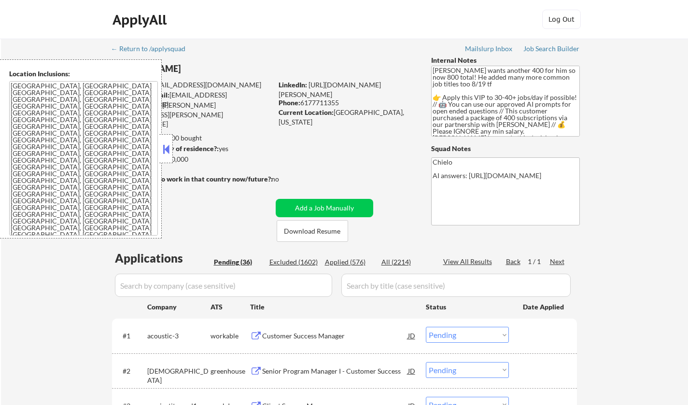
select select ""pending""
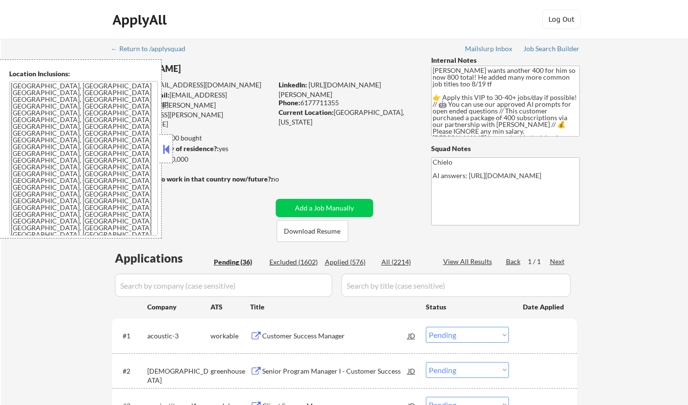
select select ""pending""
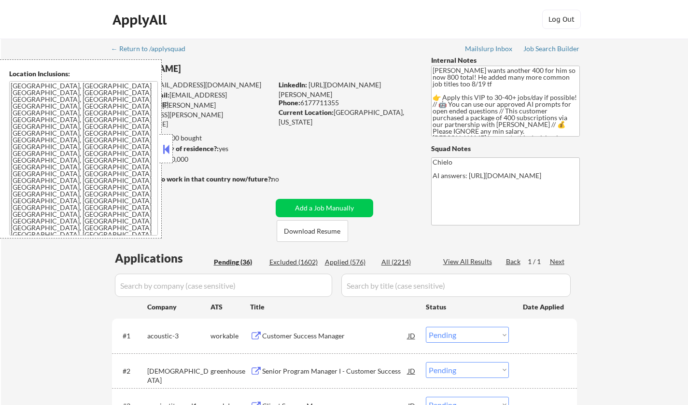
select select ""pending""
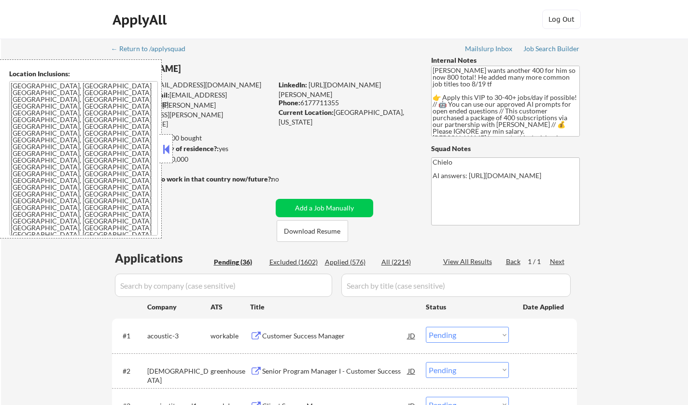
select select ""pending""
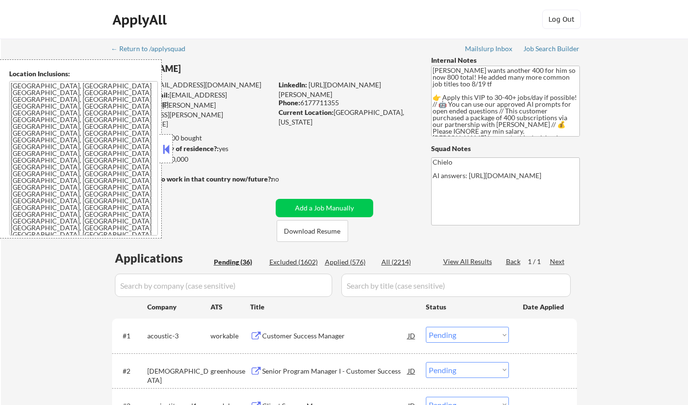
select select ""pending""
click at [168, 148] on button at bounding box center [166, 149] width 11 height 14
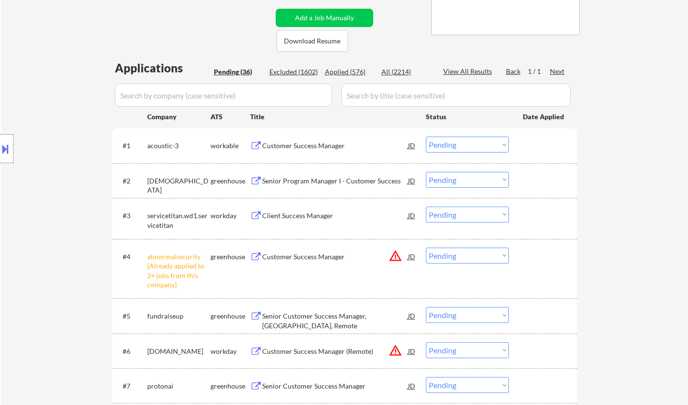
scroll to position [193, 0]
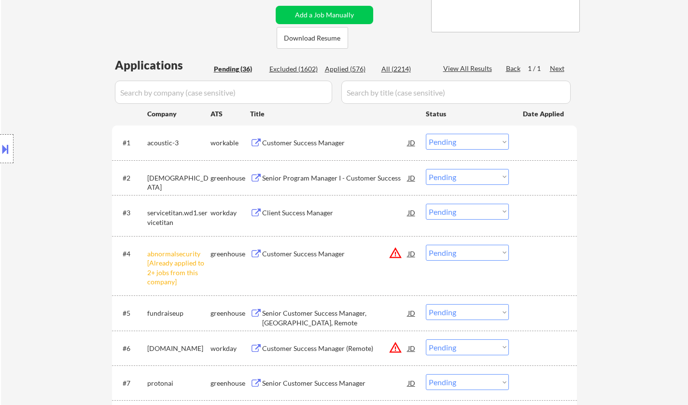
click at [304, 140] on div "Customer Success Manager" at bounding box center [335, 143] width 146 height 10
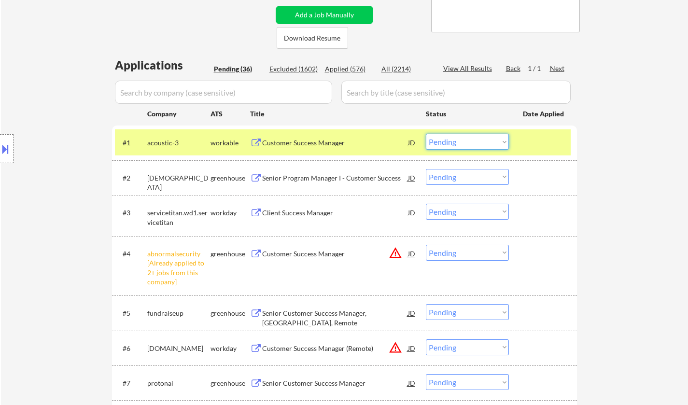
drag, startPoint x: 495, startPoint y: 140, endPoint x: 491, endPoint y: 148, distance: 9.7
click at [494, 140] on select "Choose an option... Pending Applied Excluded (Questions) Excluded (Expired) Exc…" at bounding box center [467, 142] width 83 height 16
click at [426, 134] on select "Choose an option... Pending Applied Excluded (Questions) Excluded (Expired) Exc…" at bounding box center [467, 142] width 83 height 16
select select ""pending""
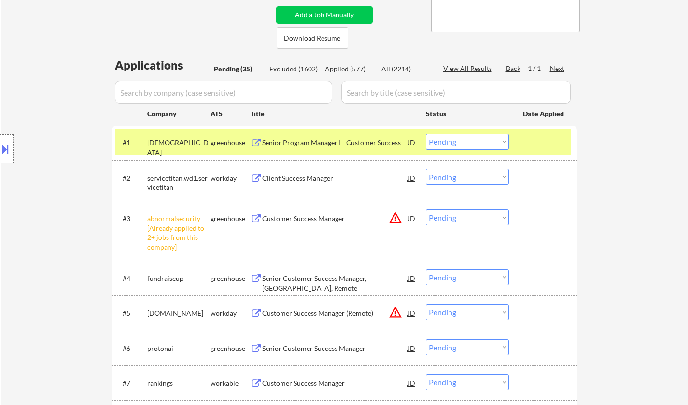
click at [479, 210] on select "Choose an option... Pending Applied Excluded (Questions) Excluded (Expired) Exc…" at bounding box center [467, 218] width 83 height 16
click at [426, 210] on select "Choose an option... Pending Applied Excluded (Questions) Excluded (Expired) Exc…" at bounding box center [467, 218] width 83 height 16
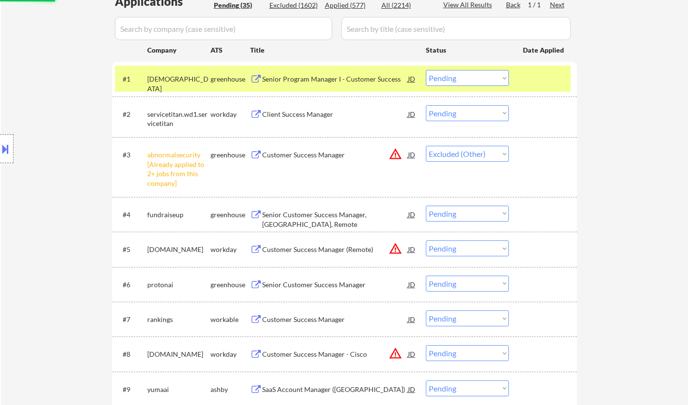
scroll to position [290, 0]
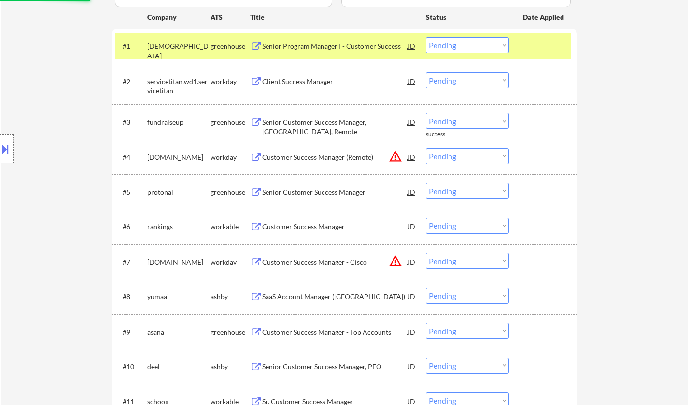
click at [320, 121] on div "Senior Customer Success Manager, [GEOGRAPHIC_DATA], Remote" at bounding box center [335, 126] width 146 height 19
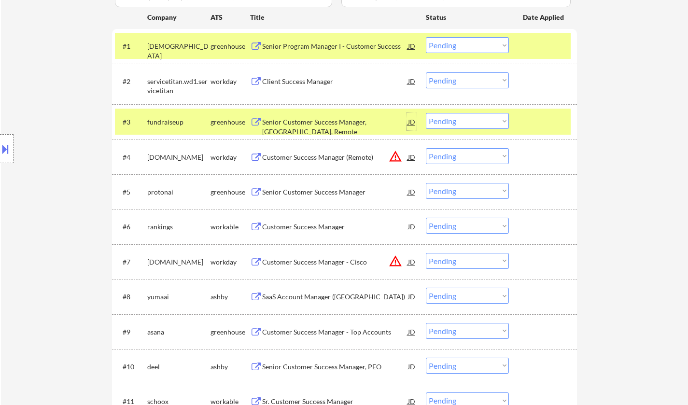
click at [412, 122] on div "JD" at bounding box center [412, 121] width 10 height 17
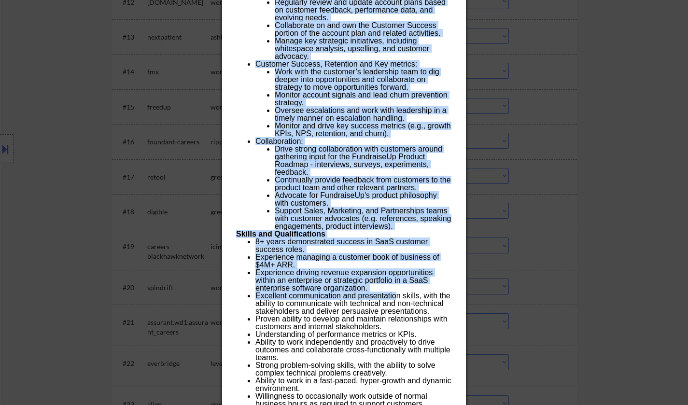
scroll to position [966, 0]
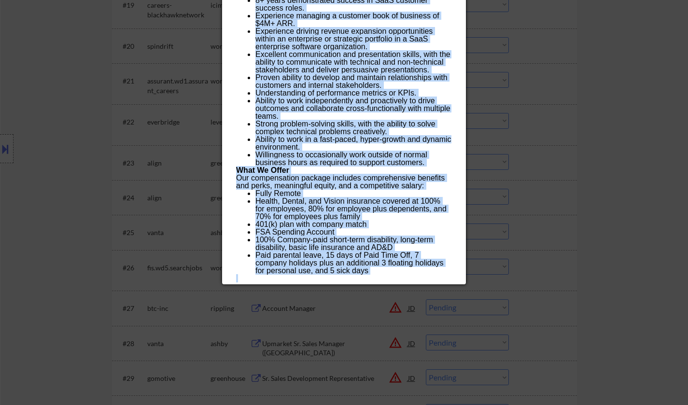
drag, startPoint x: 237, startPoint y: 42, endPoint x: 262, endPoint y: 181, distance: 141.7
copy div "Loremi Dolorsit Ametcon Adipisc, ELI, Seddoe temporincid UTL (ETD mag ALI) - En…"
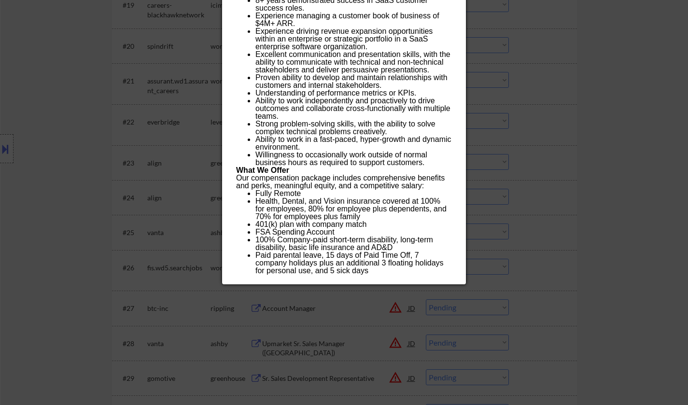
click at [54, 72] on div at bounding box center [344, 202] width 688 height 405
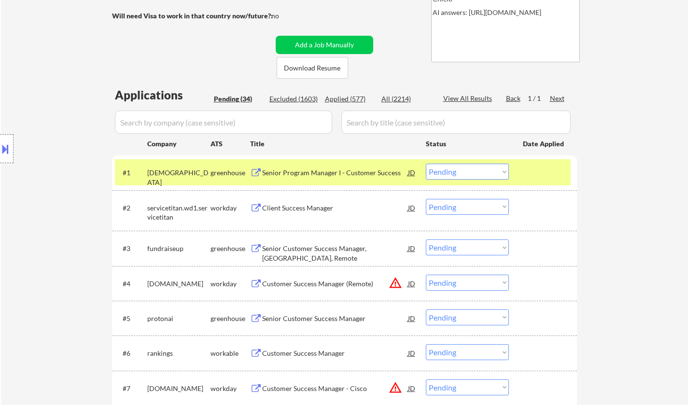
scroll to position [241, 0]
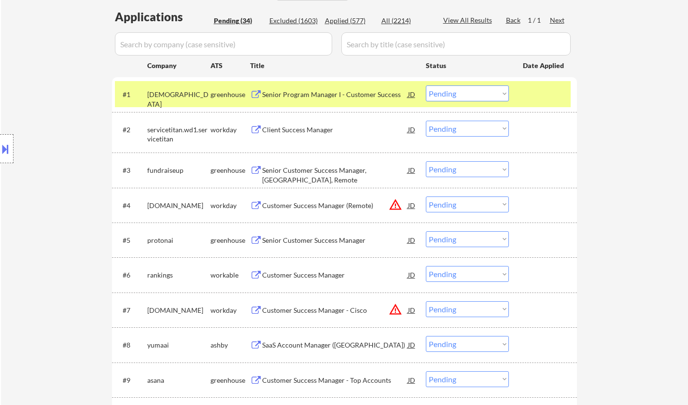
click at [456, 166] on select "Choose an option... Pending Applied Excluded (Questions) Excluded (Expired) Exc…" at bounding box center [467, 169] width 83 height 16
click at [426, 161] on select "Choose an option... Pending Applied Excluded (Questions) Excluded (Expired) Exc…" at bounding box center [467, 169] width 83 height 16
select select ""pending""
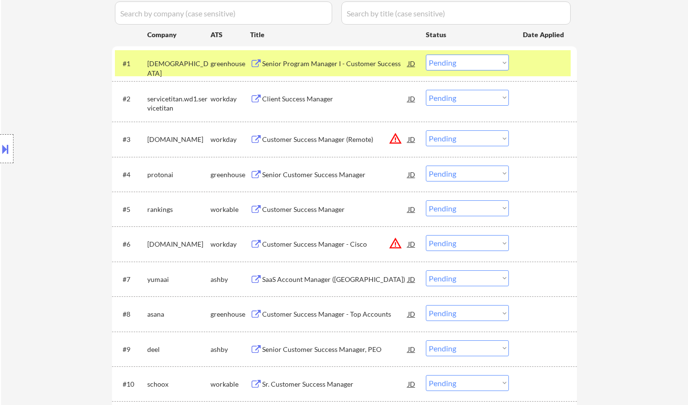
scroll to position [290, 0]
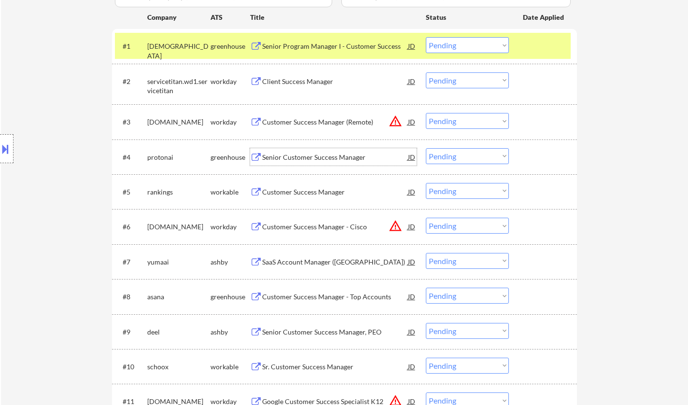
click at [316, 152] on div "Senior Customer Success Manager" at bounding box center [335, 156] width 146 height 17
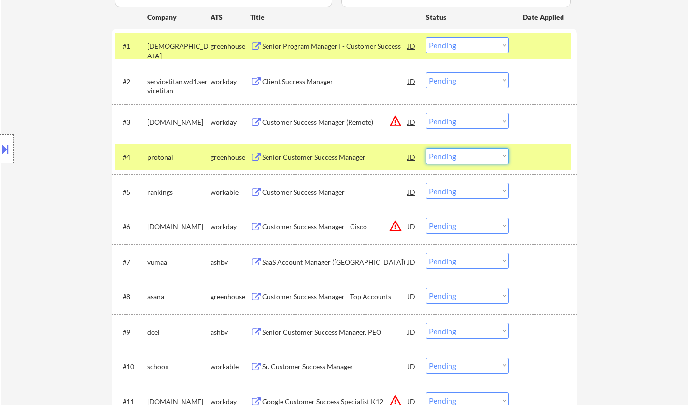
click at [475, 161] on select "Choose an option... Pending Applied Excluded (Questions) Excluded (Expired) Exc…" at bounding box center [467, 156] width 83 height 16
click at [426, 148] on select "Choose an option... Pending Applied Excluded (Questions) Excluded (Expired) Exc…" at bounding box center [467, 156] width 83 height 16
select select ""pending""
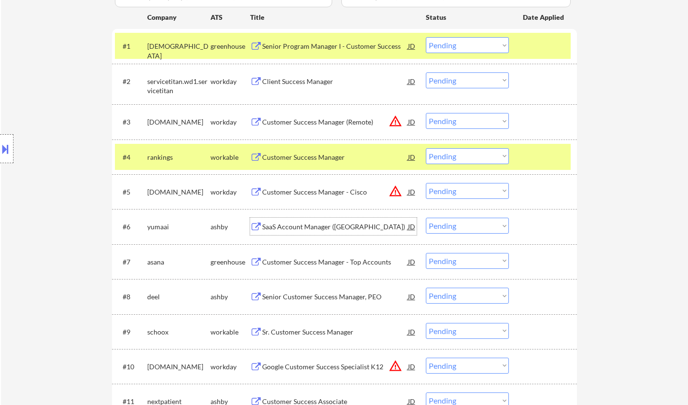
click at [319, 229] on div "SaaS Account Manager ([GEOGRAPHIC_DATA])" at bounding box center [335, 227] width 146 height 10
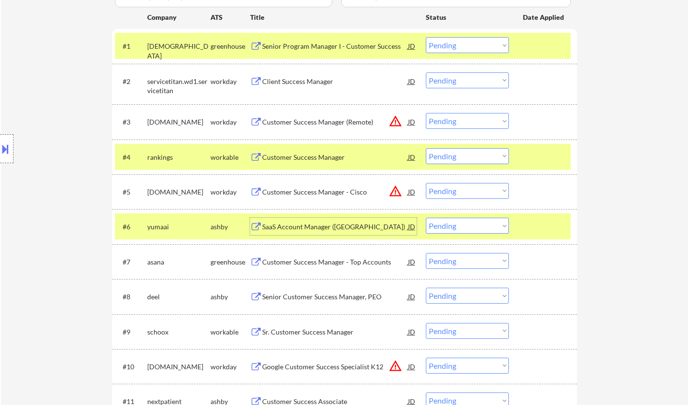
click at [477, 234] on div "#6 yumaai [PERSON_NAME] Account Manager ([GEOGRAPHIC_DATA]) JD warning_amber Ch…" at bounding box center [343, 226] width 456 height 26
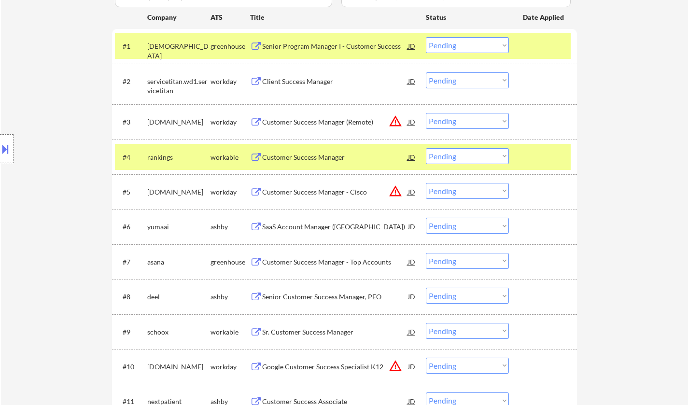
click at [459, 225] on select "Choose an option... Pending Applied Excluded (Questions) Excluded (Expired) Exc…" at bounding box center [467, 226] width 83 height 16
click at [426, 218] on select "Choose an option... Pending Applied Excluded (Questions) Excluded (Expired) Exc…" at bounding box center [467, 226] width 83 height 16
select select ""pending""
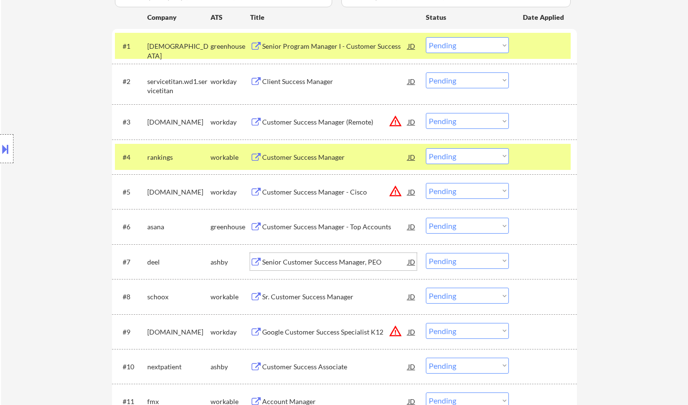
click at [325, 258] on div "Senior Customer Success Manager, PEO" at bounding box center [335, 262] width 146 height 10
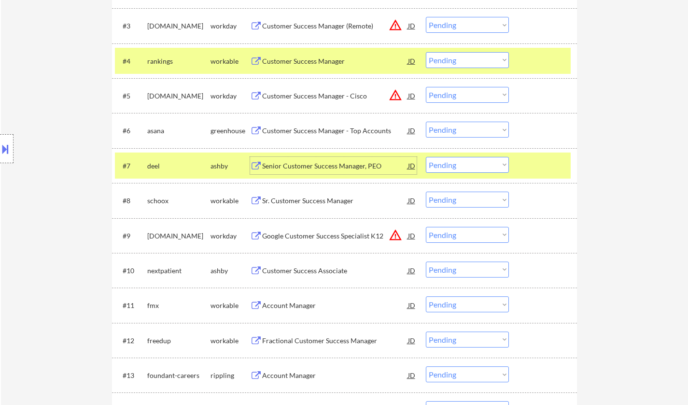
scroll to position [386, 0]
drag, startPoint x: 465, startPoint y: 162, endPoint x: 466, endPoint y: 170, distance: 8.3
click at [465, 162] on select "Choose an option... Pending Applied Excluded (Questions) Excluded (Expired) Exc…" at bounding box center [467, 164] width 83 height 16
click at [426, 156] on select "Choose an option... Pending Applied Excluded (Questions) Excluded (Expired) Exc…" at bounding box center [467, 164] width 83 height 16
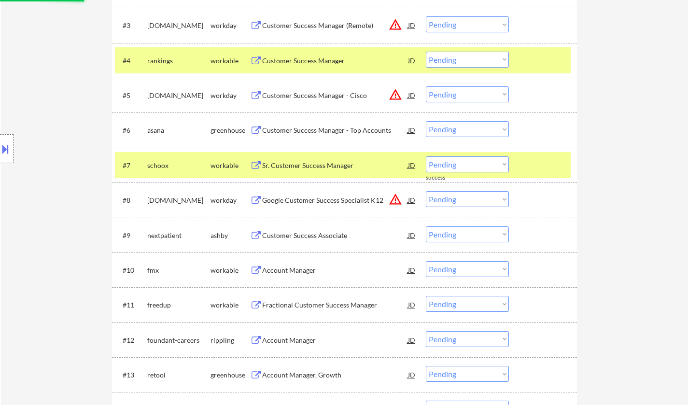
scroll to position [434, 0]
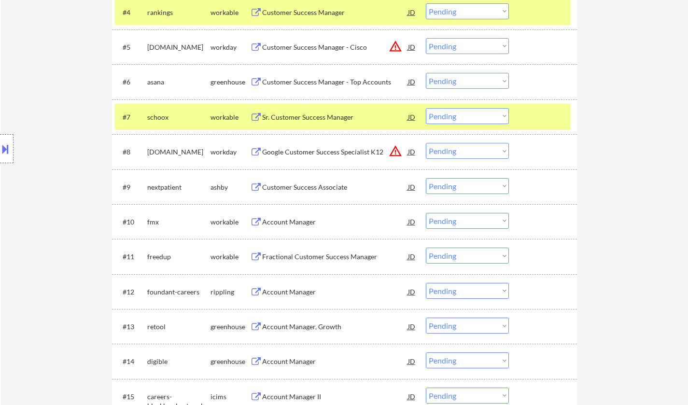
click at [308, 116] on div "Sr. Customer Success Manager" at bounding box center [335, 117] width 146 height 10
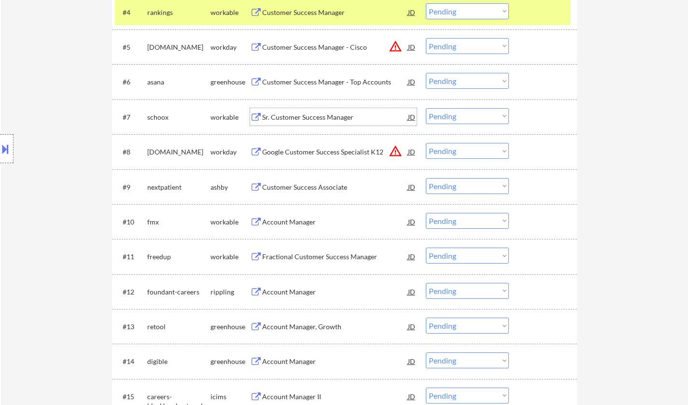
drag, startPoint x: 453, startPoint y: 115, endPoint x: 457, endPoint y: 121, distance: 7.0
click at [453, 115] on select "Choose an option... Pending Applied Excluded (Questions) Excluded (Expired) Exc…" at bounding box center [467, 116] width 83 height 16
click at [426, 108] on select "Choose an option... Pending Applied Excluded (Questions) Excluded (Expired) Exc…" at bounding box center [467, 116] width 83 height 16
select select ""pending""
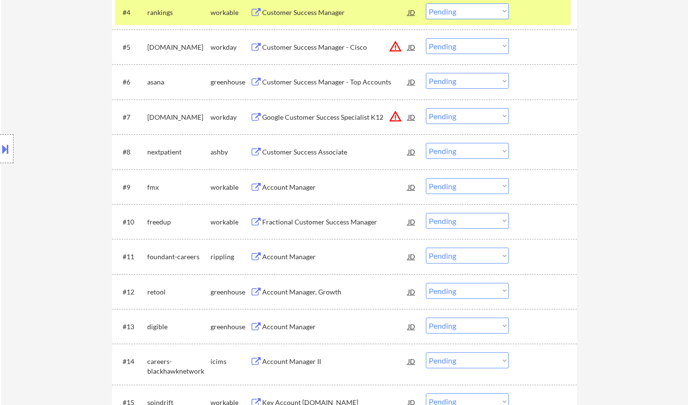
click at [306, 154] on div "Customer Success Associate" at bounding box center [335, 152] width 146 height 10
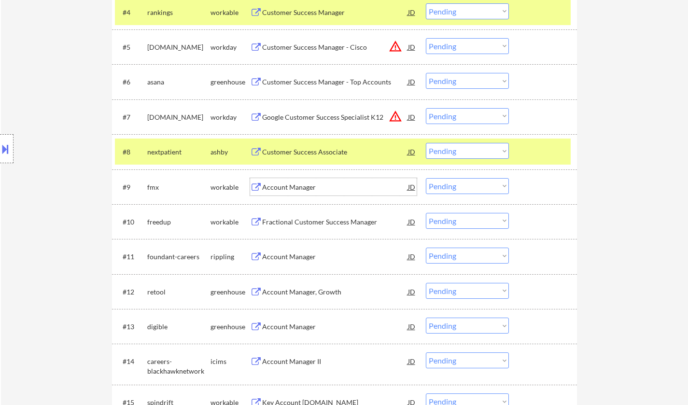
click at [299, 186] on div "Account Manager" at bounding box center [335, 187] width 146 height 10
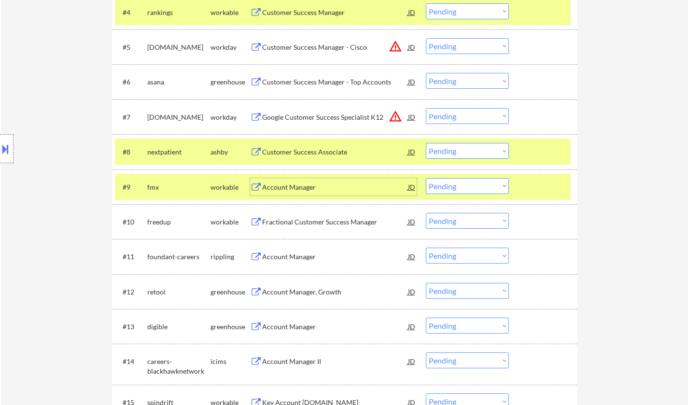
click at [312, 190] on div "Account Manager" at bounding box center [335, 187] width 146 height 10
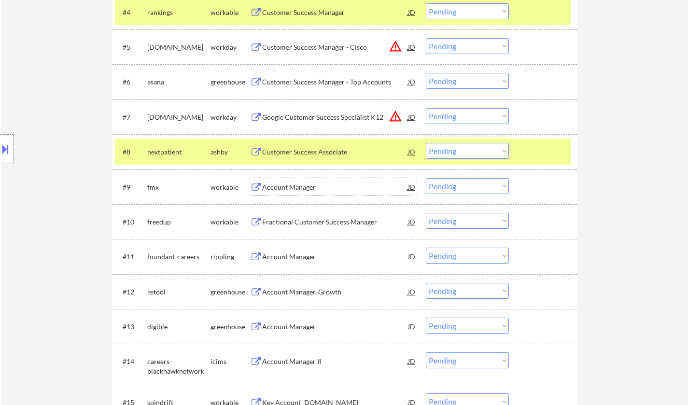
click at [444, 188] on select "Choose an option... Pending Applied Excluded (Questions) Excluded (Expired) Exc…" at bounding box center [467, 186] width 83 height 16
click at [426, 178] on select "Choose an option... Pending Applied Excluded (Questions) Excluded (Expired) Exc…" at bounding box center [467, 186] width 83 height 16
select select ""pending""
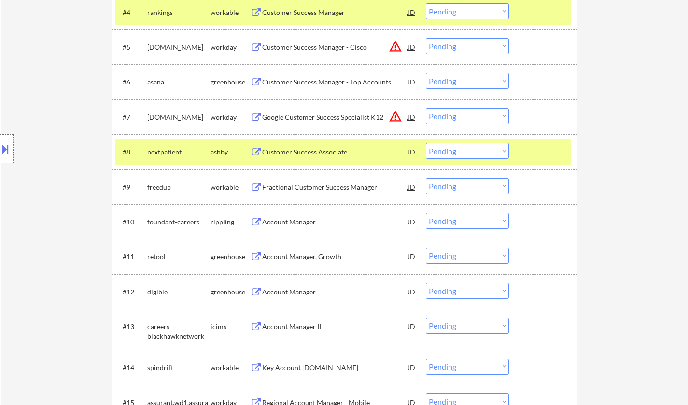
click at [636, 176] on div "← Return to /applysquad Mailslurp Inbox Job Search Builder [PERSON_NAME] User E…" at bounding box center [344, 272] width 687 height 1336
